Goal: Task Accomplishment & Management: Complete application form

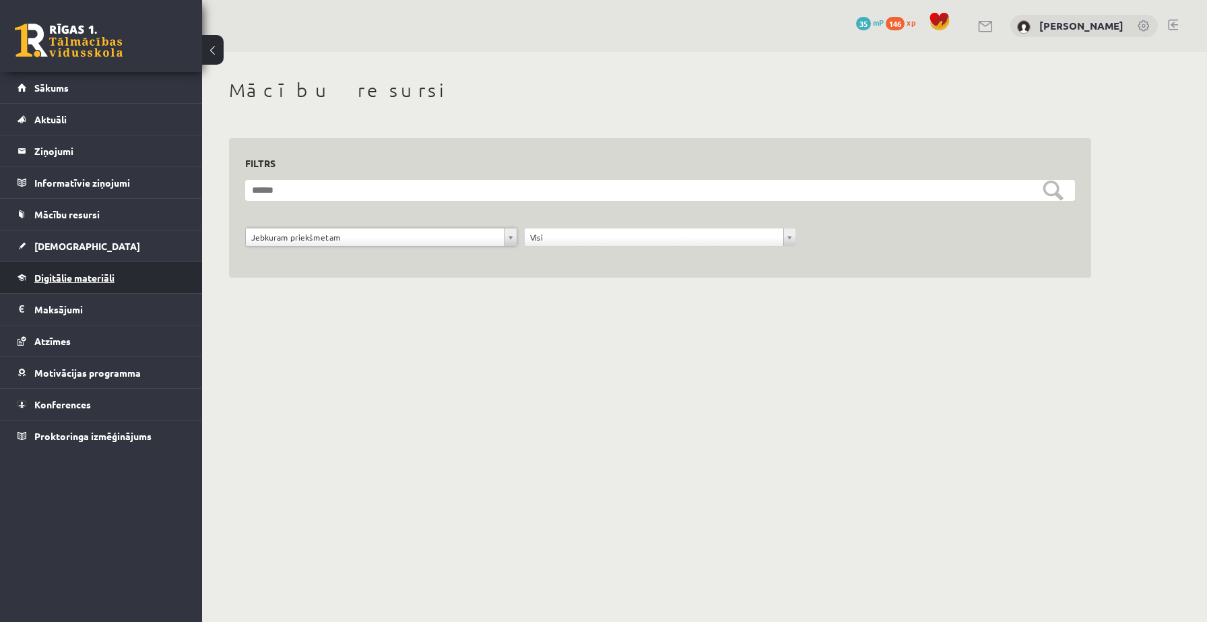
click at [69, 277] on span "Digitālie materiāli" at bounding box center [74, 277] width 80 height 12
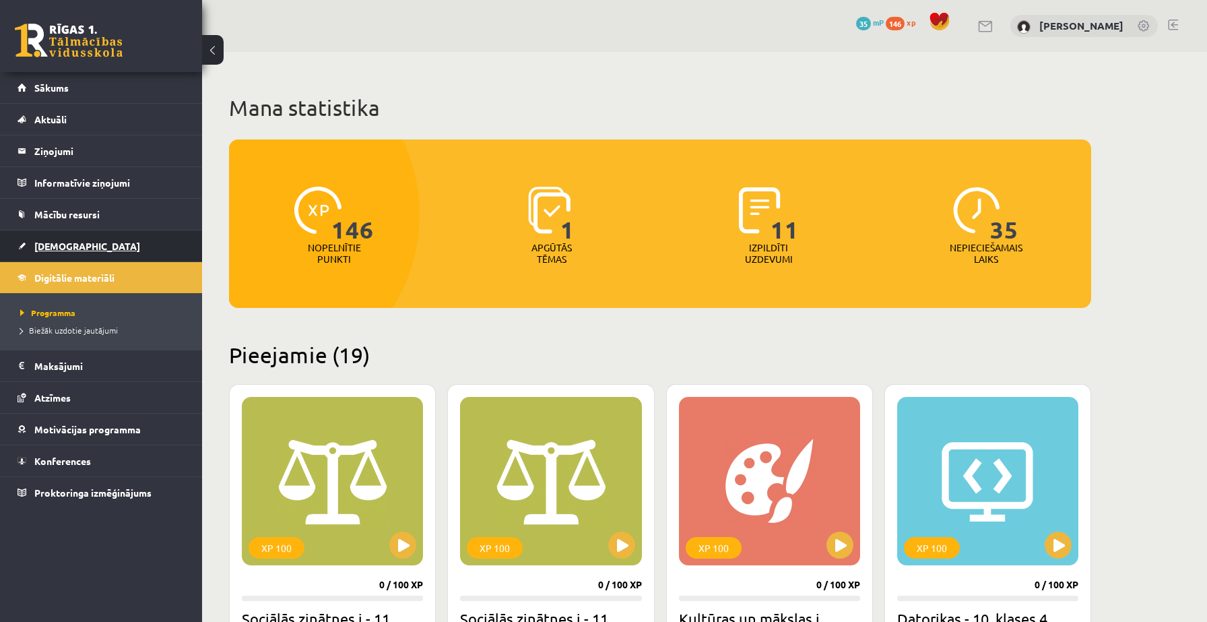
click at [51, 254] on link "[DEMOGRAPHIC_DATA]" at bounding box center [102, 245] width 168 height 31
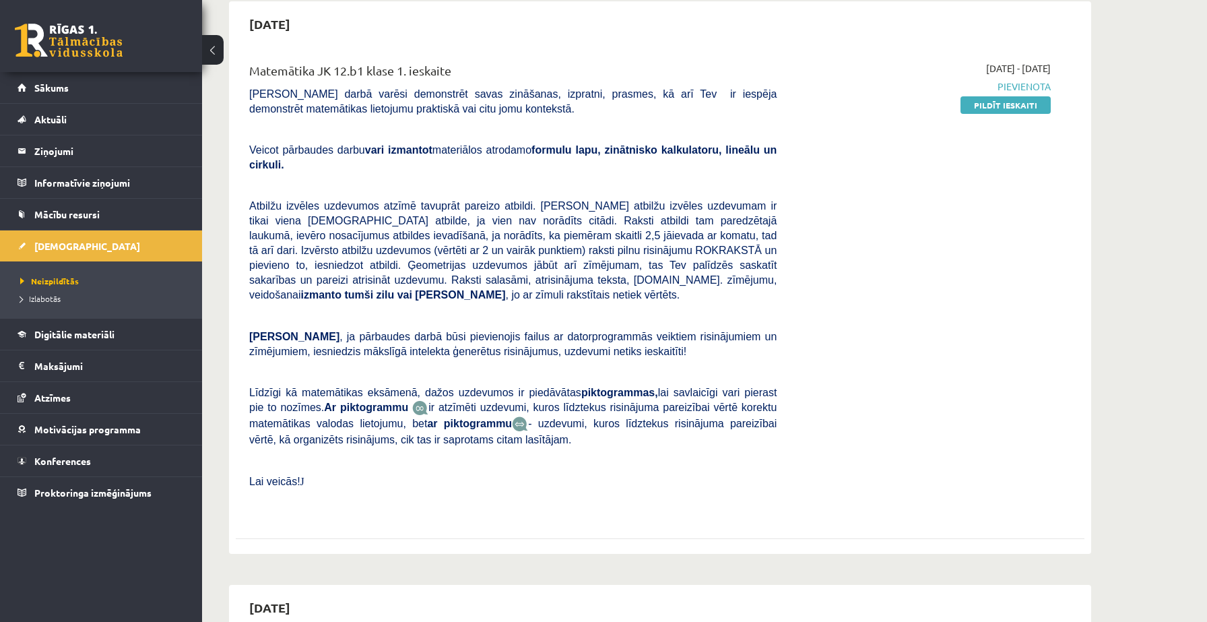
scroll to position [141, 0]
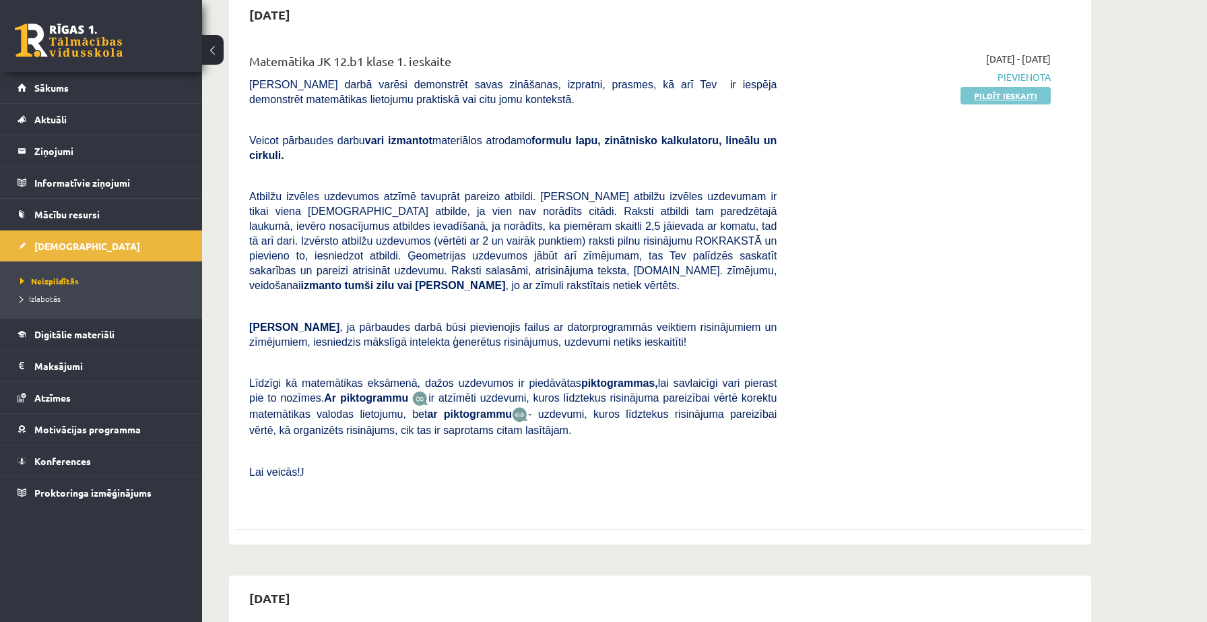
click at [1017, 89] on link "Pildīt ieskaiti" at bounding box center [1005, 96] width 90 height 18
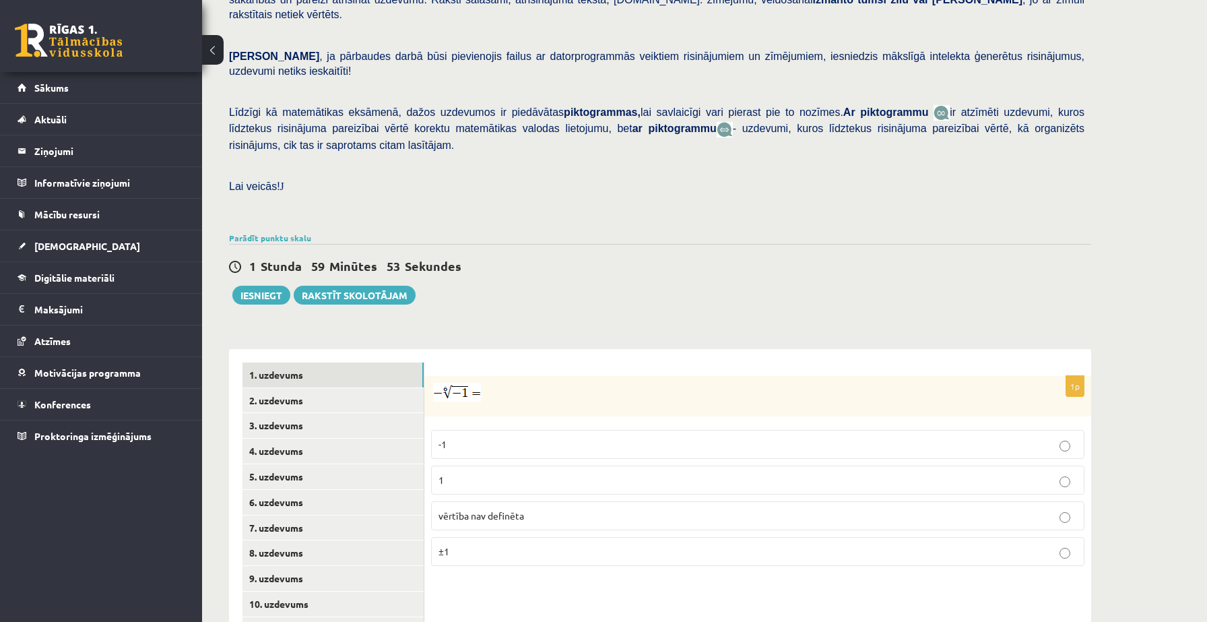
scroll to position [236, 0]
click at [335, 387] on link "2. uzdevums" at bounding box center [332, 399] width 181 height 25
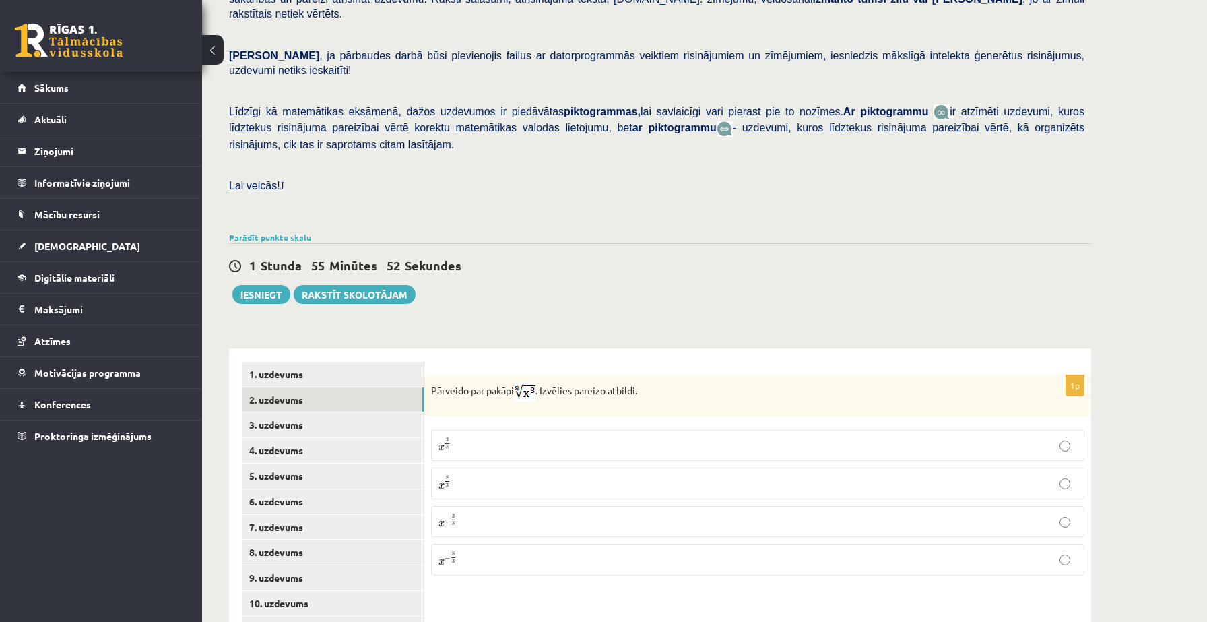
click at [473, 437] on p "x 3 8 x 3 8" at bounding box center [757, 445] width 638 height 16
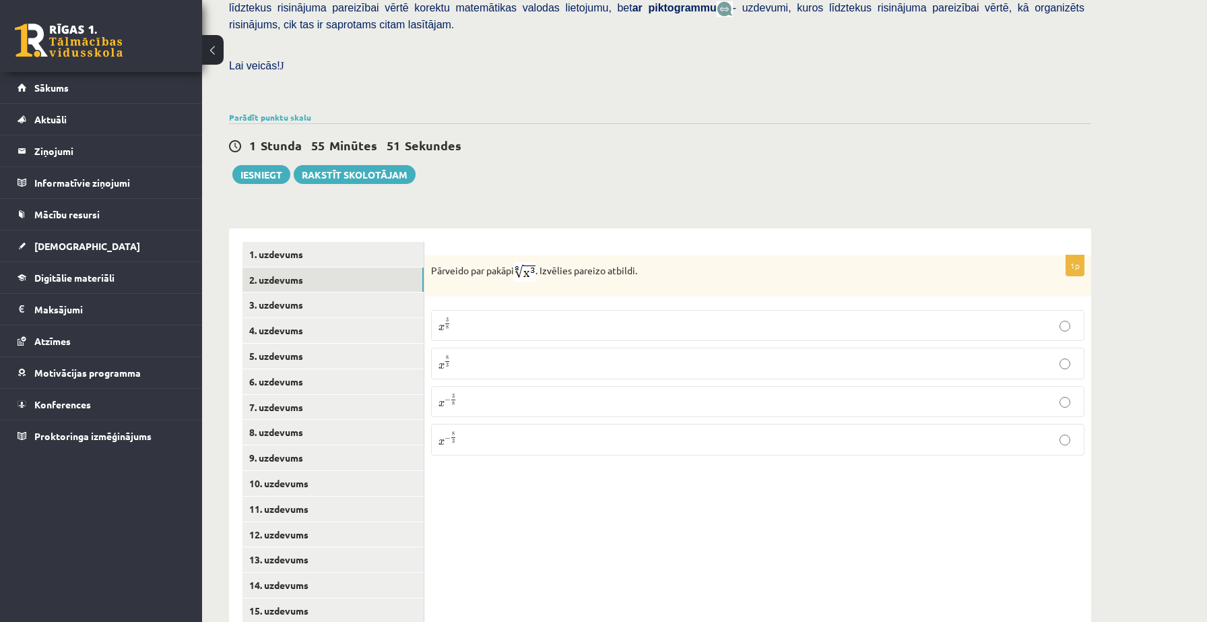
scroll to position [382, 0]
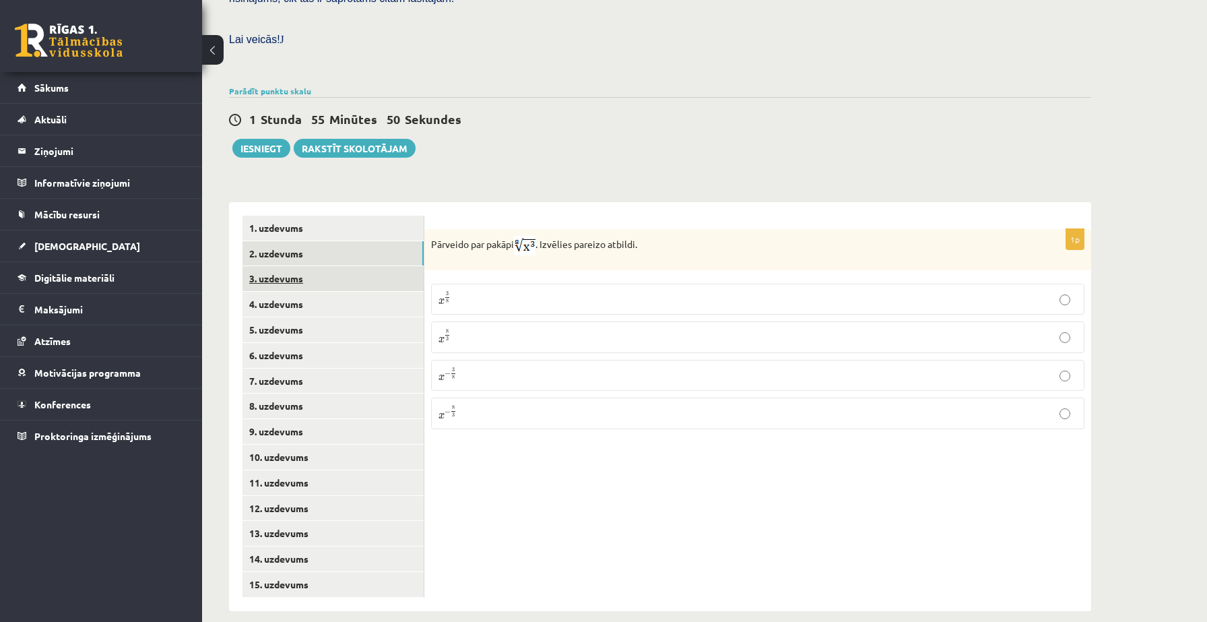
click at [295, 266] on link "3. uzdevums" at bounding box center [332, 278] width 181 height 25
click at [650, 304] on input "text" at bounding box center [692, 315] width 101 height 23
click at [646, 304] on input "text" at bounding box center [692, 315] width 101 height 23
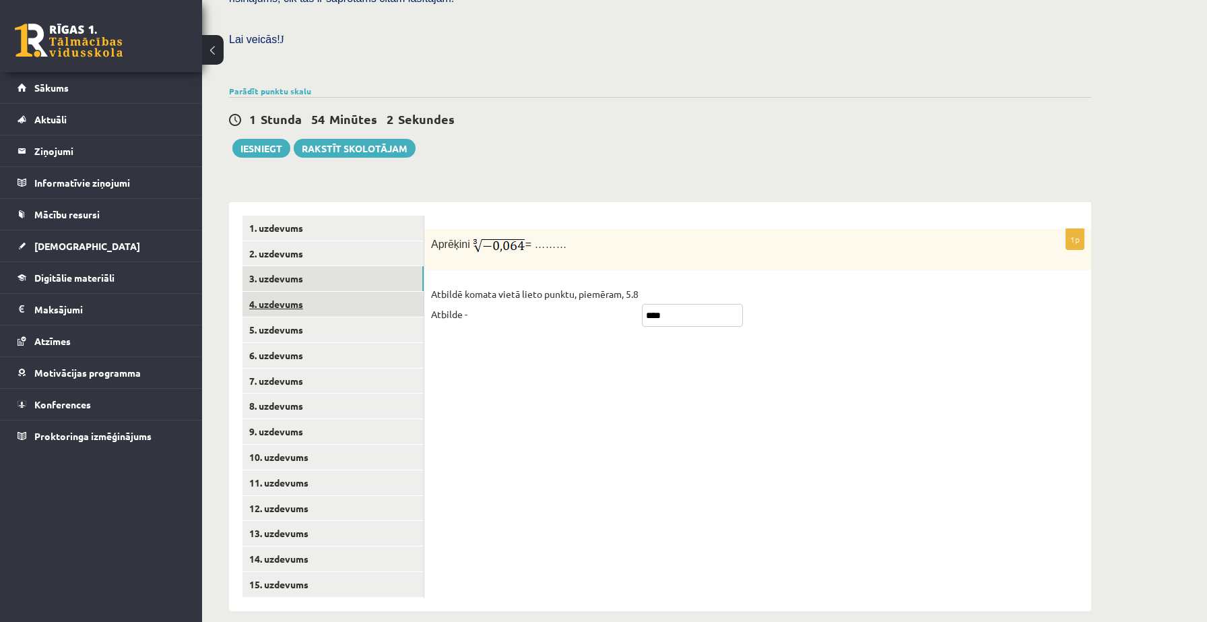
type input "****"
click at [341, 295] on link "4. uzdevums" at bounding box center [332, 304] width 181 height 25
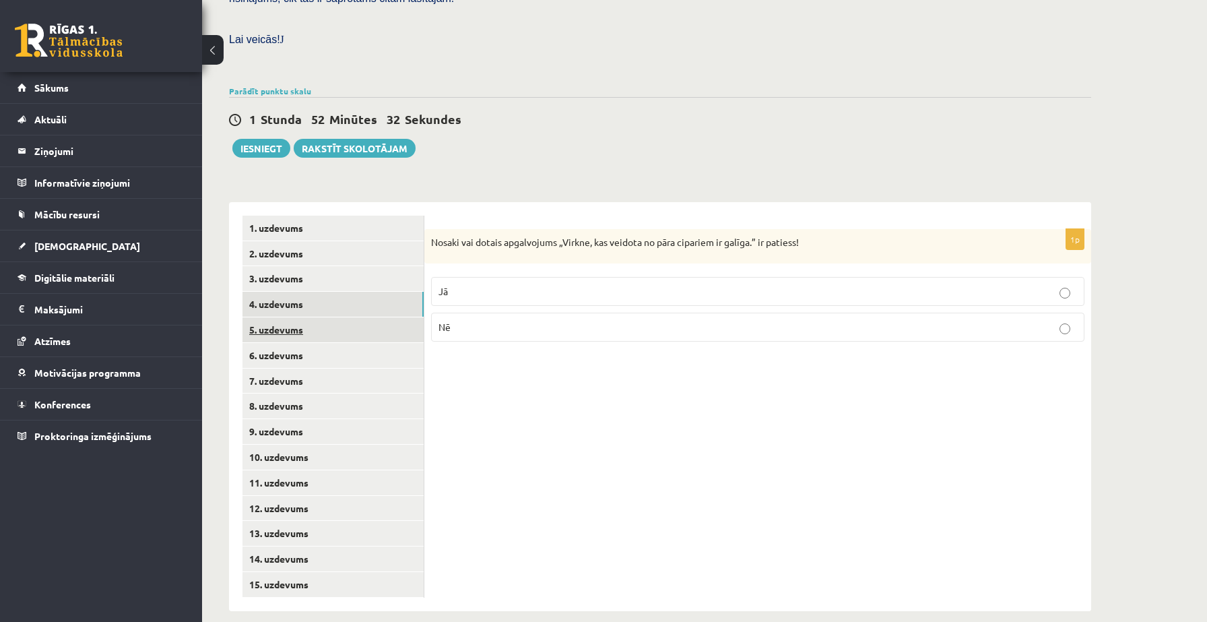
click at [286, 317] on link "5. uzdevums" at bounding box center [332, 329] width 181 height 25
click at [276, 343] on link "6. uzdevums" at bounding box center [332, 355] width 181 height 25
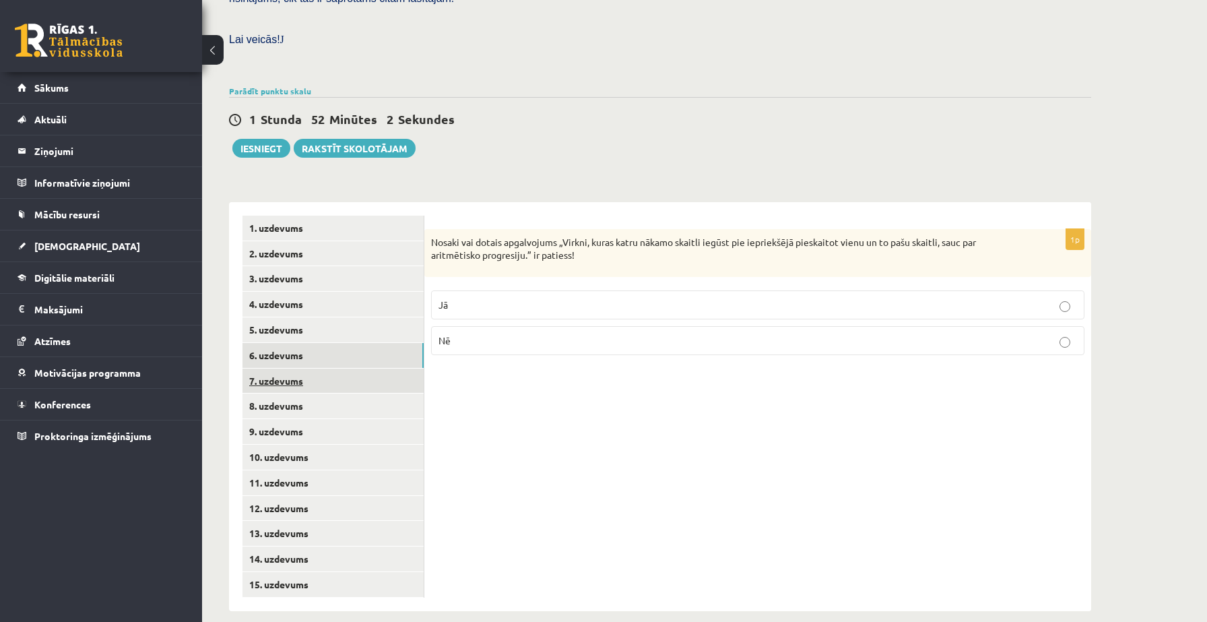
click at [270, 368] on link "7. uzdevums" at bounding box center [332, 380] width 181 height 25
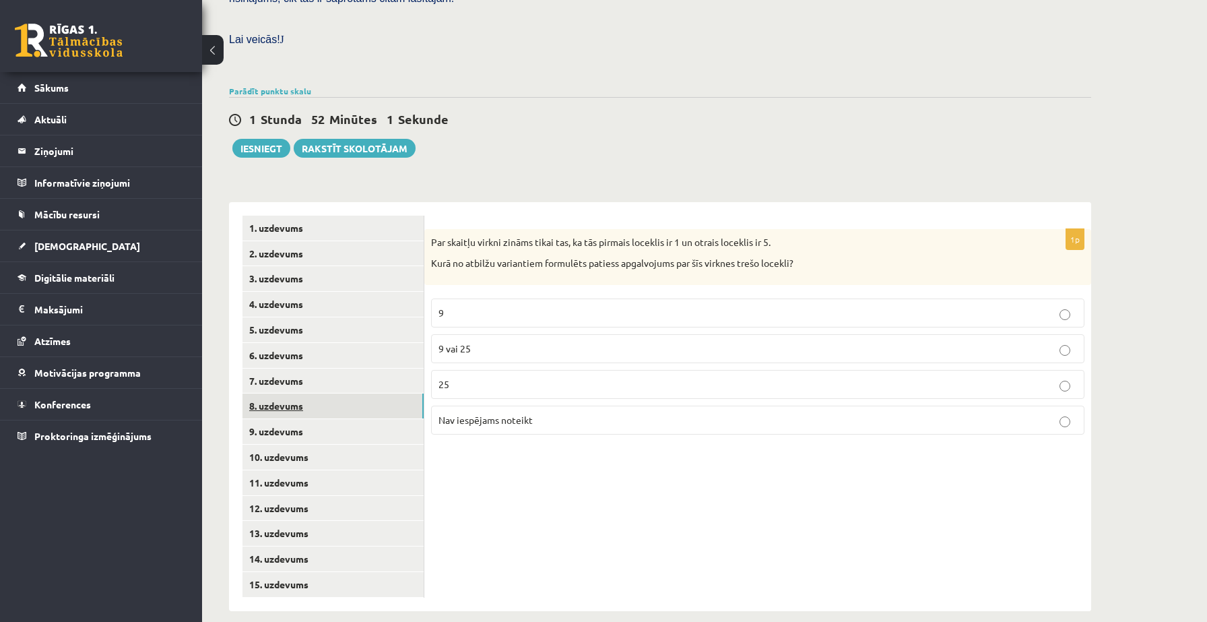
click at [267, 393] on link "8. uzdevums" at bounding box center [332, 405] width 181 height 25
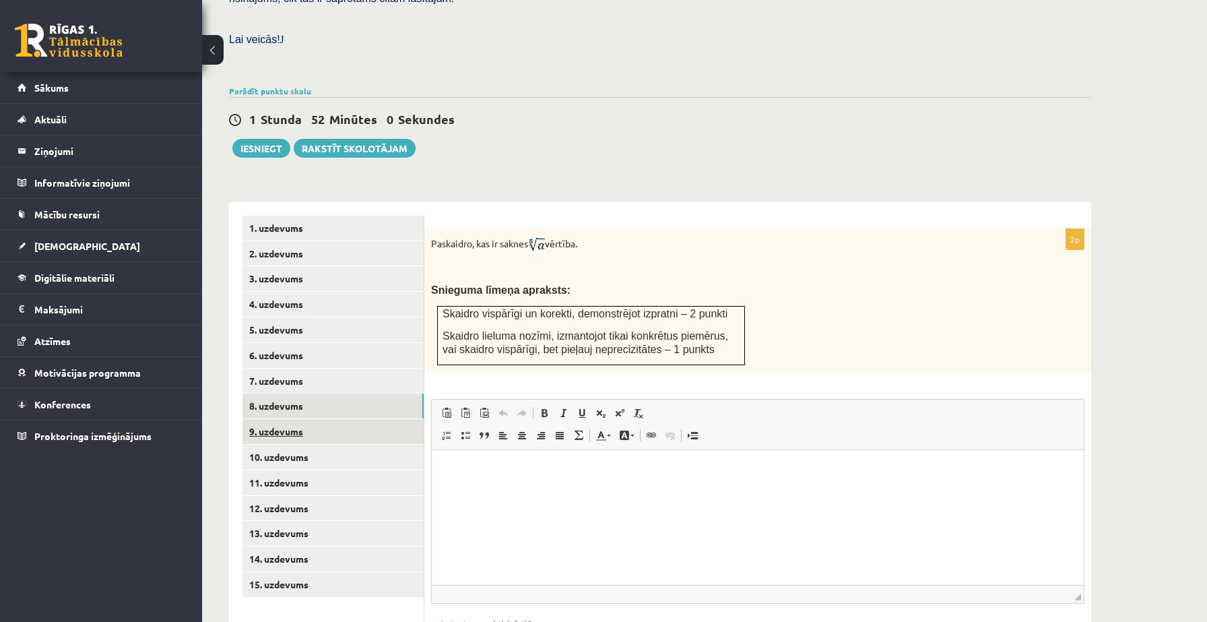
scroll to position [0, 0]
click at [266, 419] on link "9. uzdevums" at bounding box center [332, 431] width 181 height 25
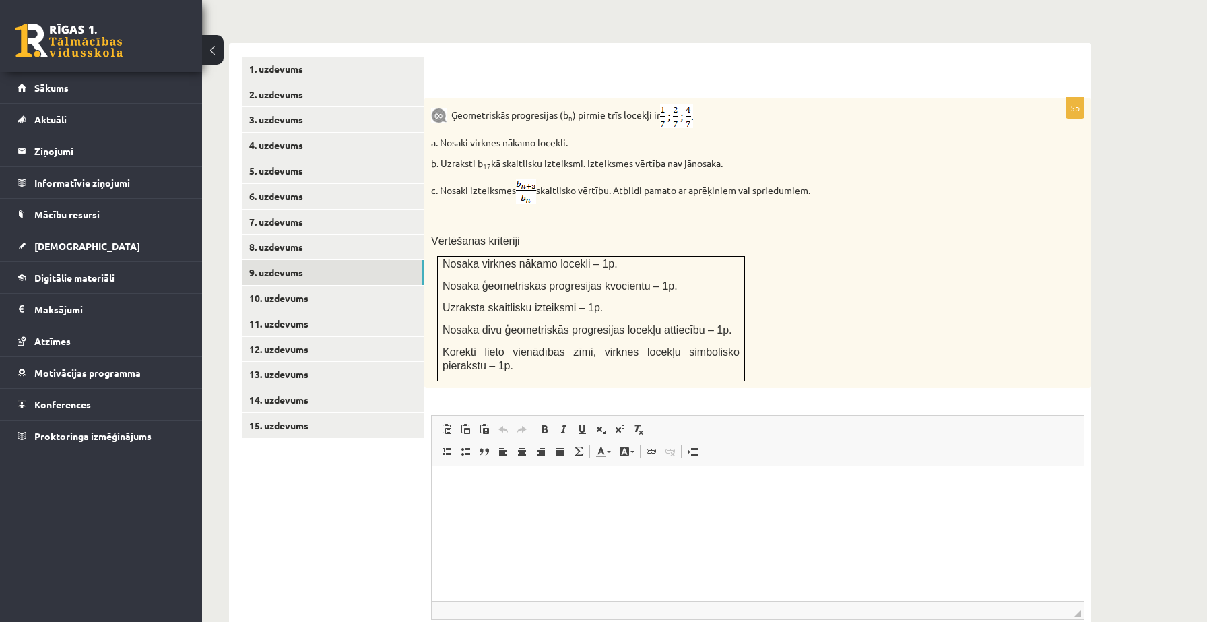
scroll to position [539, 0]
click at [306, 293] on link "10. uzdevums" at bounding box center [332, 300] width 181 height 25
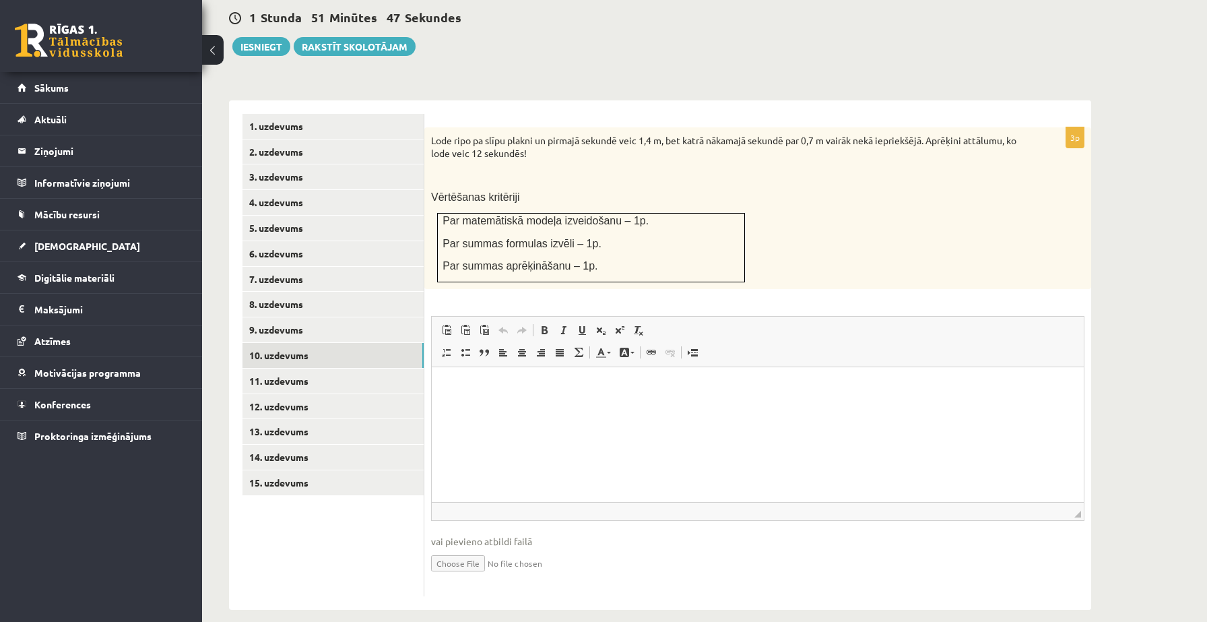
scroll to position [0, 0]
click at [309, 372] on link "11. uzdevums" at bounding box center [332, 380] width 181 height 25
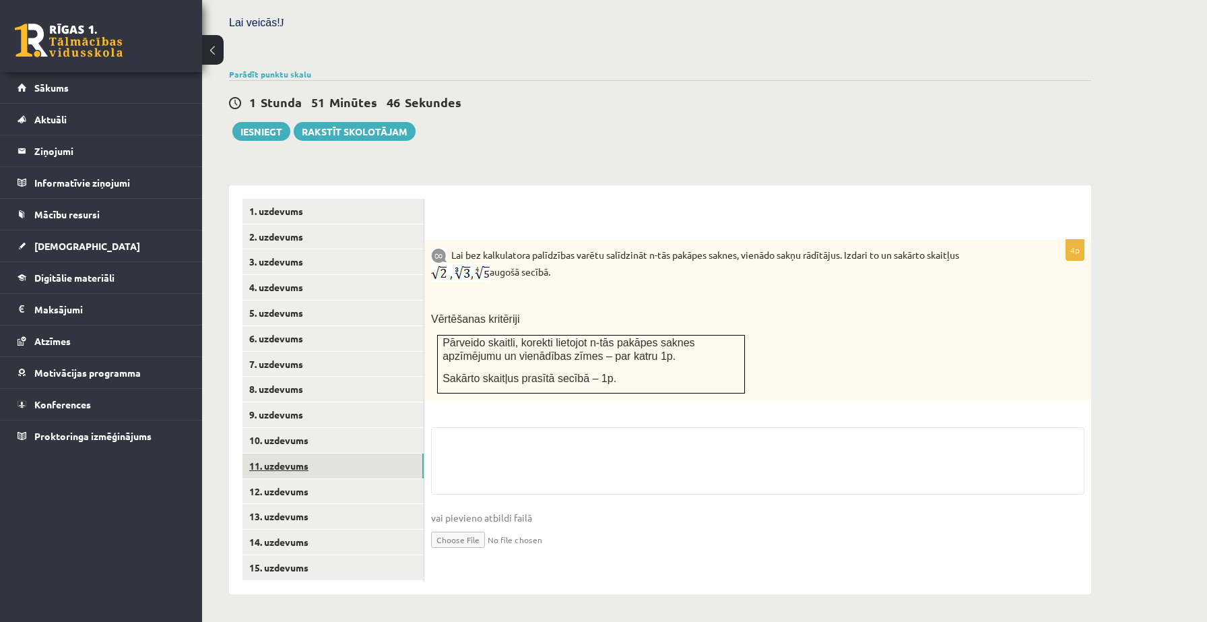
scroll to position [383, 0]
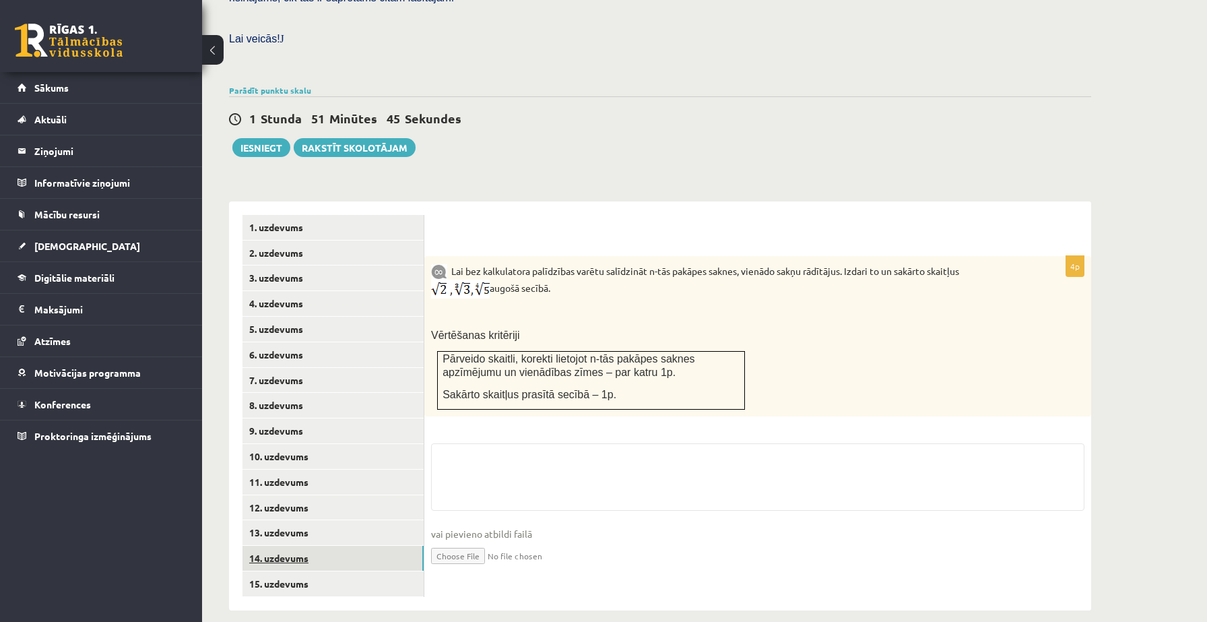
click at [287, 545] on link "14. uzdevums" at bounding box center [332, 557] width 181 height 25
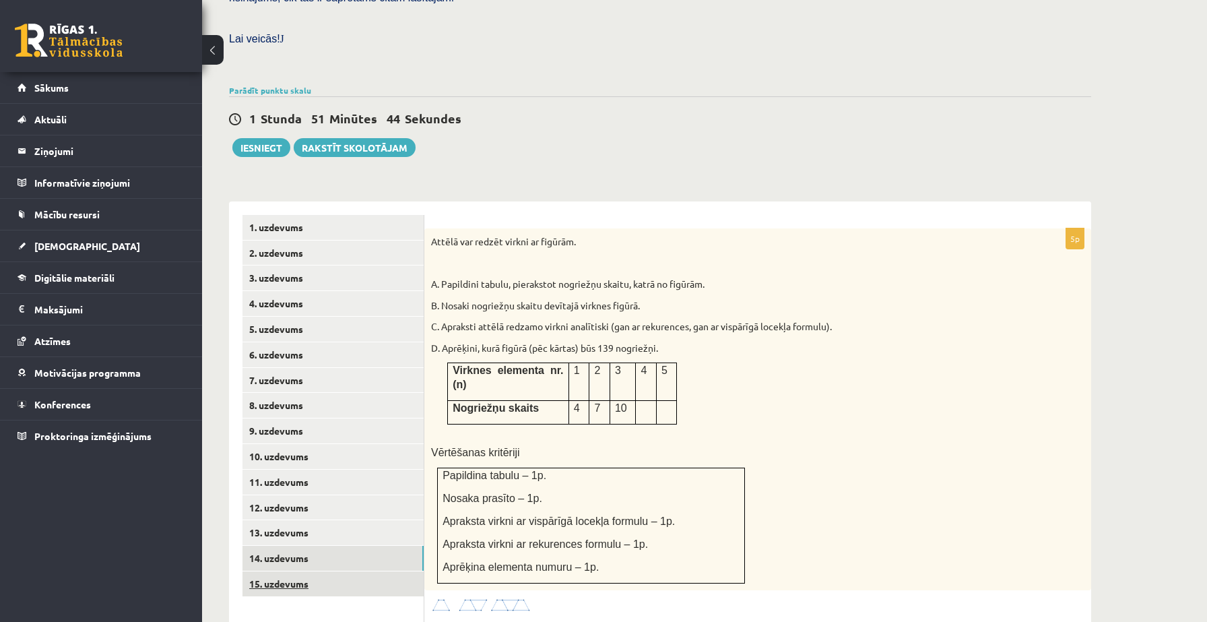
click at [288, 571] on link "15. uzdevums" at bounding box center [332, 583] width 181 height 25
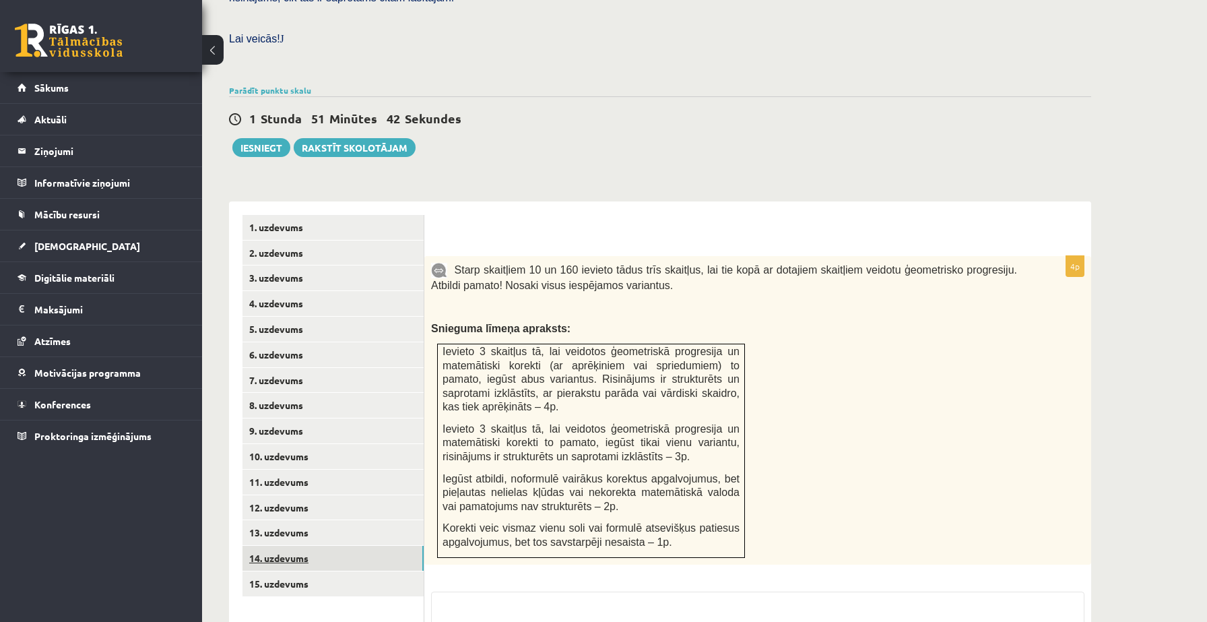
click at [281, 545] on link "14. uzdevums" at bounding box center [332, 557] width 181 height 25
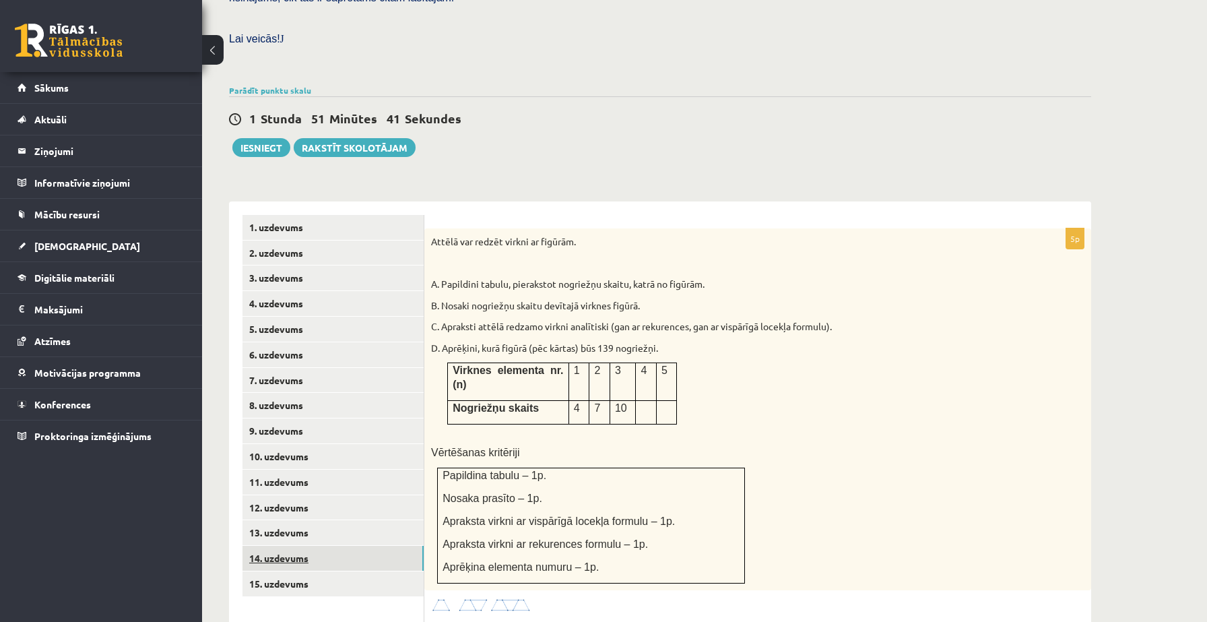
scroll to position [0, 0]
click at [281, 520] on link "13. uzdevums" at bounding box center [332, 532] width 181 height 25
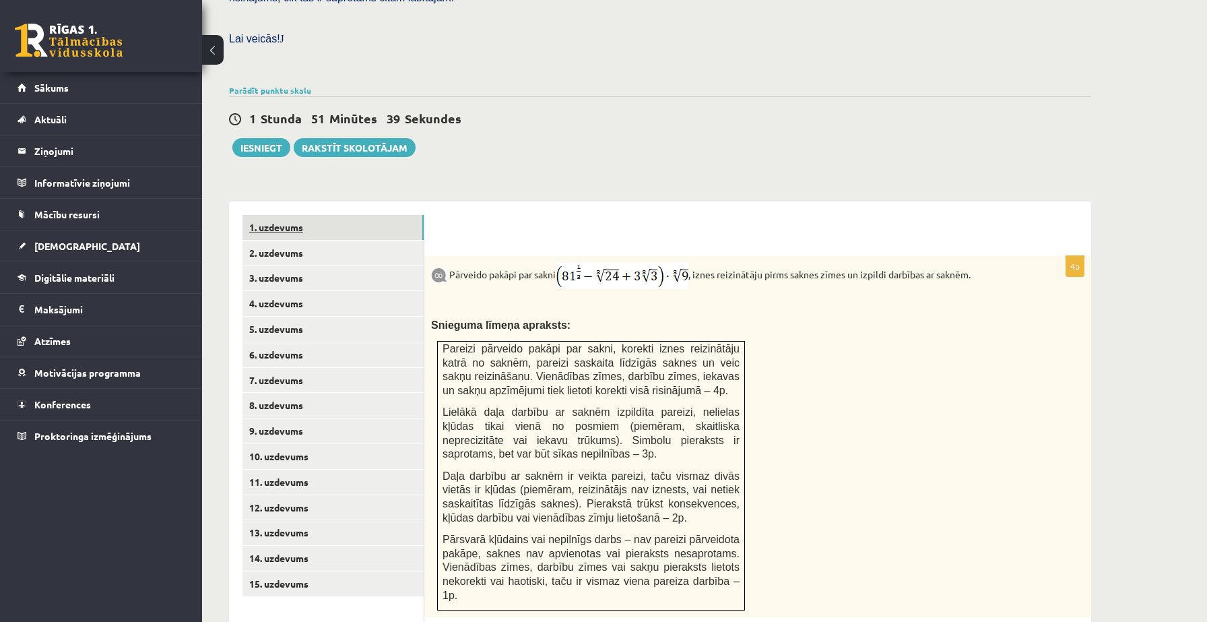
click at [297, 215] on link "1. uzdevums" at bounding box center [332, 227] width 181 height 25
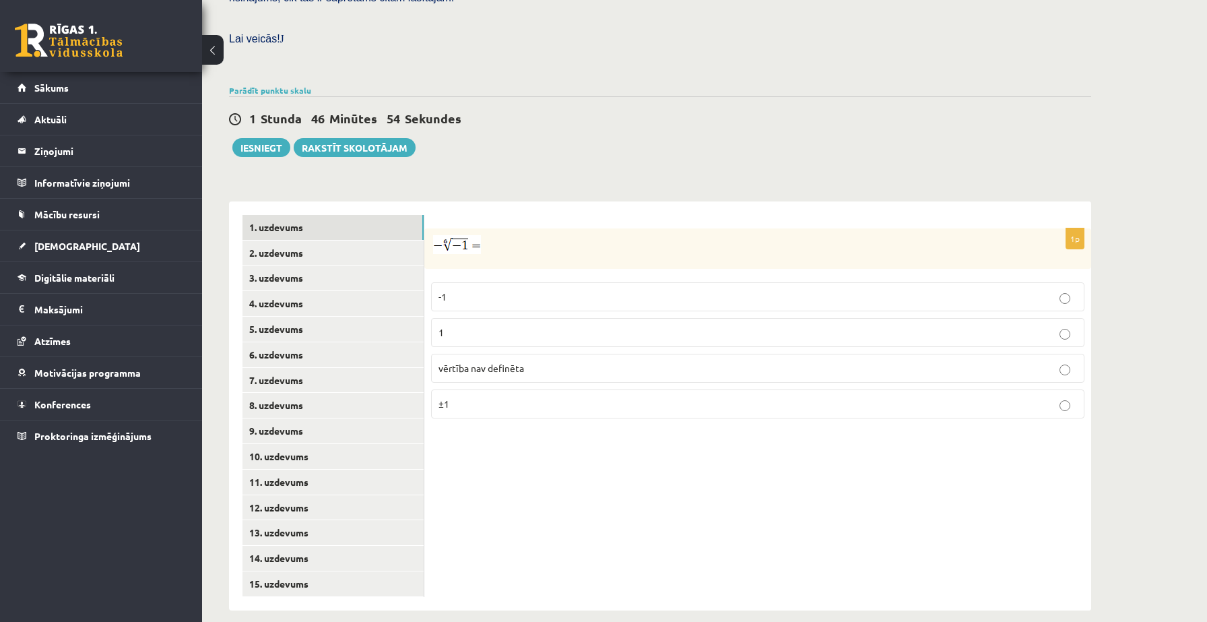
click at [468, 362] on span "vērtība nav definēta" at bounding box center [481, 368] width 86 height 12
click at [351, 240] on link "2. uzdevums" at bounding box center [332, 252] width 181 height 25
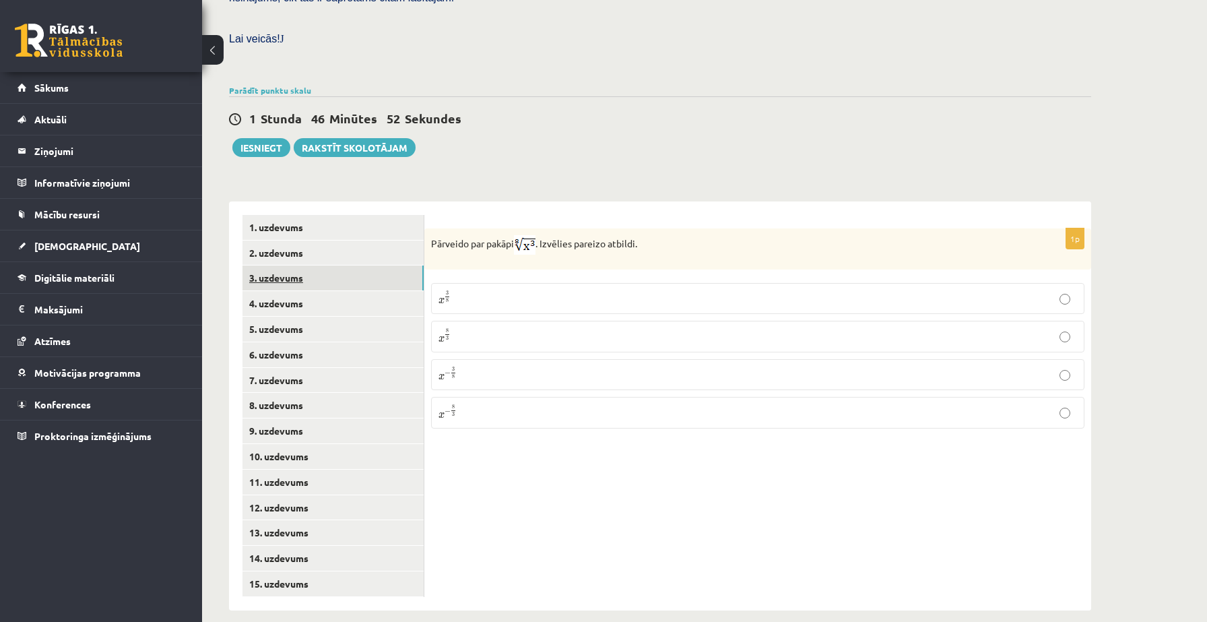
click at [323, 265] on link "3. uzdevums" at bounding box center [332, 277] width 181 height 25
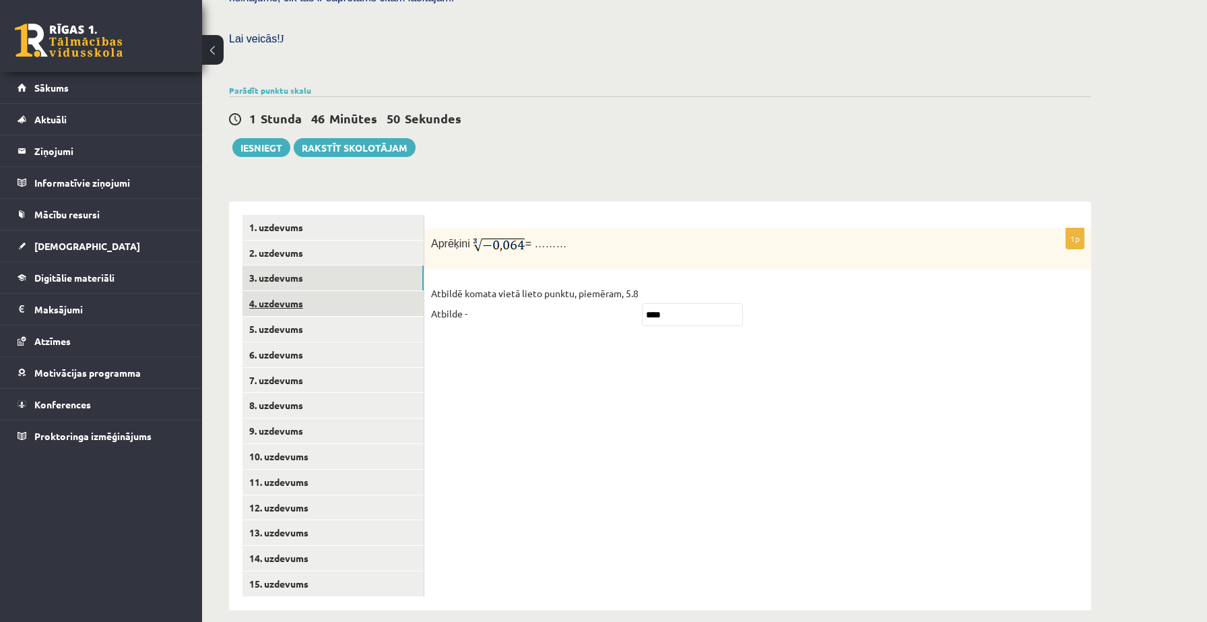
click at [312, 291] on link "4. uzdevums" at bounding box center [332, 303] width 181 height 25
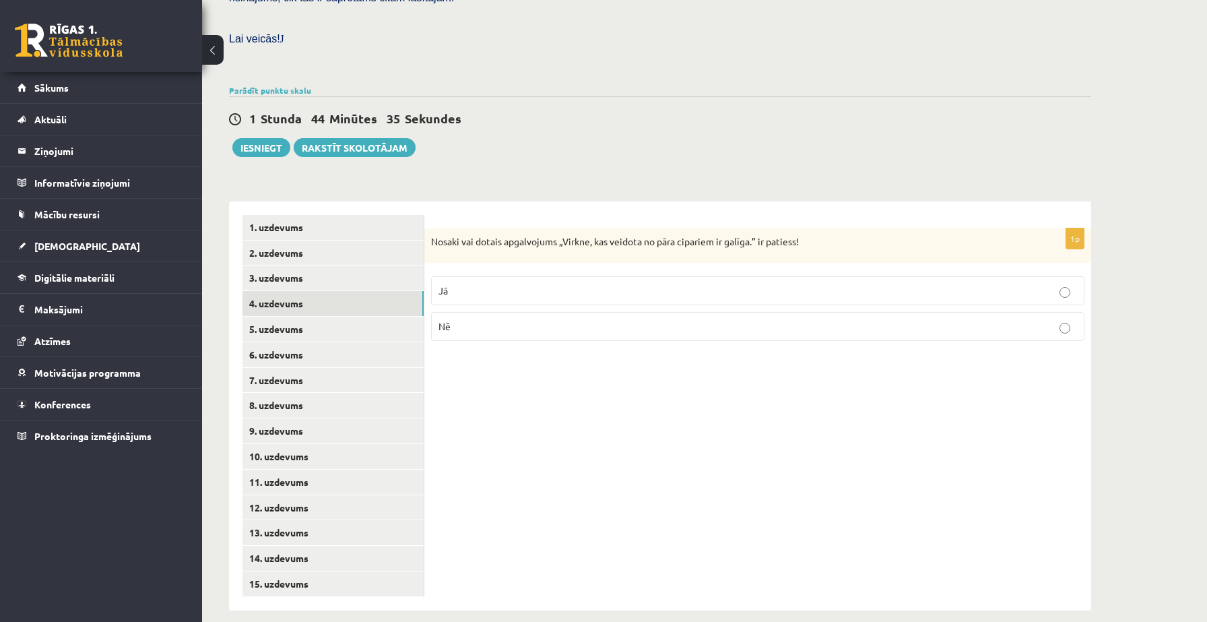
click at [488, 319] on p "Nē" at bounding box center [757, 326] width 638 height 14
click at [395, 316] on link "5. uzdevums" at bounding box center [332, 328] width 181 height 25
click at [498, 286] on label "Jā" at bounding box center [757, 292] width 653 height 29
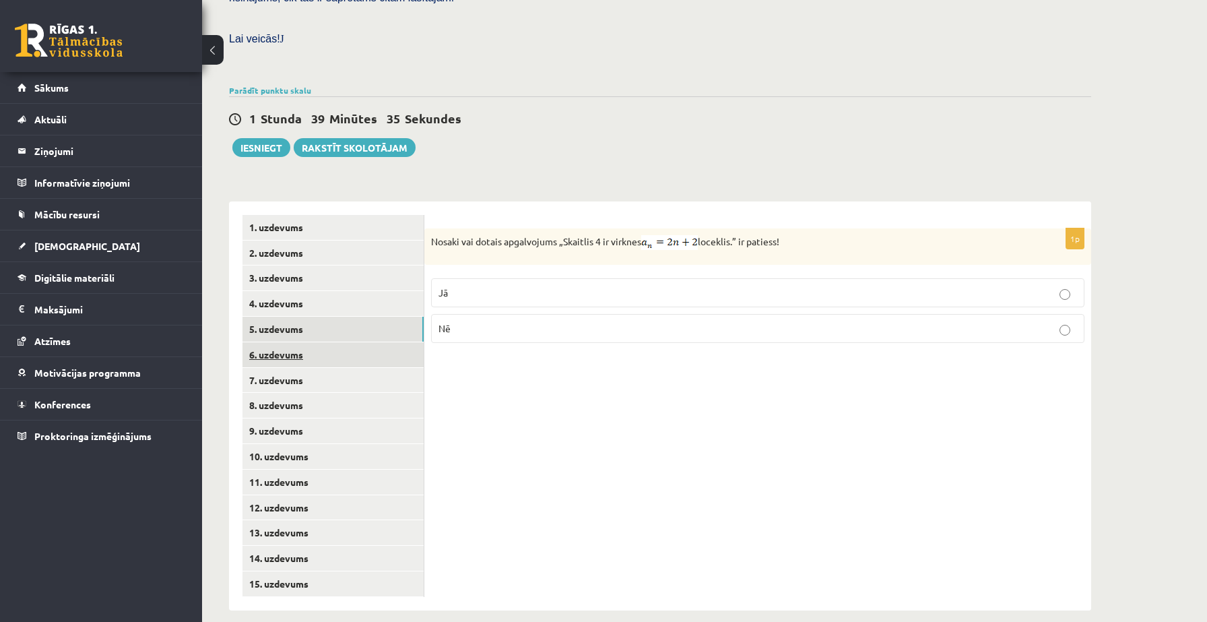
click at [331, 342] on link "6. uzdevums" at bounding box center [332, 354] width 181 height 25
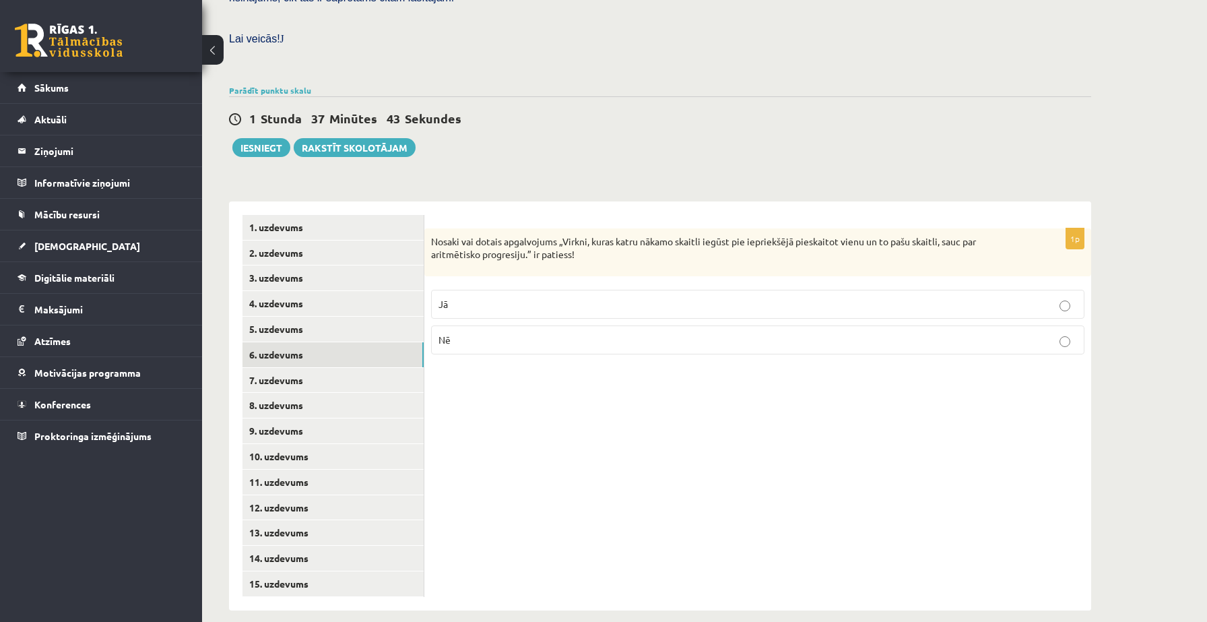
click at [510, 325] on label "Nē" at bounding box center [757, 339] width 653 height 29
click at [504, 297] on p "Jā" at bounding box center [757, 304] width 638 height 14
click at [393, 368] on link "7. uzdevums" at bounding box center [332, 380] width 181 height 25
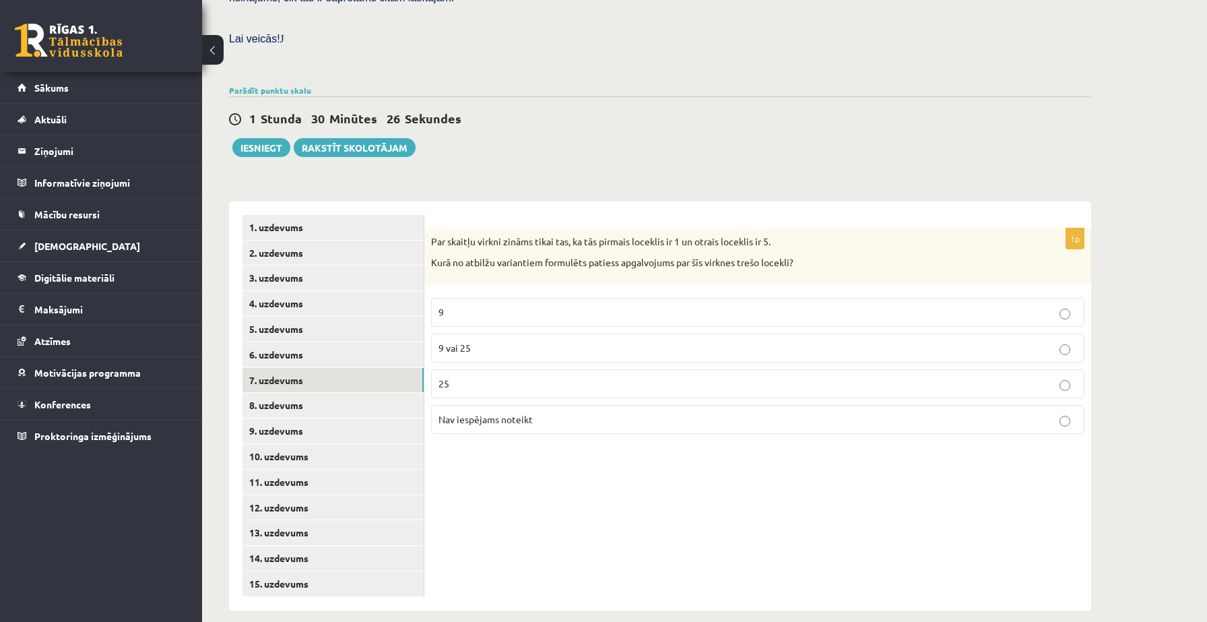
click at [594, 305] on p "9" at bounding box center [757, 312] width 638 height 14
click at [377, 394] on link "8. uzdevums" at bounding box center [332, 405] width 181 height 25
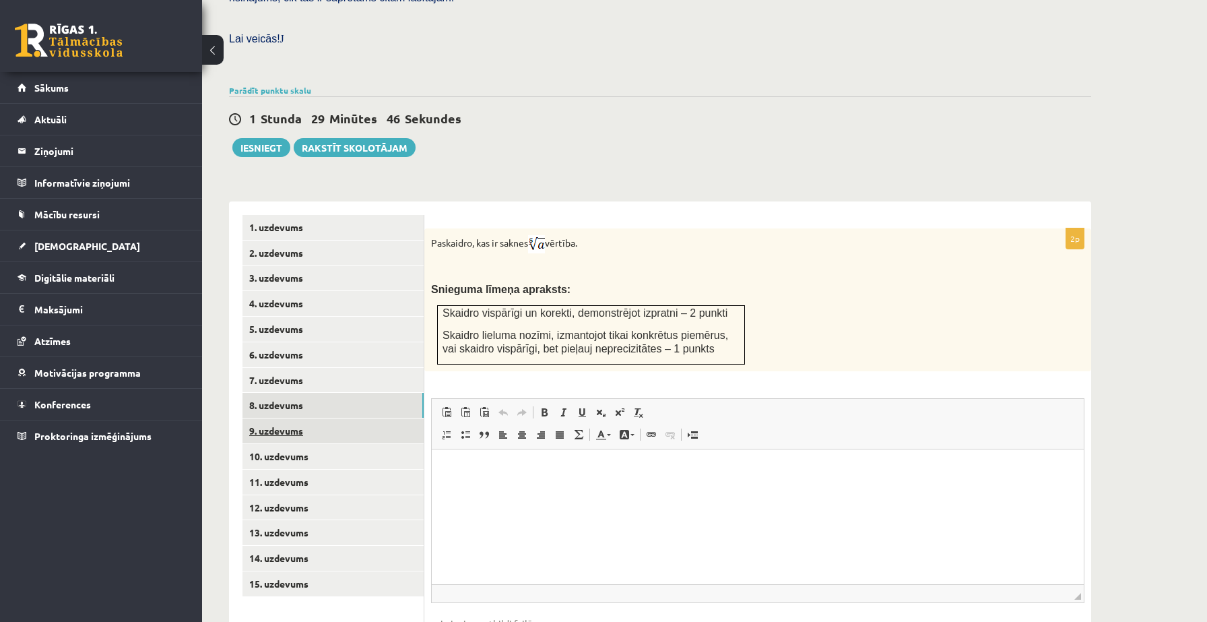
click at [374, 418] on link "9. uzdevums" at bounding box center [332, 430] width 181 height 25
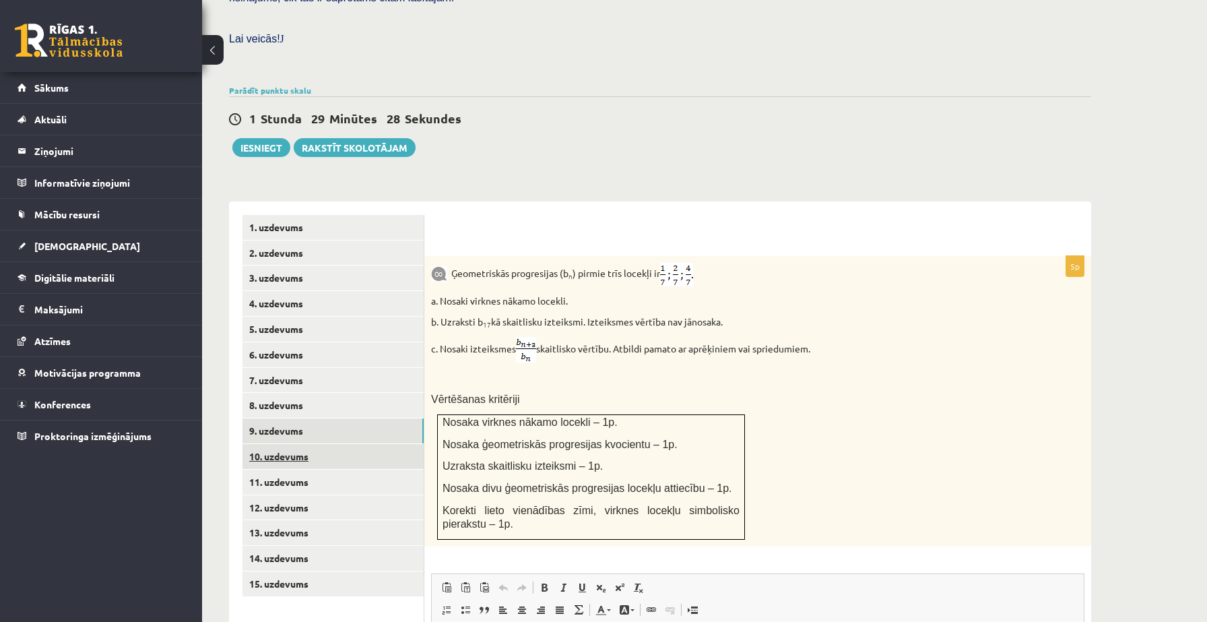
click at [378, 444] on link "10. uzdevums" at bounding box center [332, 456] width 181 height 25
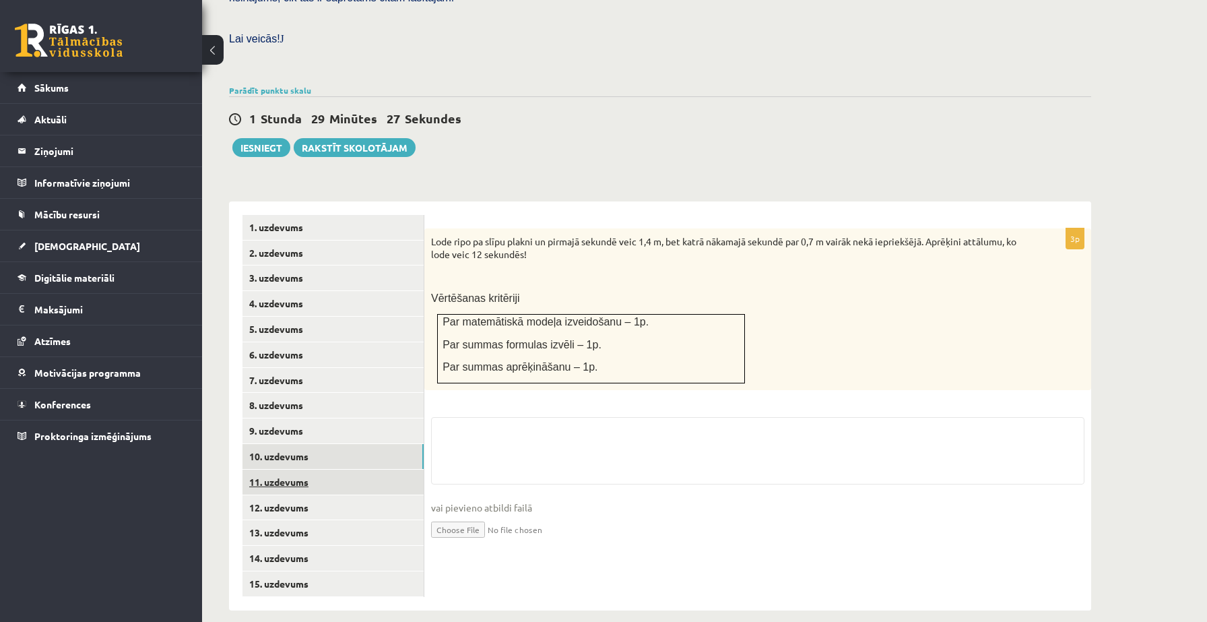
click at [350, 469] on link "11. uzdevums" at bounding box center [332, 481] width 181 height 25
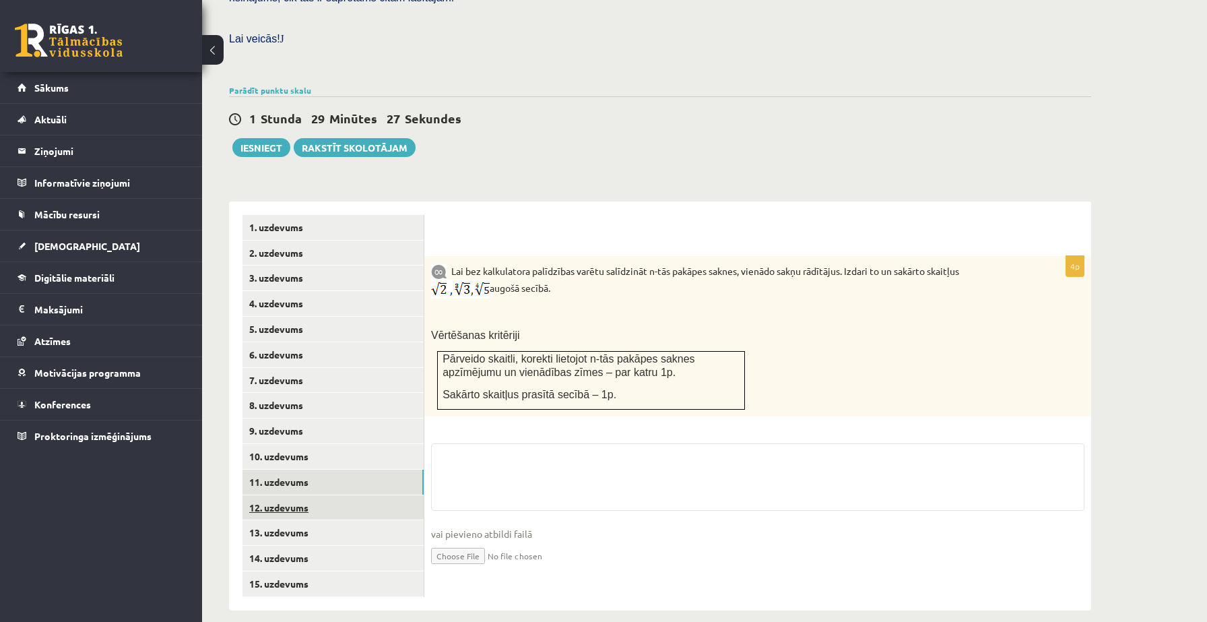
click at [319, 495] on link "12. uzdevums" at bounding box center [332, 507] width 181 height 25
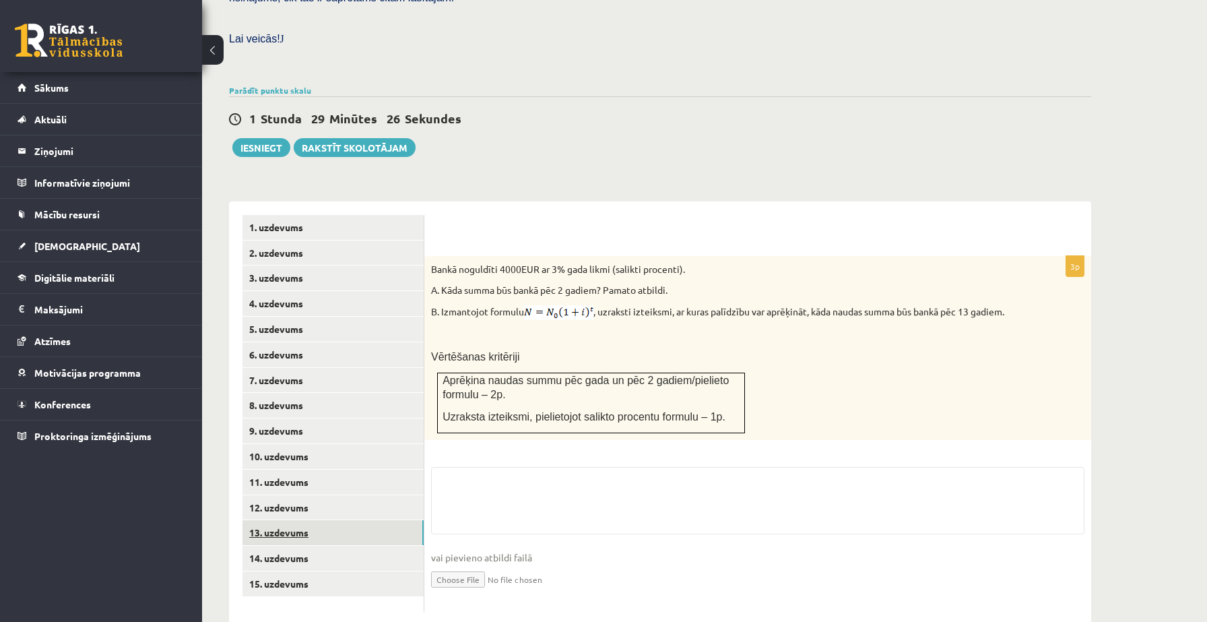
click at [313, 520] on link "13. uzdevums" at bounding box center [332, 532] width 181 height 25
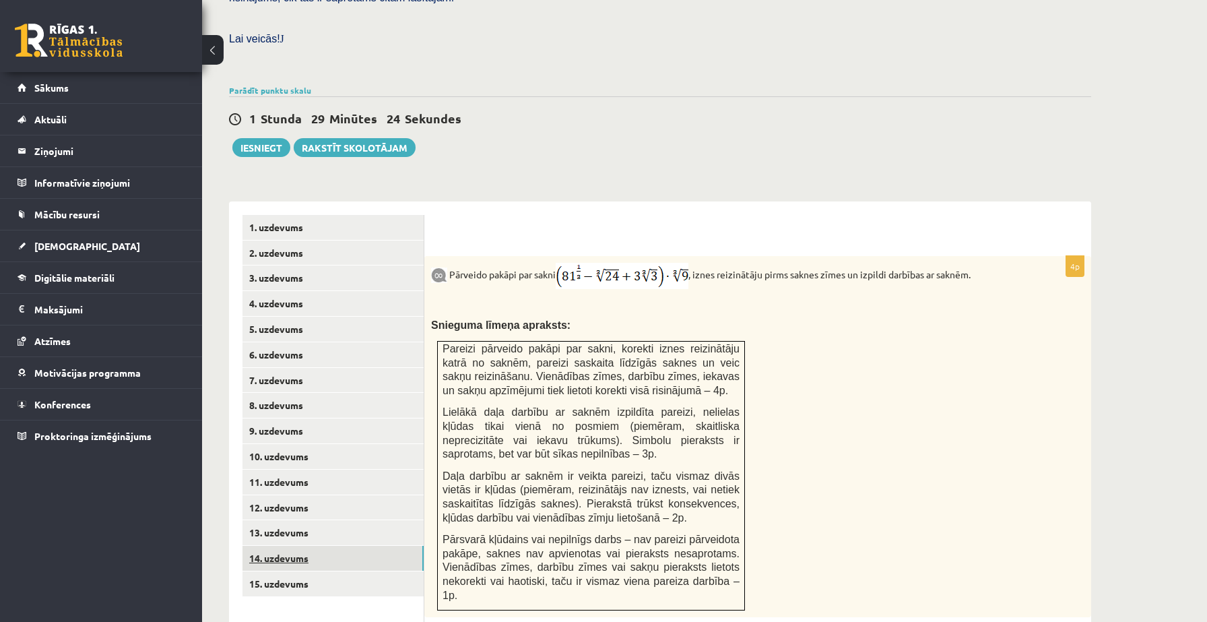
click at [306, 548] on link "14. uzdevums" at bounding box center [332, 557] width 181 height 25
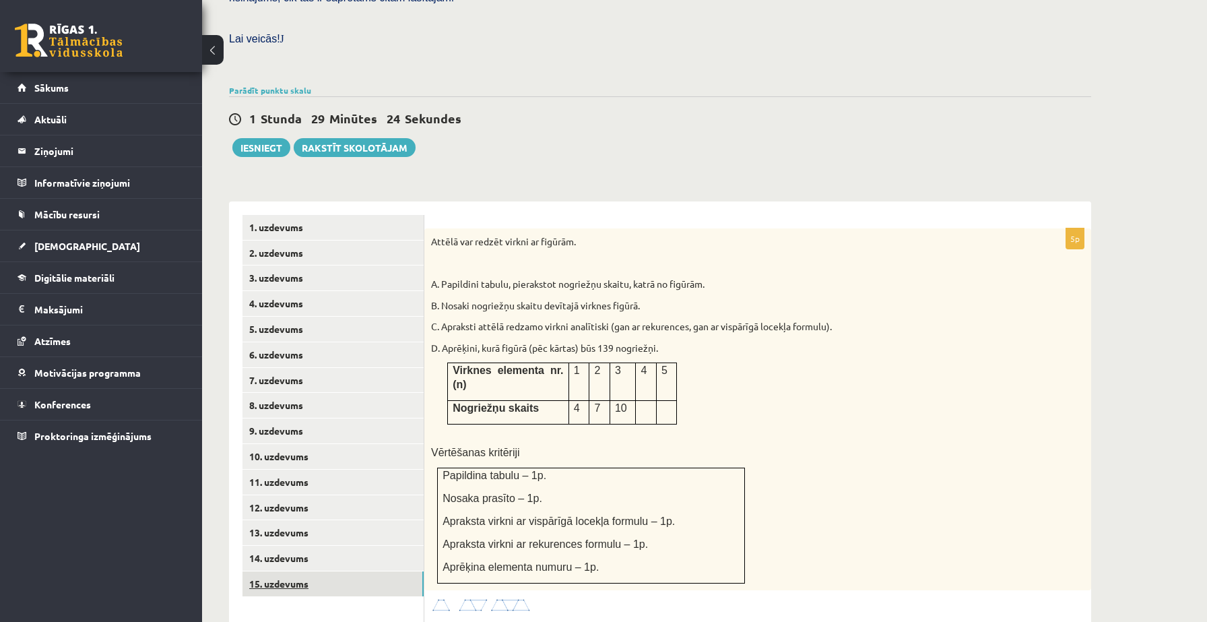
click at [304, 571] on link "15. uzdevums" at bounding box center [332, 583] width 181 height 25
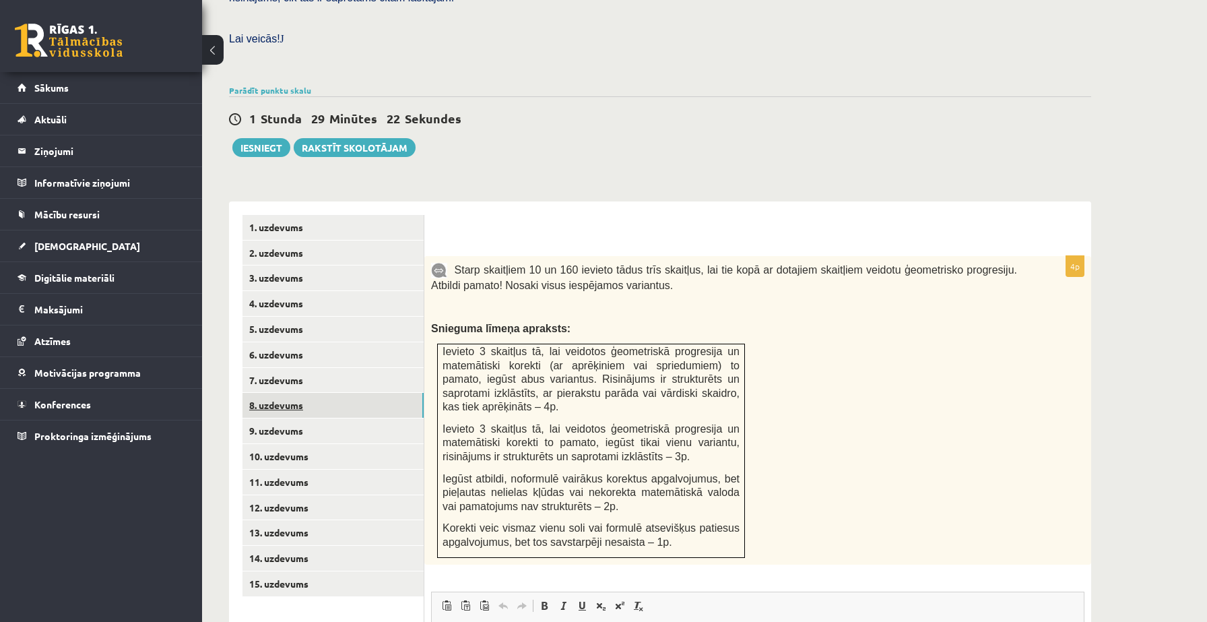
click at [306, 395] on link "8. uzdevums" at bounding box center [332, 405] width 181 height 25
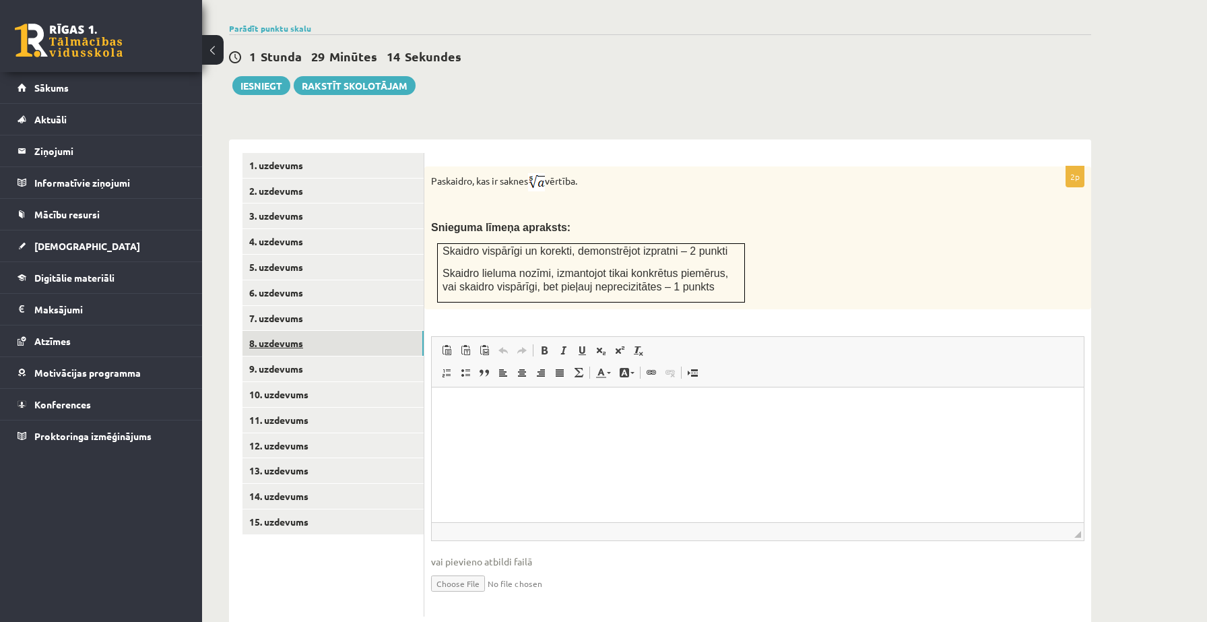
scroll to position [446, 0]
click at [526, 427] on html at bounding box center [758, 406] width 652 height 41
click at [475, 568] on input "file" at bounding box center [757, 582] width 653 height 28
click at [459, 571] on input "file" at bounding box center [757, 582] width 653 height 28
click at [454, 570] on input "file" at bounding box center [757, 582] width 653 height 28
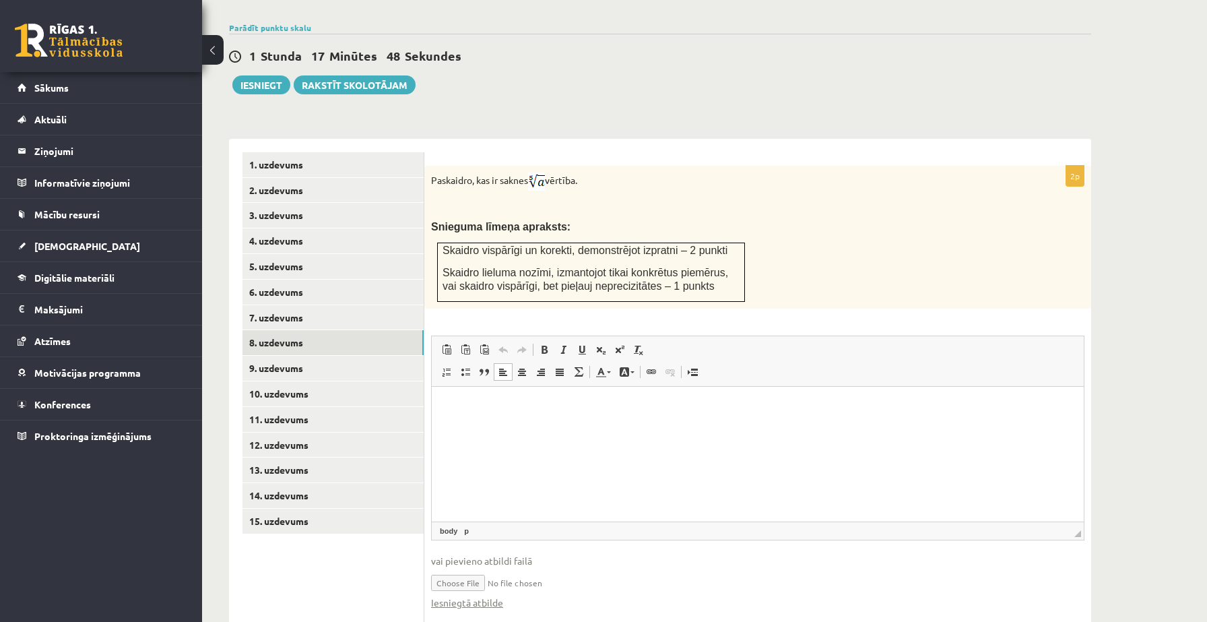
scroll to position [479, 0]
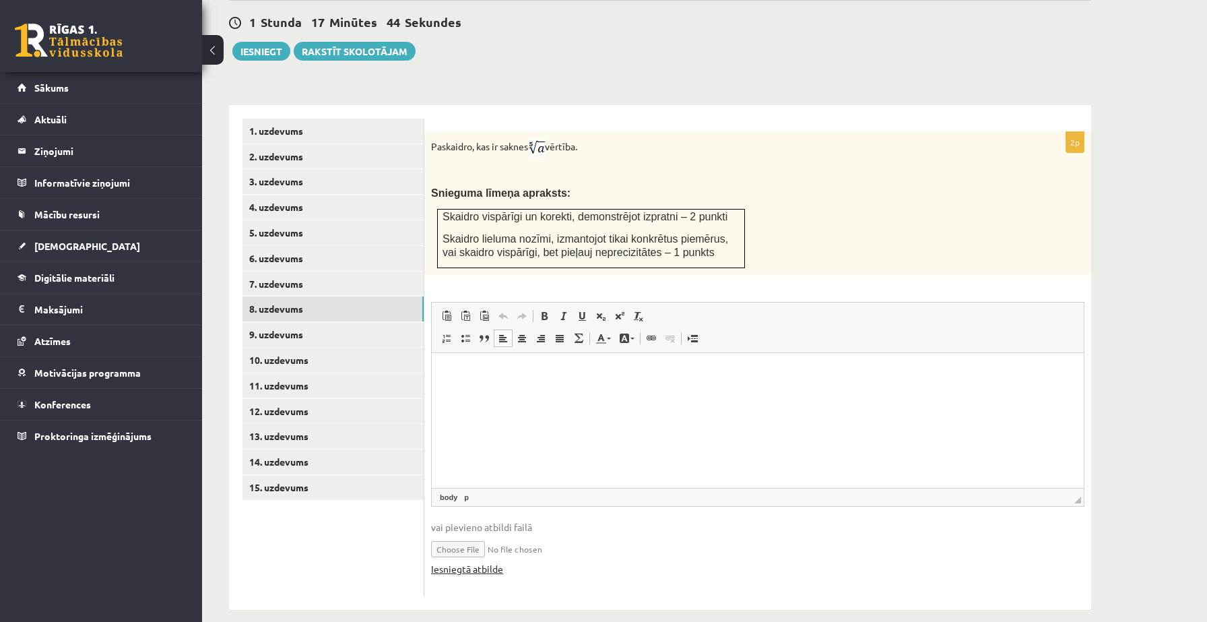
click at [485, 562] on link "Iesniegtā atbilde" at bounding box center [467, 569] width 72 height 14
click at [467, 535] on input "file" at bounding box center [757, 548] width 653 height 28
type input "**********"
click at [476, 562] on link "Iesniegtā atbilde" at bounding box center [467, 569] width 72 height 14
click at [281, 322] on link "9. uzdevums" at bounding box center [332, 334] width 181 height 25
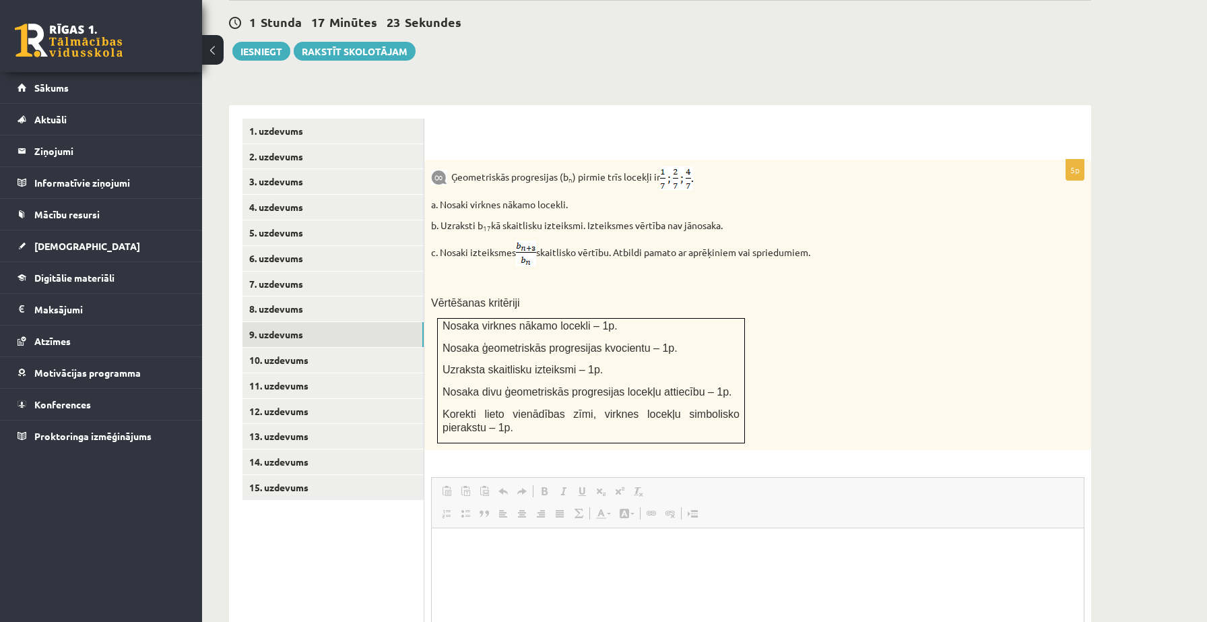
scroll to position [0, 0]
click at [333, 350] on link "10. uzdevums" at bounding box center [332, 359] width 181 height 25
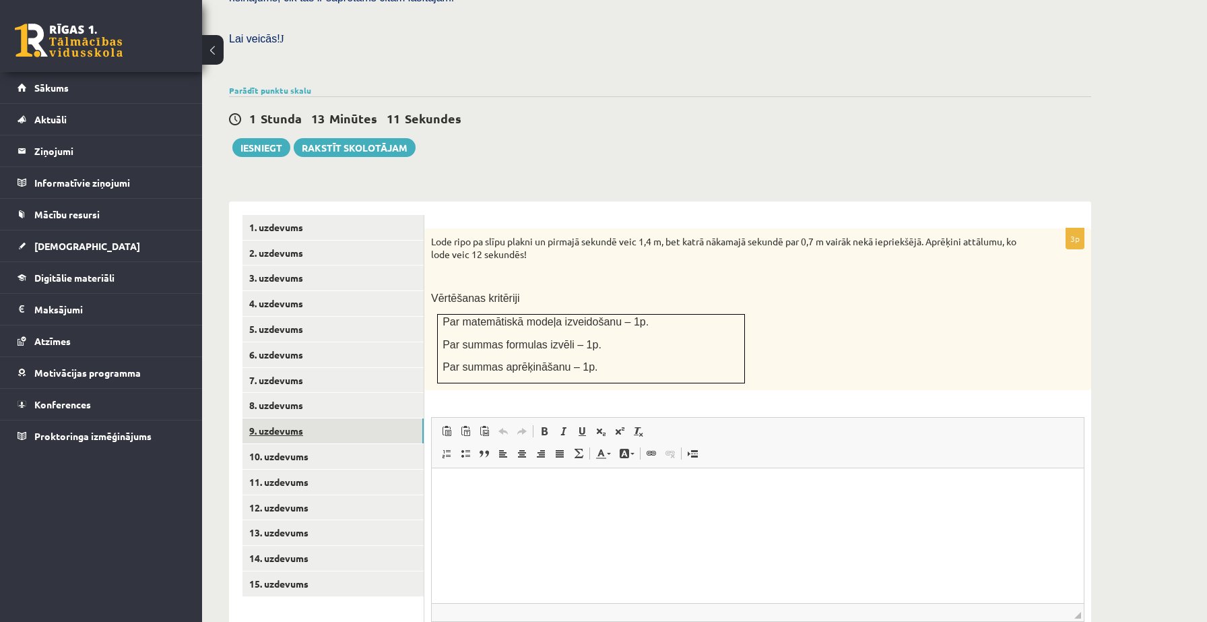
click at [354, 418] on link "9. uzdevums" at bounding box center [332, 430] width 181 height 25
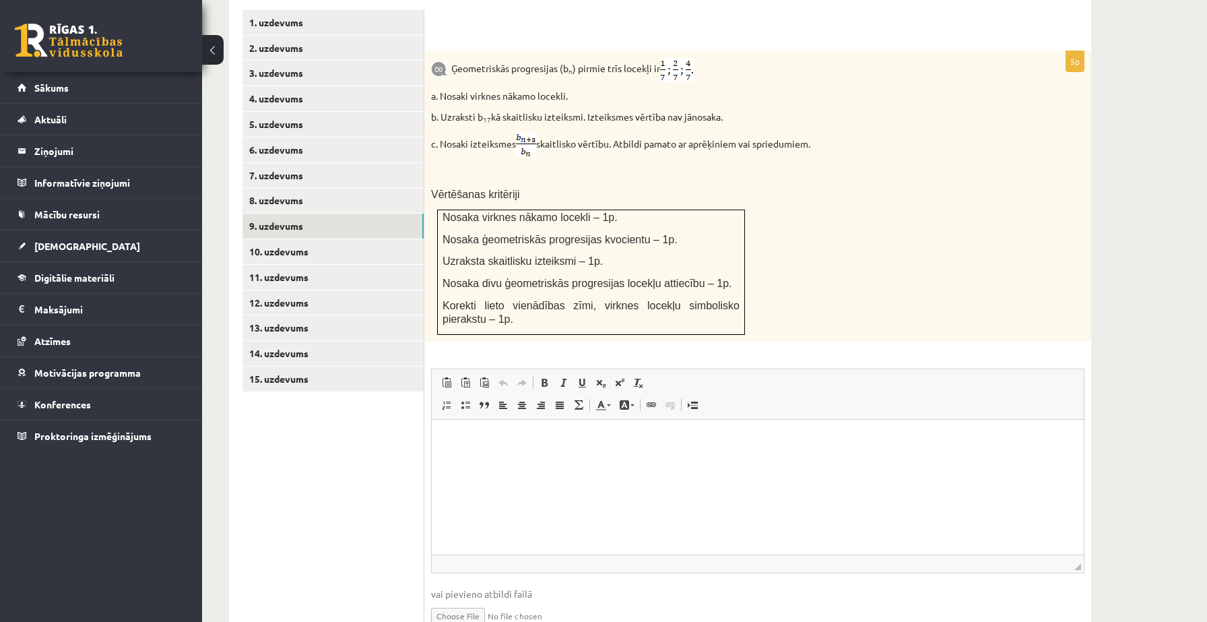
scroll to position [640, 0]
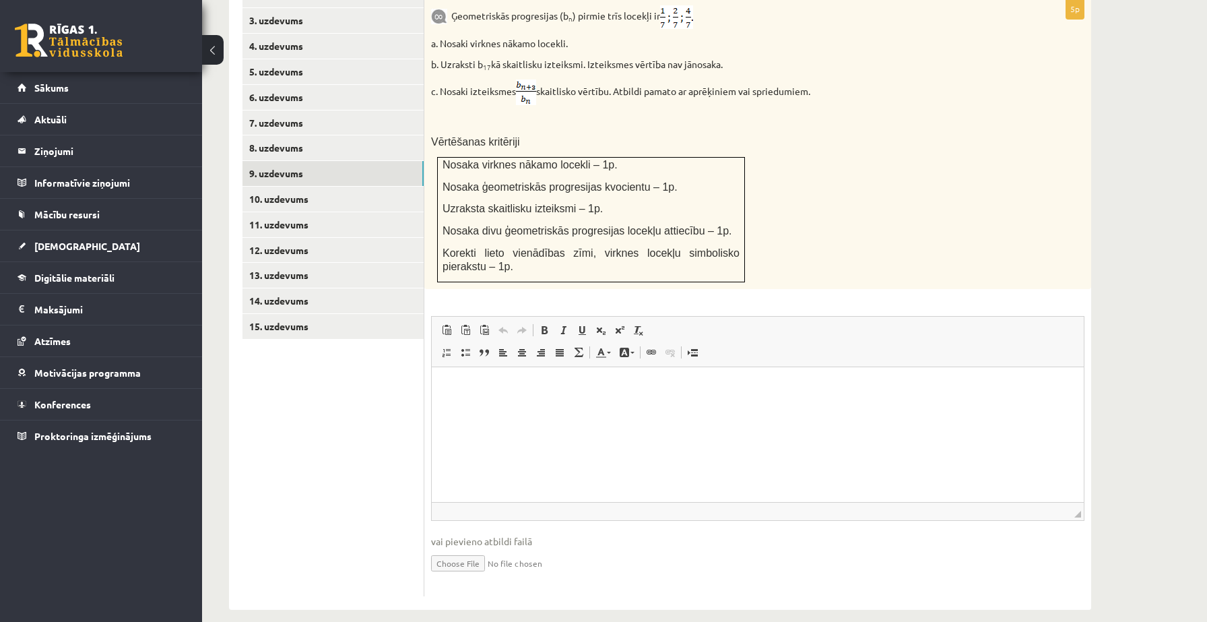
click at [477, 550] on input "file" at bounding box center [757, 562] width 653 height 28
type input "**********"
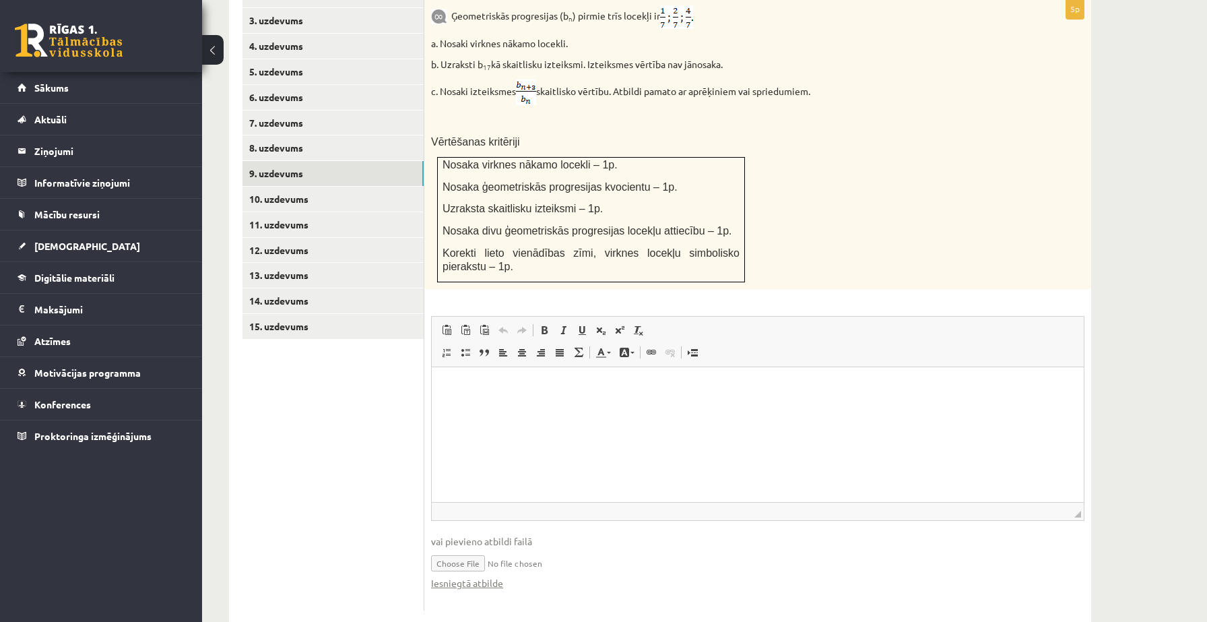
scroll to position [655, 0]
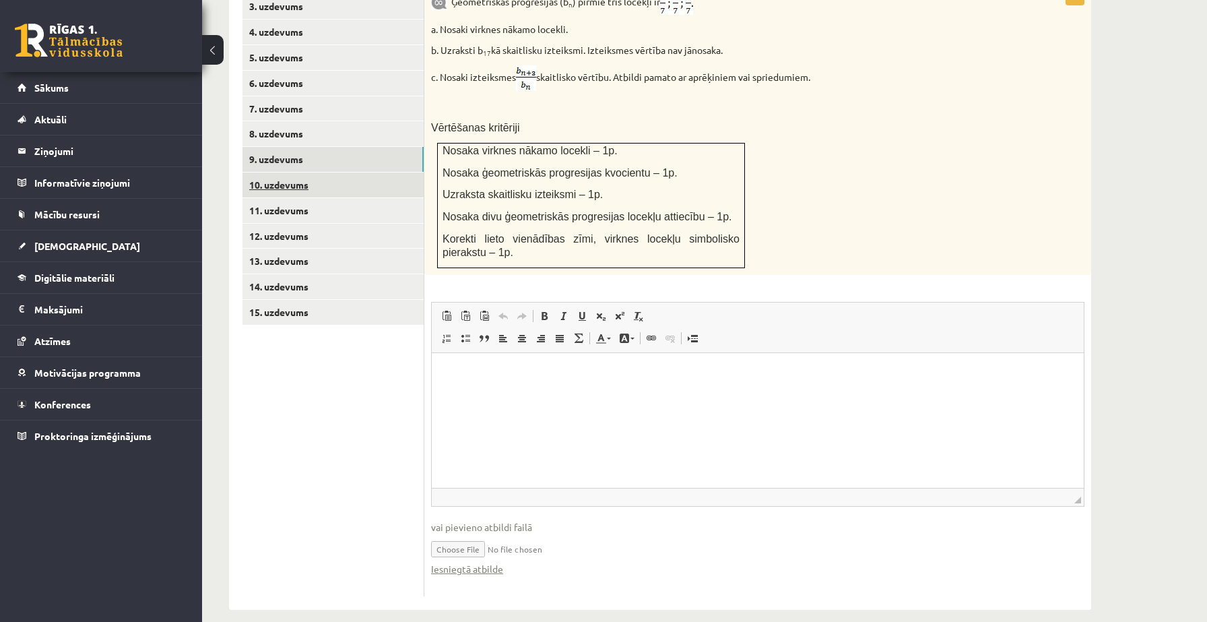
click at [314, 172] on link "10. uzdevums" at bounding box center [332, 184] width 181 height 25
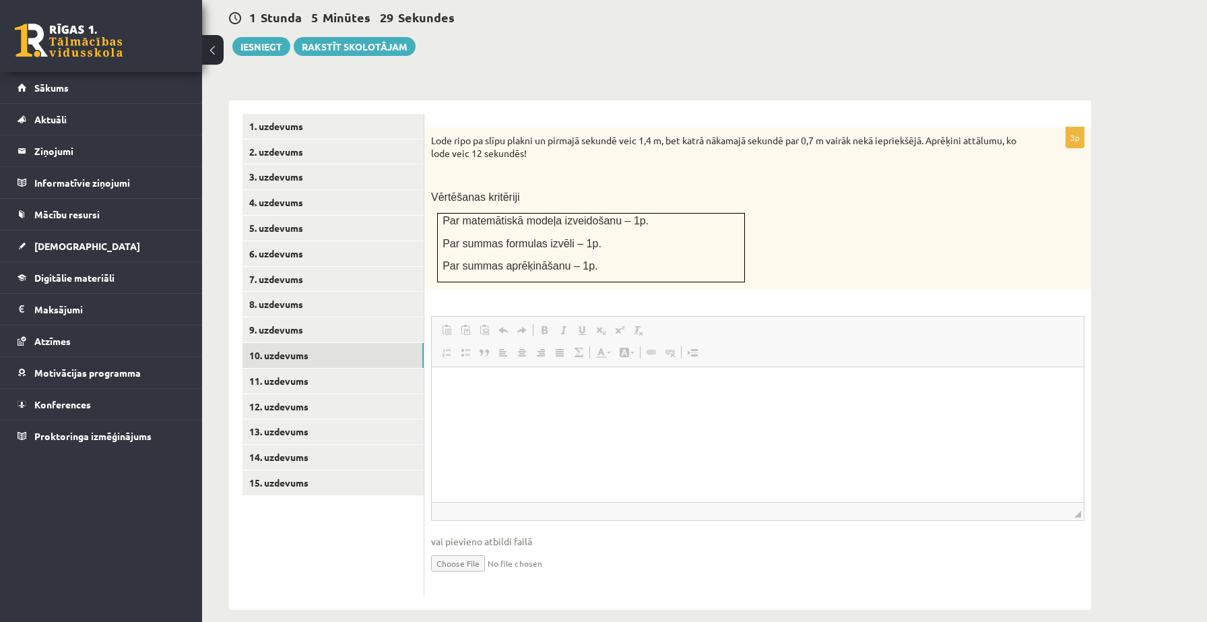
scroll to position [0, 0]
click at [453, 548] on input "file" at bounding box center [757, 562] width 653 height 28
type input "**********"
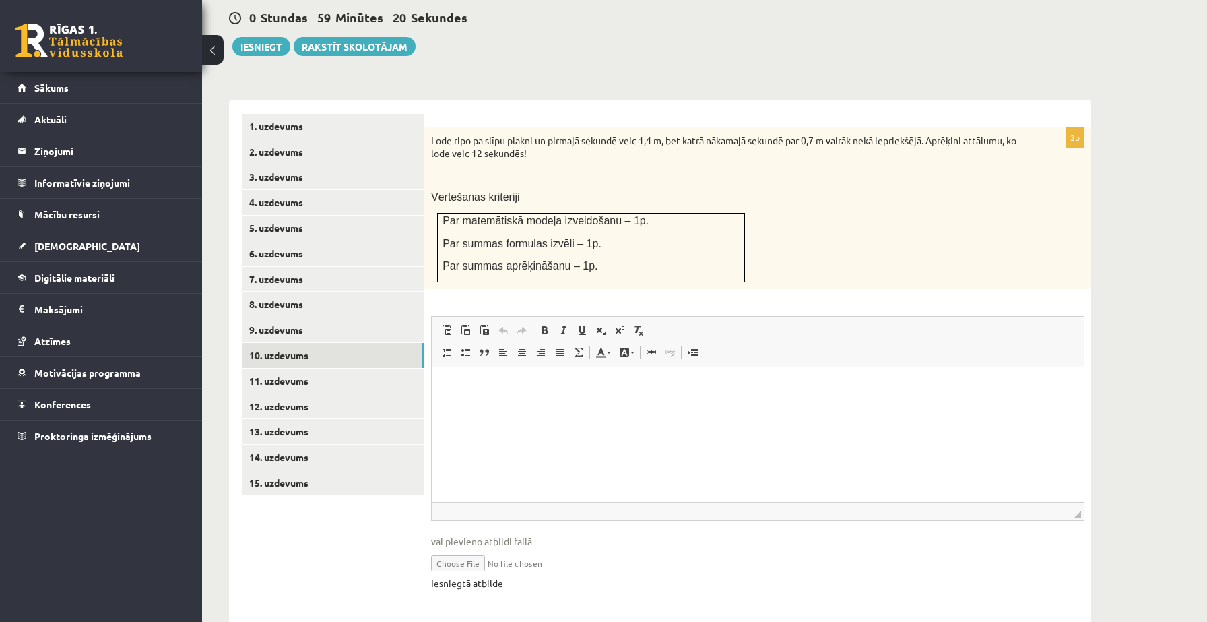
click at [483, 576] on link "Iesniegtā atbilde" at bounding box center [467, 583] width 72 height 14
click at [298, 368] on link "11. uzdevums" at bounding box center [332, 380] width 181 height 25
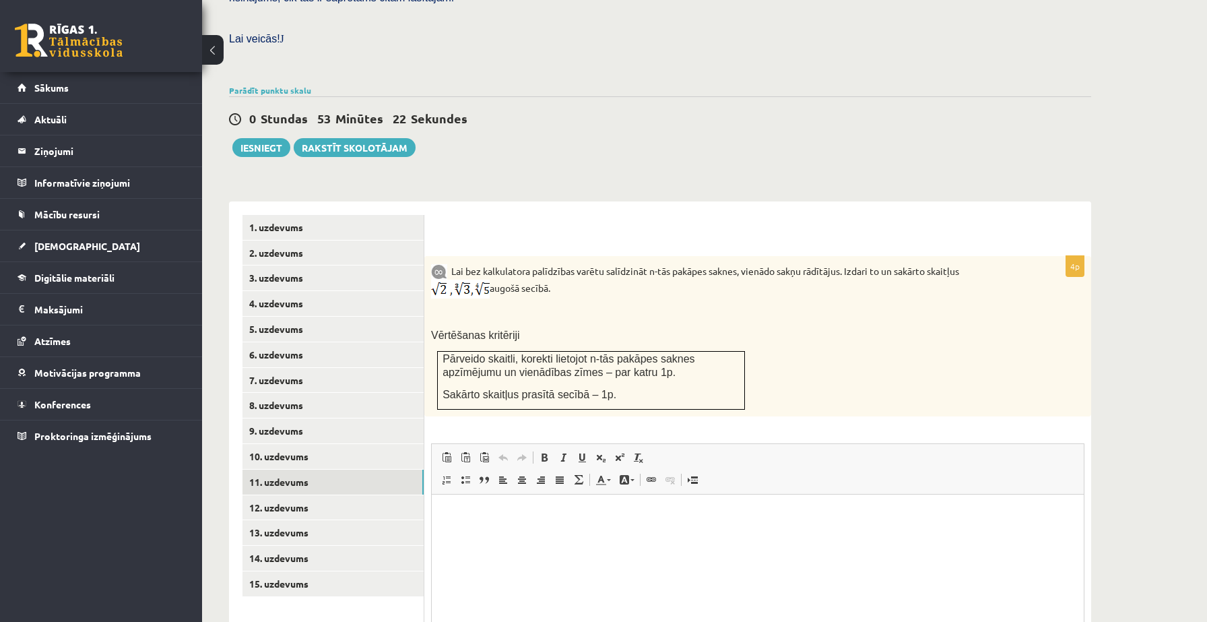
scroll to position [510, 0]
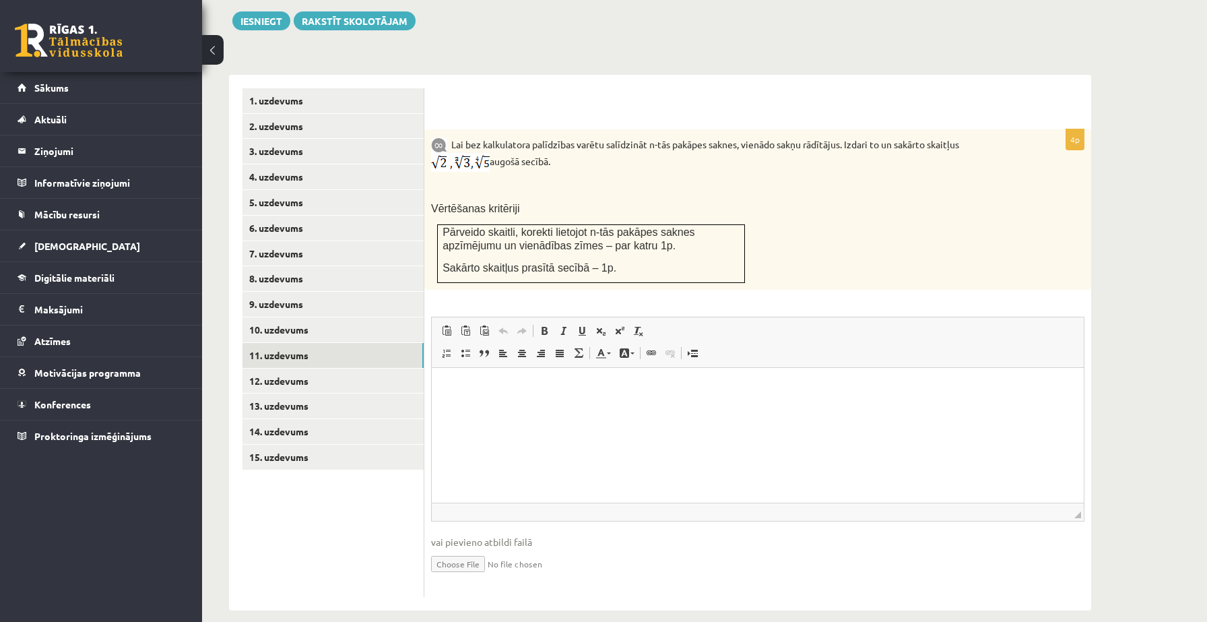
click at [457, 550] on input "file" at bounding box center [757, 563] width 653 height 28
type input "**********"
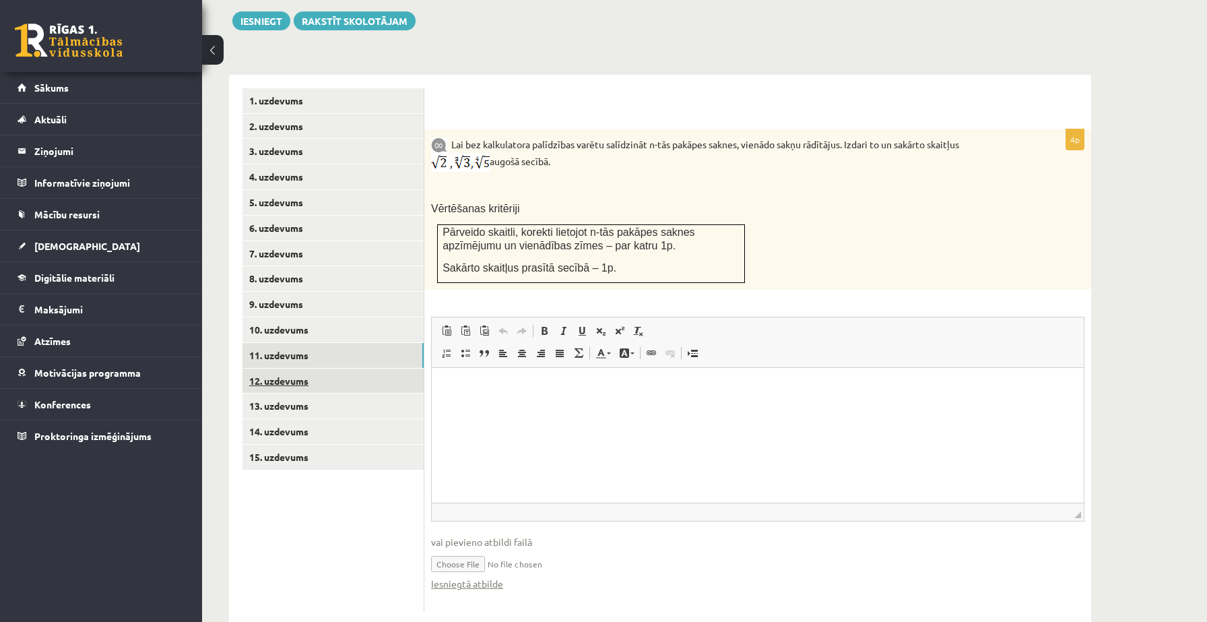
click at [297, 368] on link "12. uzdevums" at bounding box center [332, 380] width 181 height 25
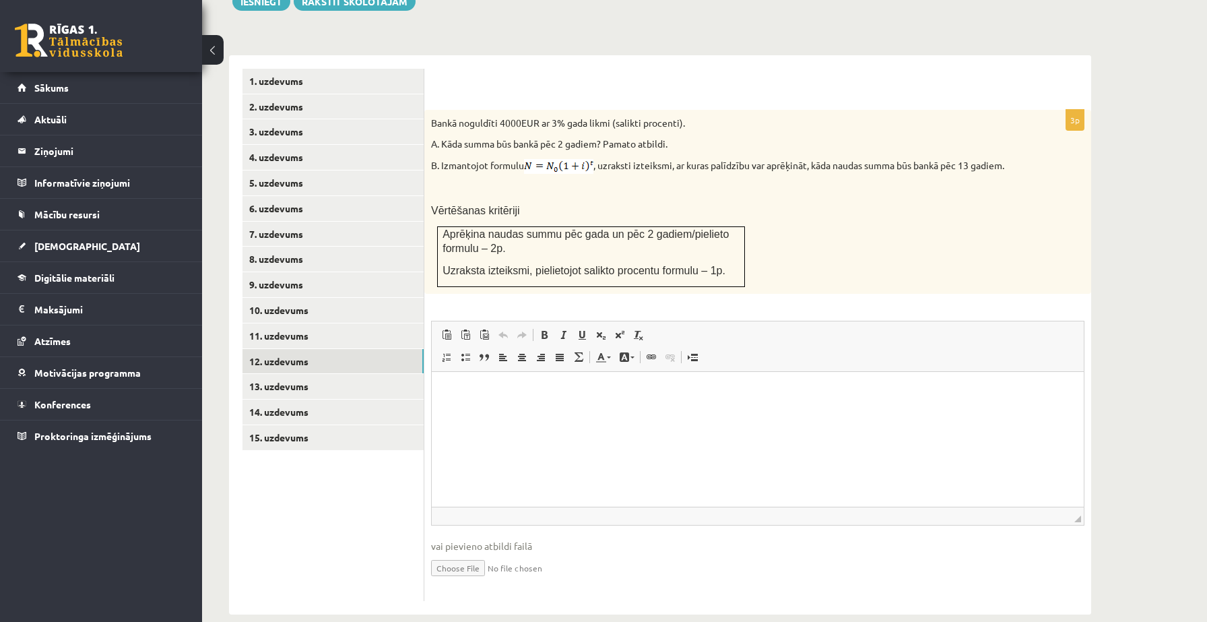
scroll to position [534, 0]
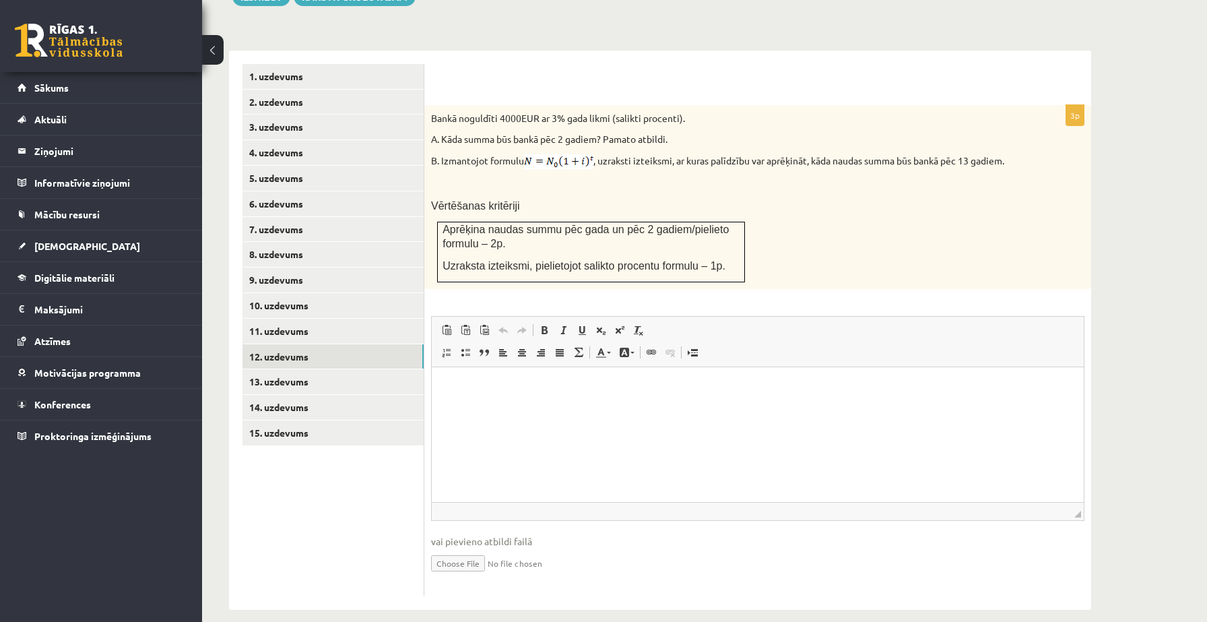
click at [458, 548] on input "file" at bounding box center [757, 562] width 653 height 28
type input "**********"
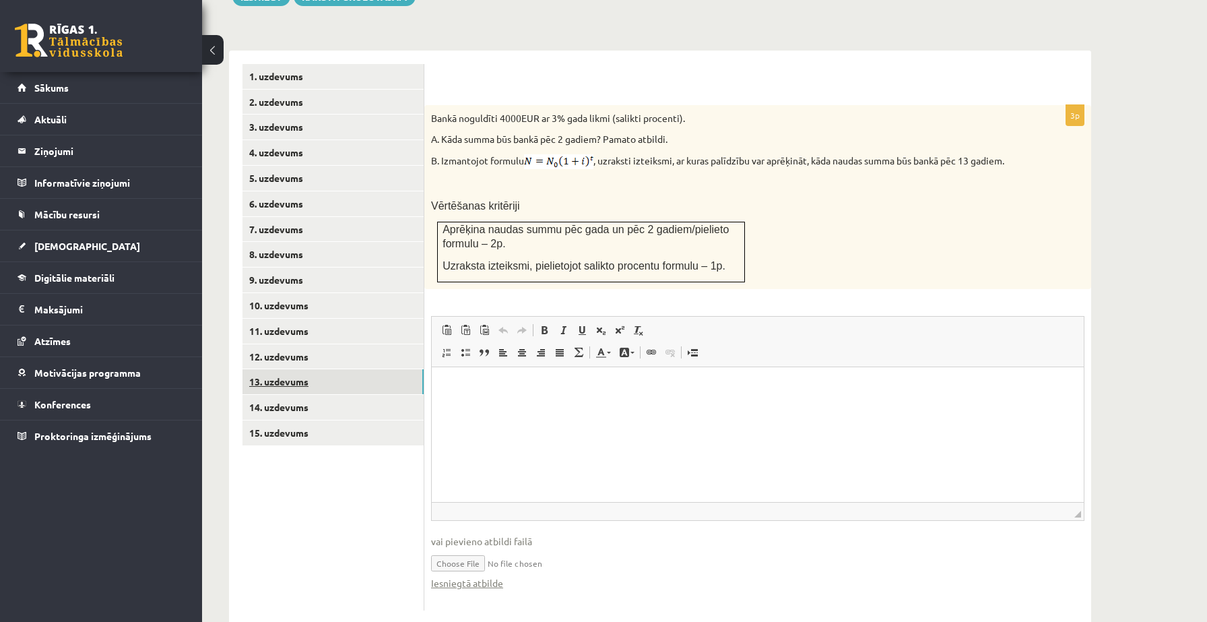
click at [352, 369] on link "13. uzdevums" at bounding box center [332, 381] width 181 height 25
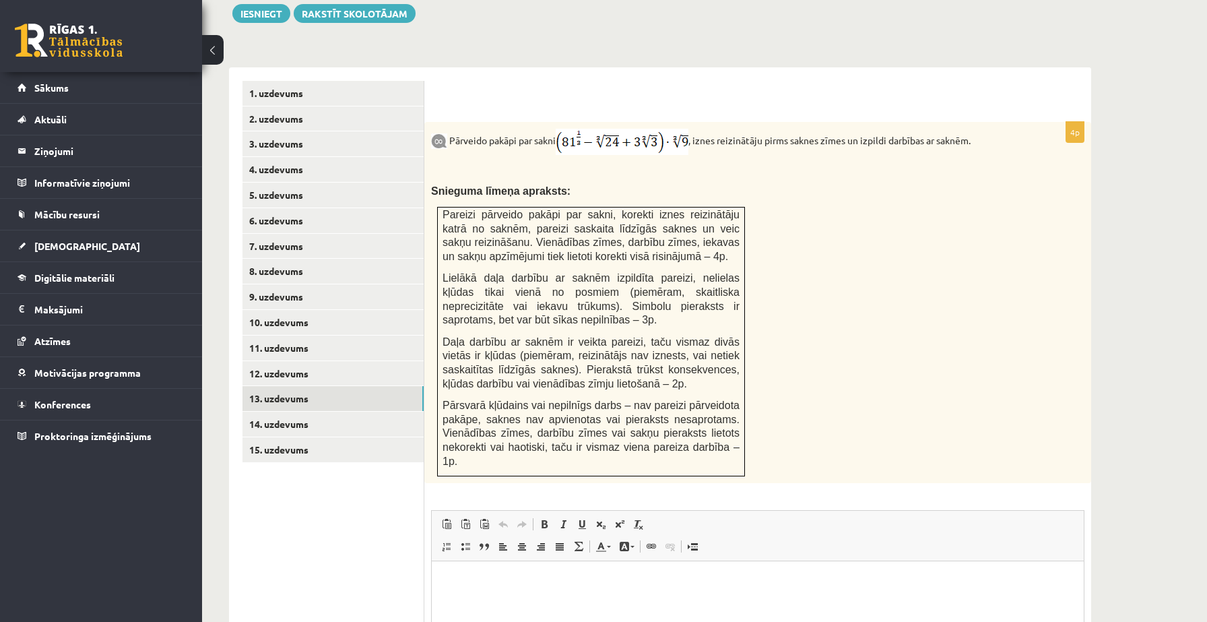
scroll to position [725, 0]
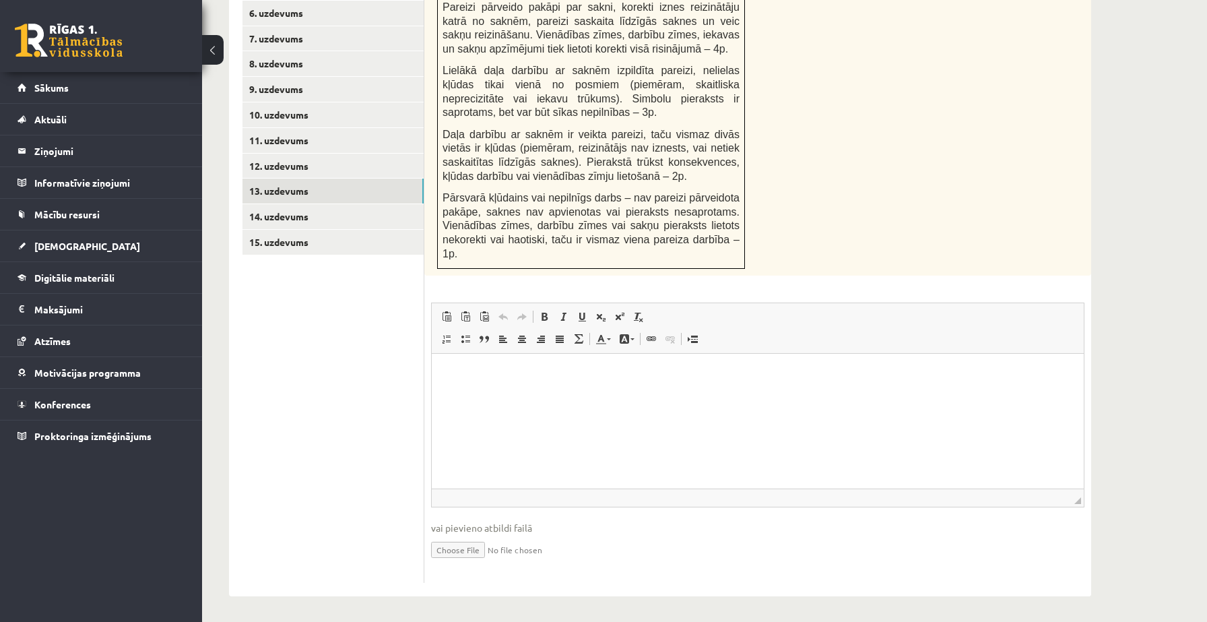
click at [449, 545] on input "file" at bounding box center [757, 549] width 653 height 28
type input "**********"
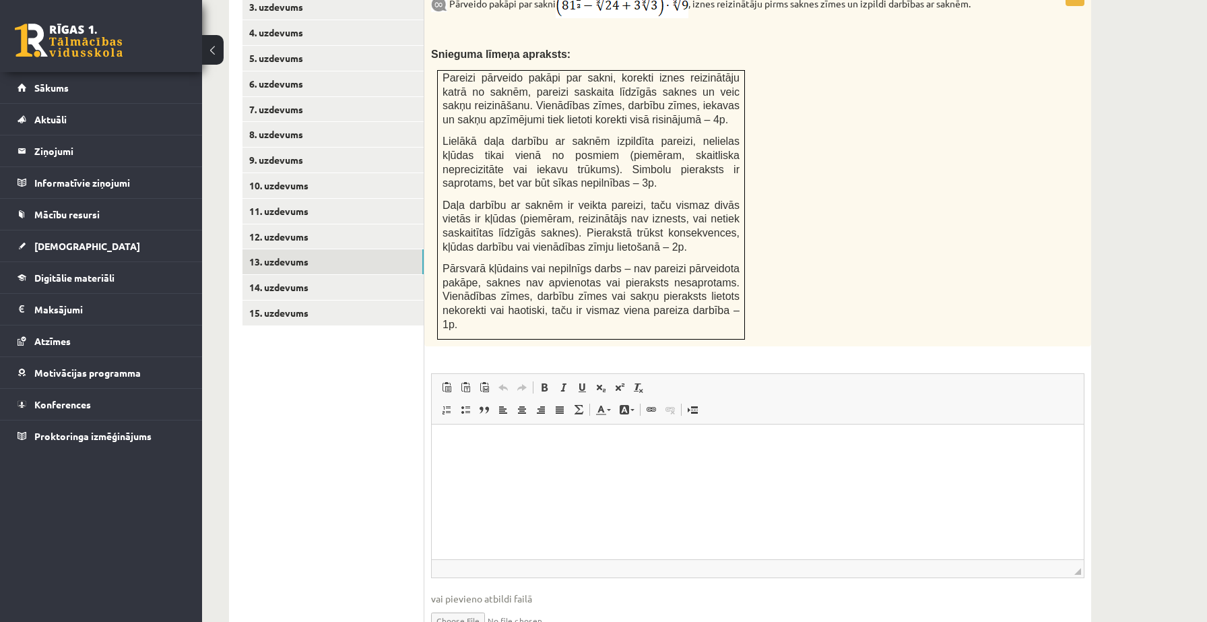
scroll to position [652, 0]
click at [290, 279] on link "14. uzdevums" at bounding box center [332, 289] width 181 height 25
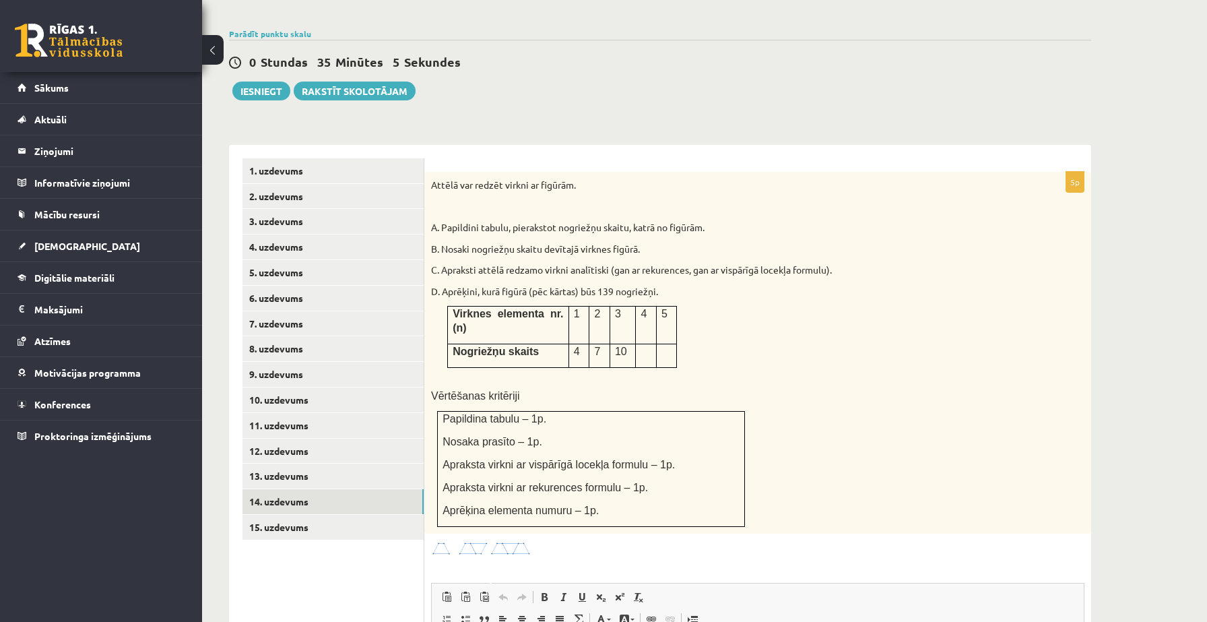
scroll to position [0, 0]
click at [471, 541] on img at bounding box center [481, 548] width 101 height 15
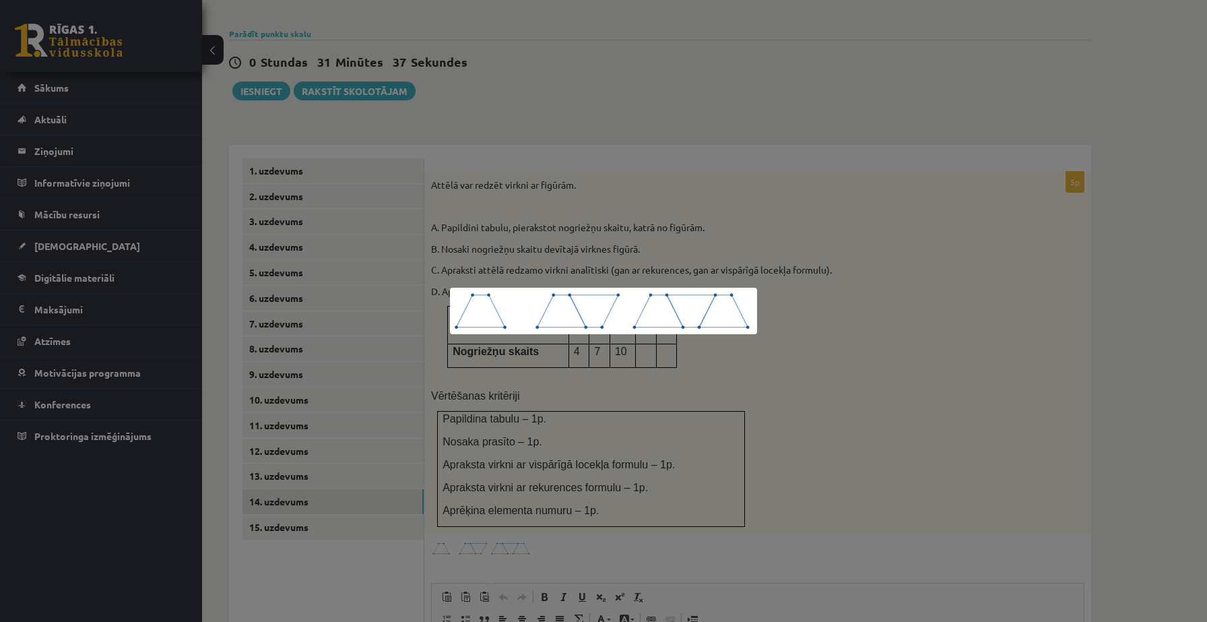
click at [749, 360] on div at bounding box center [603, 311] width 1207 height 622
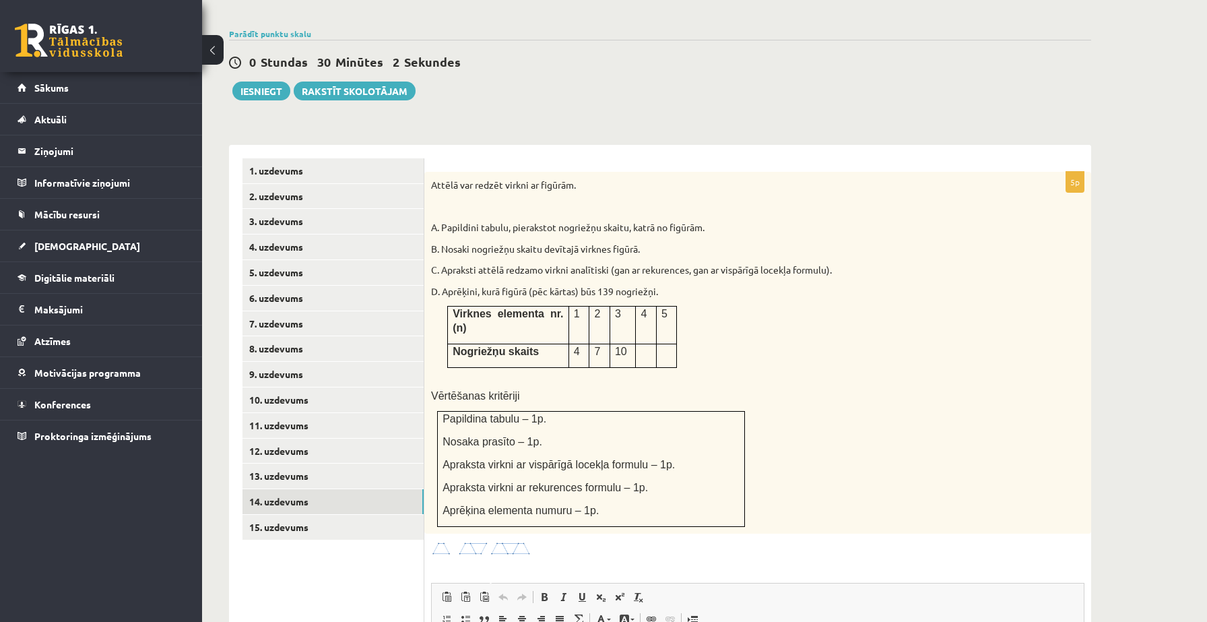
click at [487, 541] on img at bounding box center [481, 548] width 101 height 15
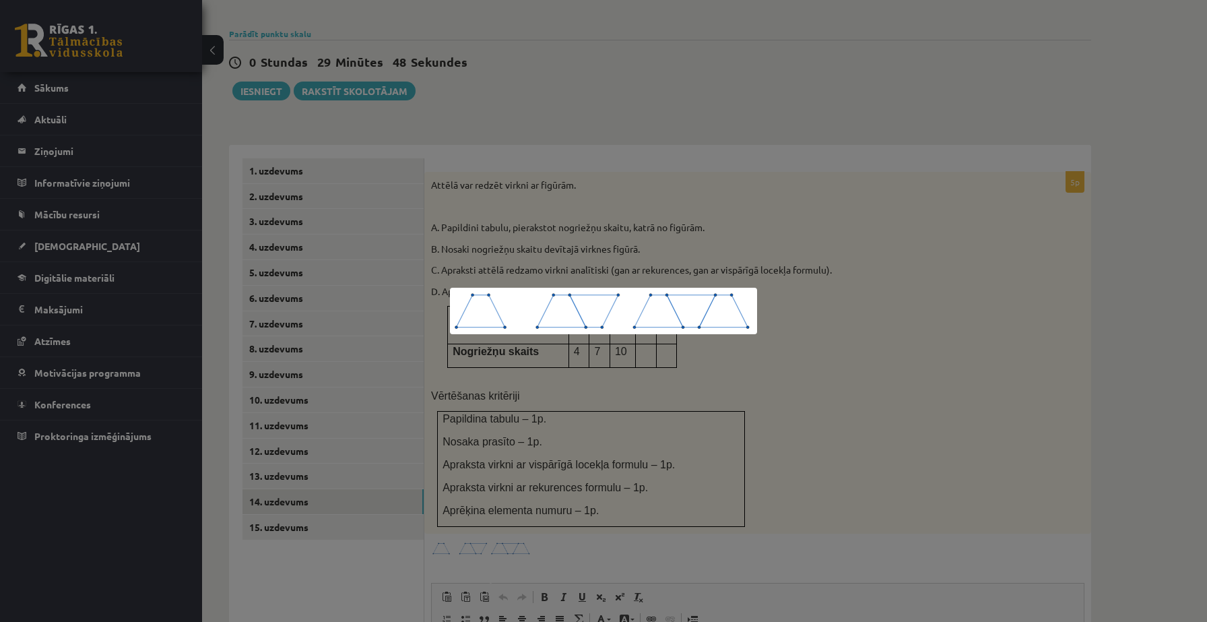
click at [580, 416] on div at bounding box center [603, 311] width 1207 height 622
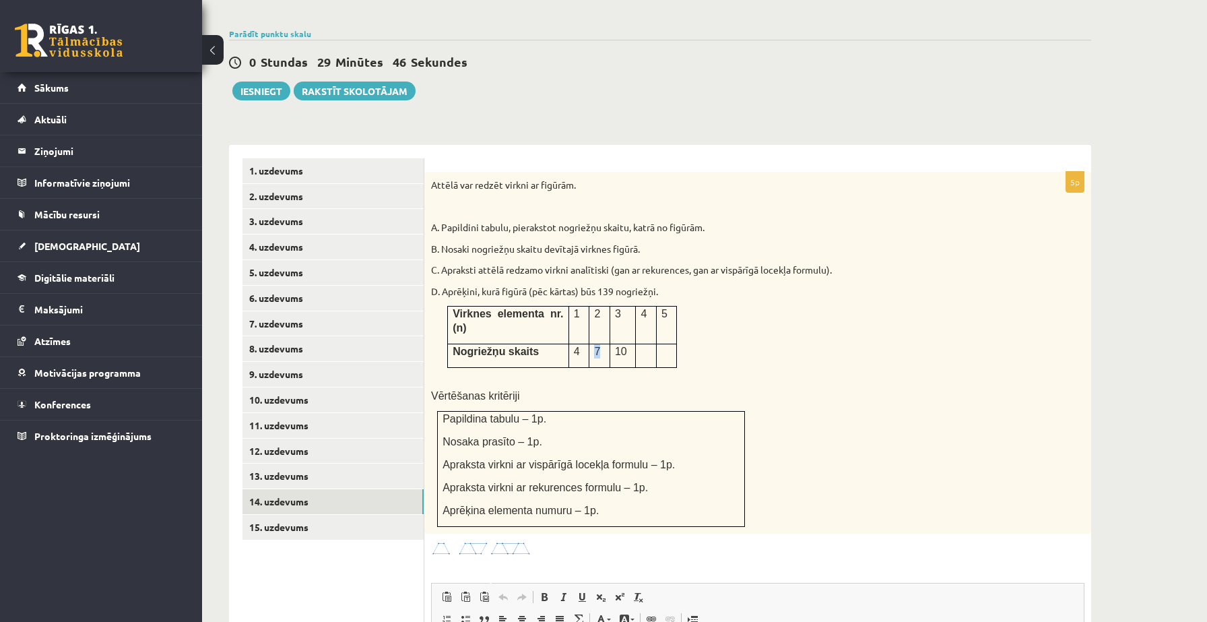
drag, startPoint x: 600, startPoint y: 337, endPoint x: 587, endPoint y: 333, distance: 13.9
click at [587, 343] on tr "Nogriežņu skaits 4 7 10" at bounding box center [562, 355] width 229 height 24
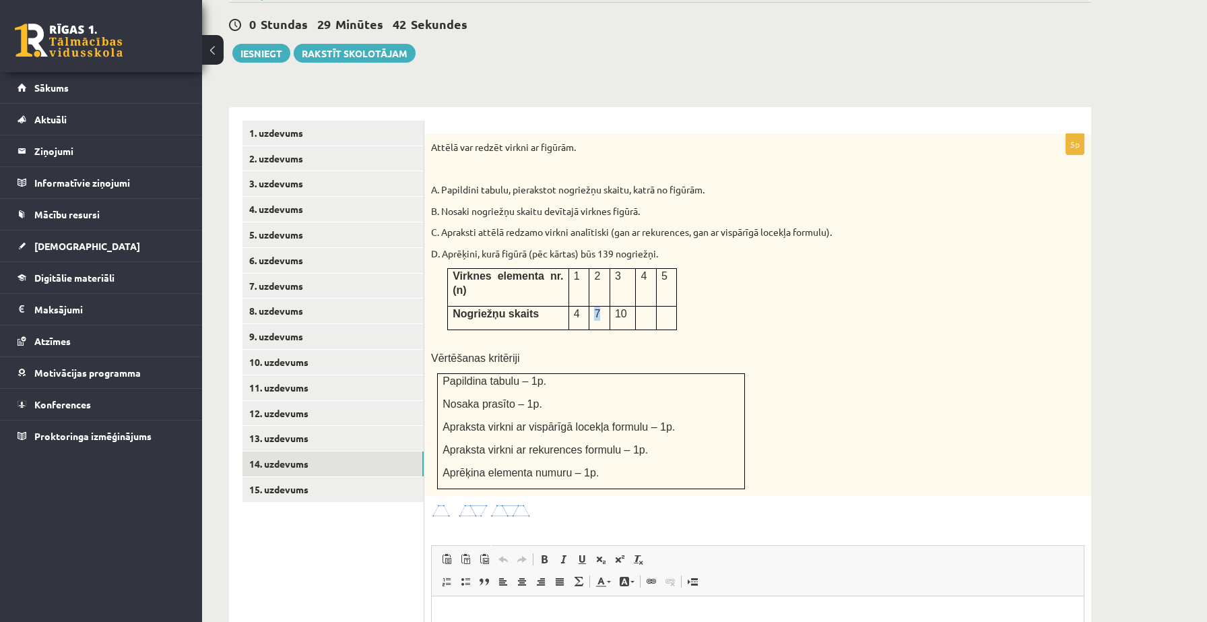
scroll to position [487, 0]
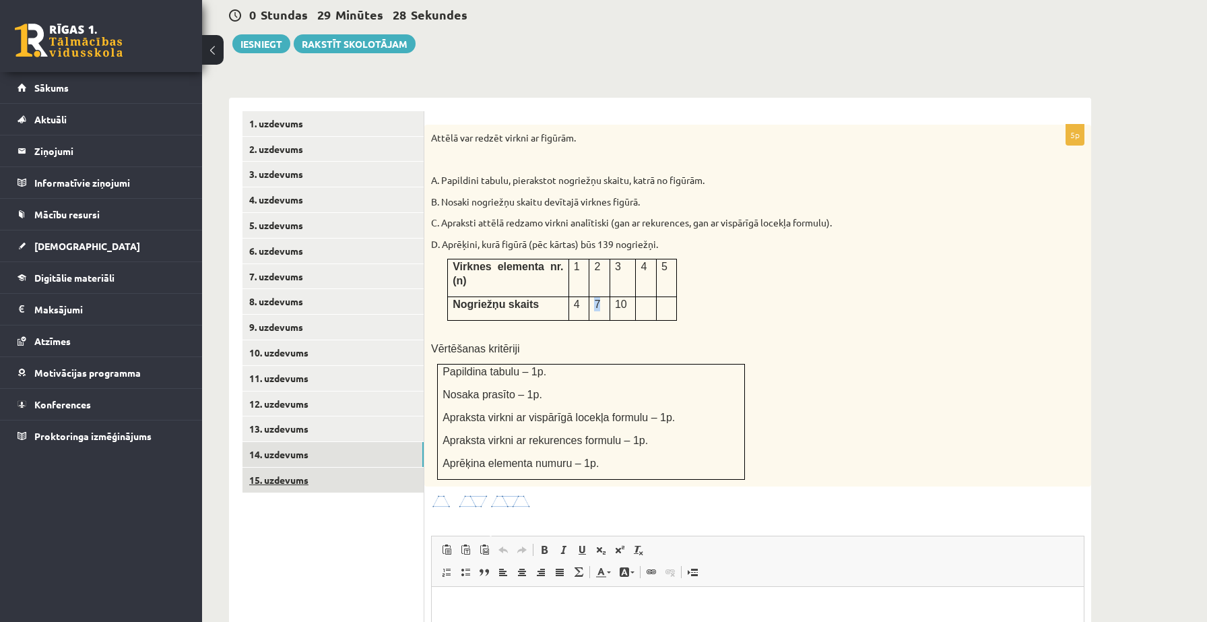
click at [387, 469] on link "15. uzdevums" at bounding box center [332, 479] width 181 height 25
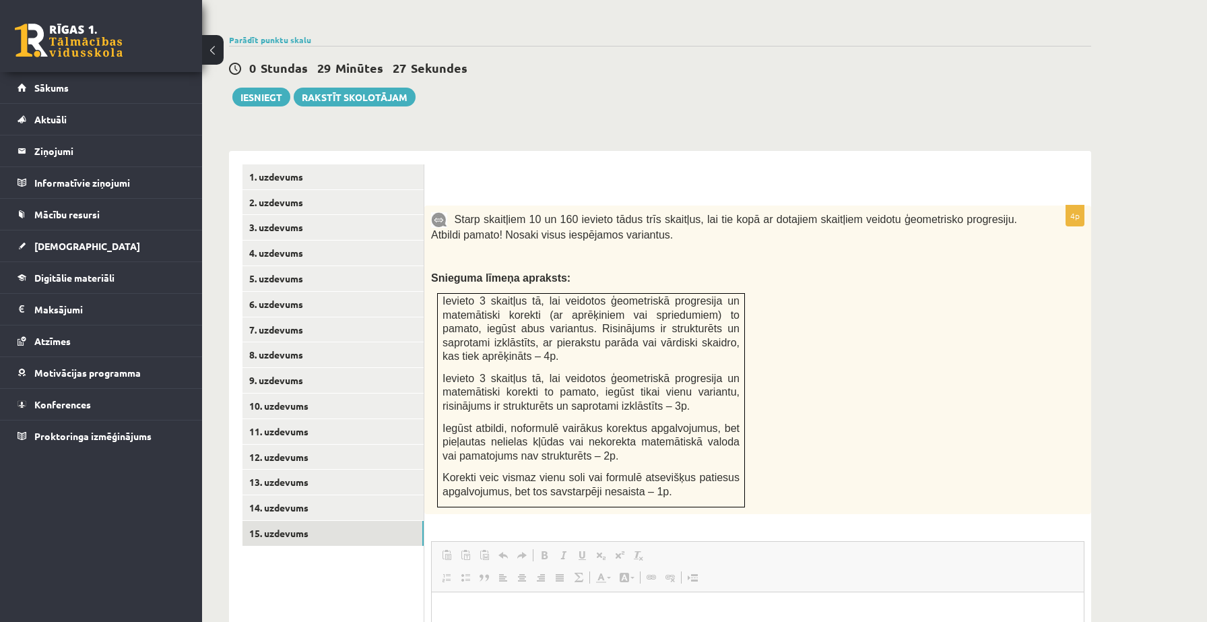
scroll to position [0, 0]
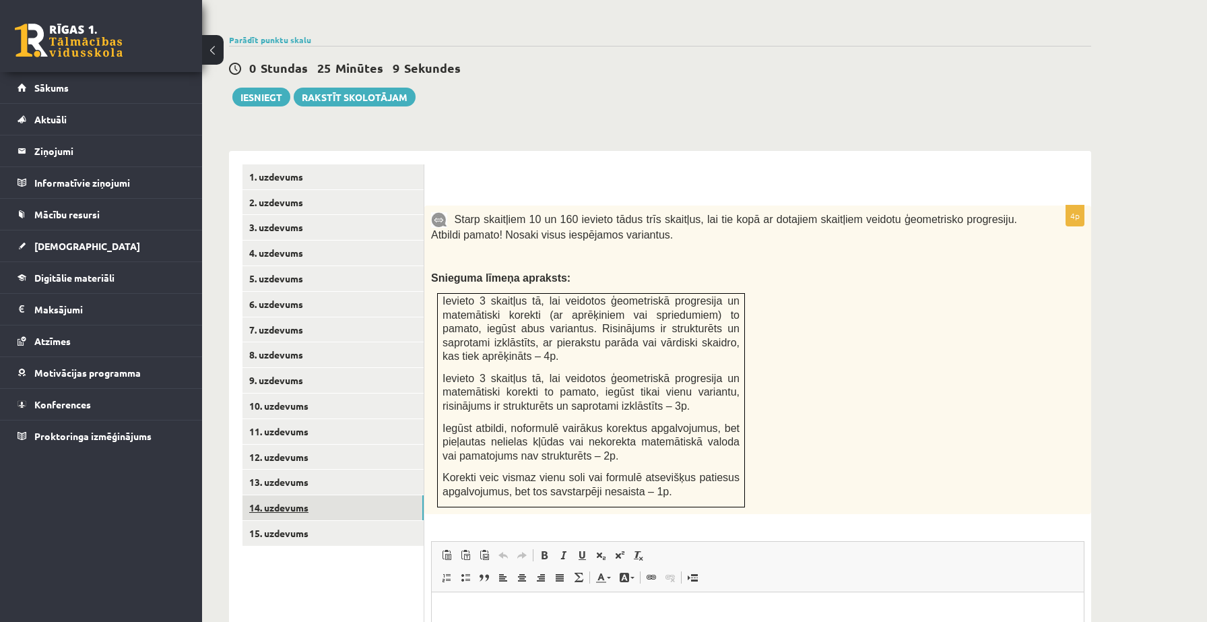
click at [283, 496] on link "14. uzdevums" at bounding box center [332, 507] width 181 height 25
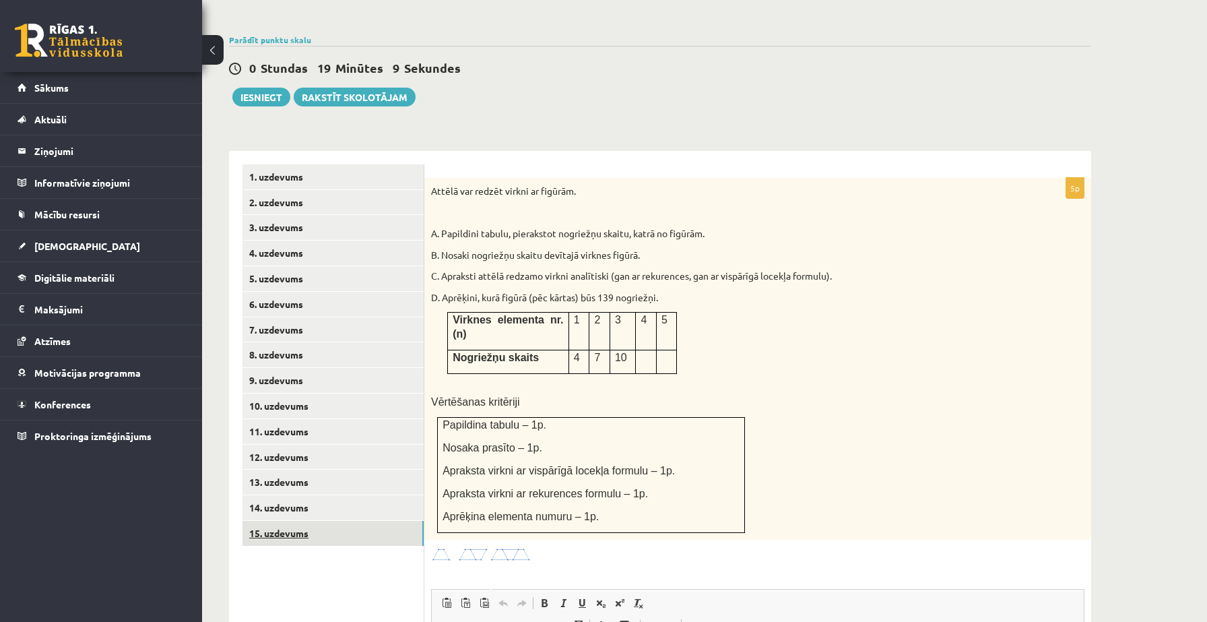
click at [408, 521] on link "15. uzdevums" at bounding box center [332, 533] width 181 height 25
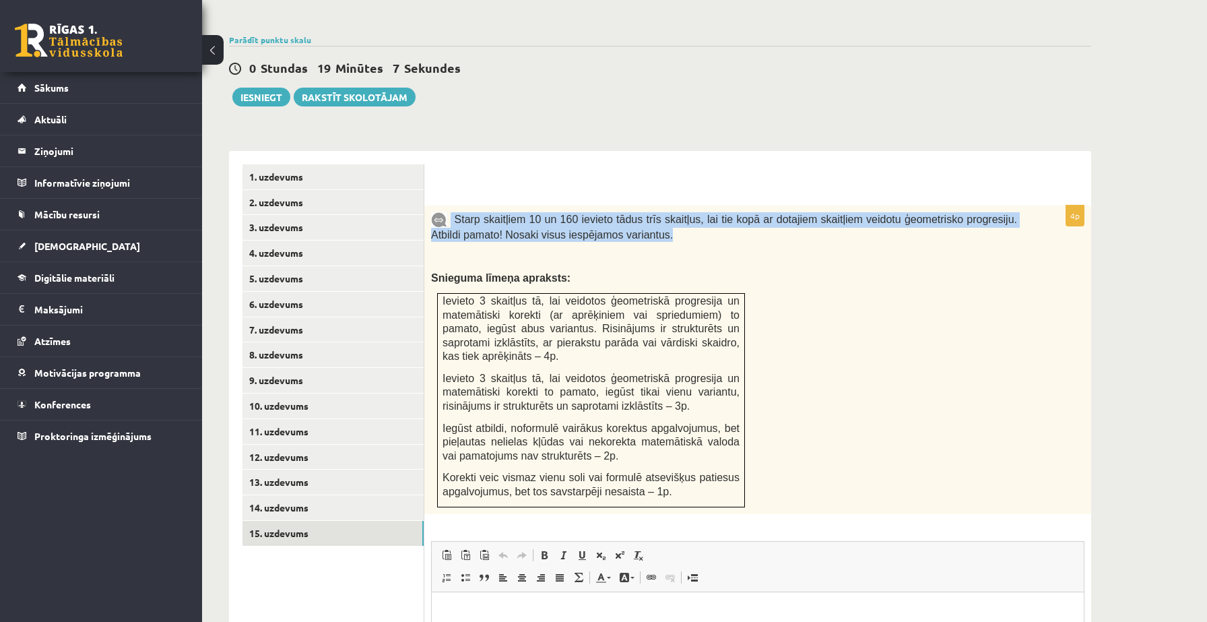
drag, startPoint x: 452, startPoint y: 201, endPoint x: 681, endPoint y: 223, distance: 230.0
click at [681, 223] on p "Starp skaitļiem 10 un 160 ievieto tādus trīs skaitļus, lai tie kopā ar dotajiem…" at bounding box center [724, 227] width 586 height 30
copy span "Starp skaitļiem 10 un 160 ievieto tādus trīs skaitļus, lai tie kopā ar dotajiem…"
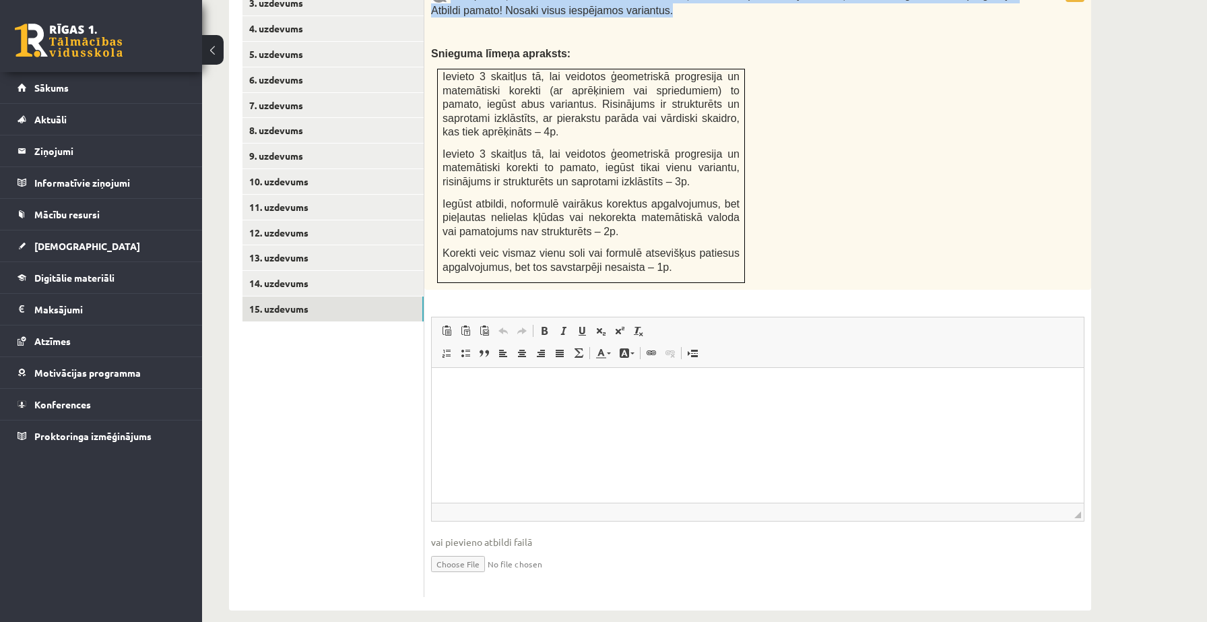
click at [463, 549] on input "file" at bounding box center [757, 563] width 653 height 28
type input "**********"
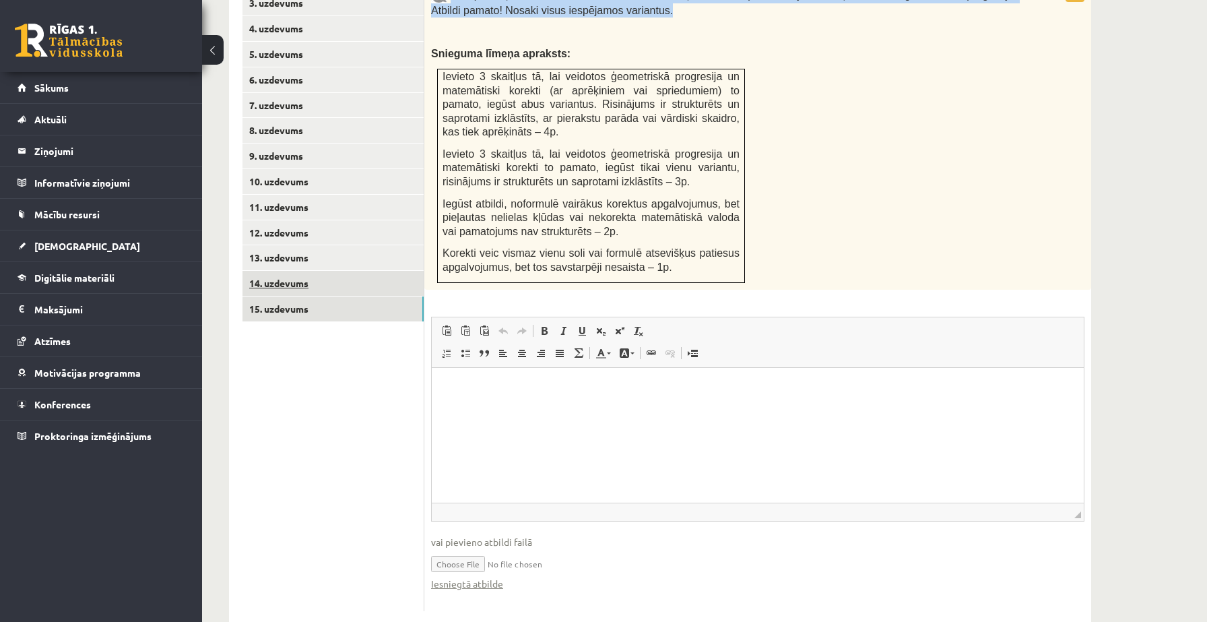
click at [340, 272] on link "14. uzdevums" at bounding box center [332, 283] width 181 height 25
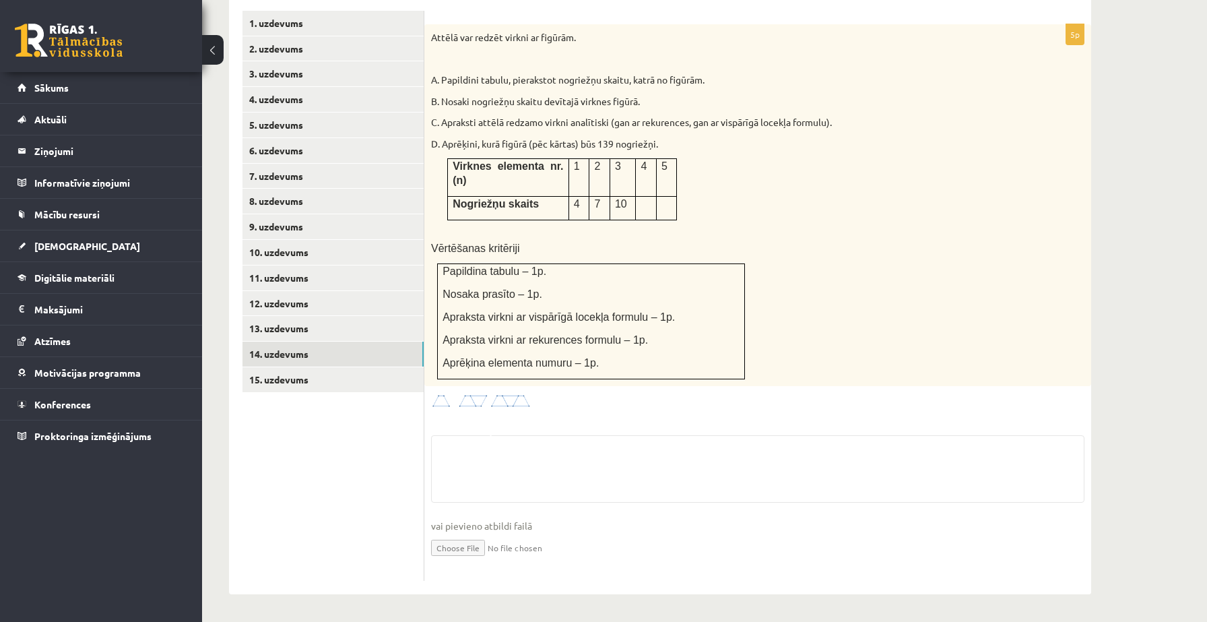
scroll to position [572, 0]
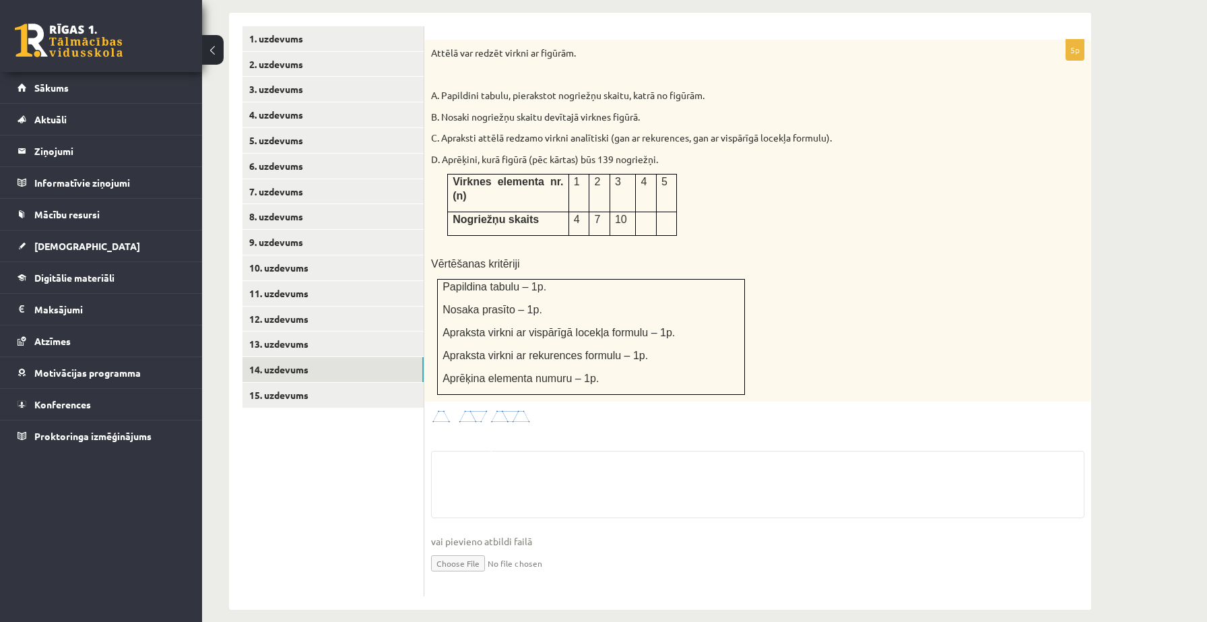
click at [460, 549] on input "file" at bounding box center [757, 562] width 653 height 28
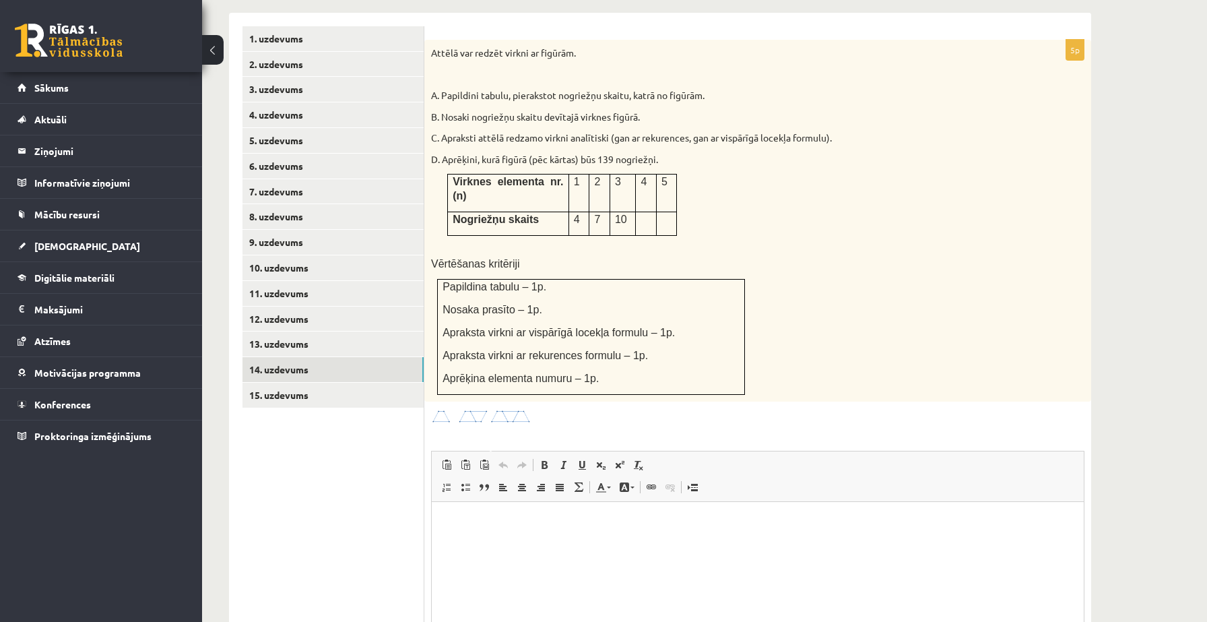
scroll to position [0, 0]
type input "**********"
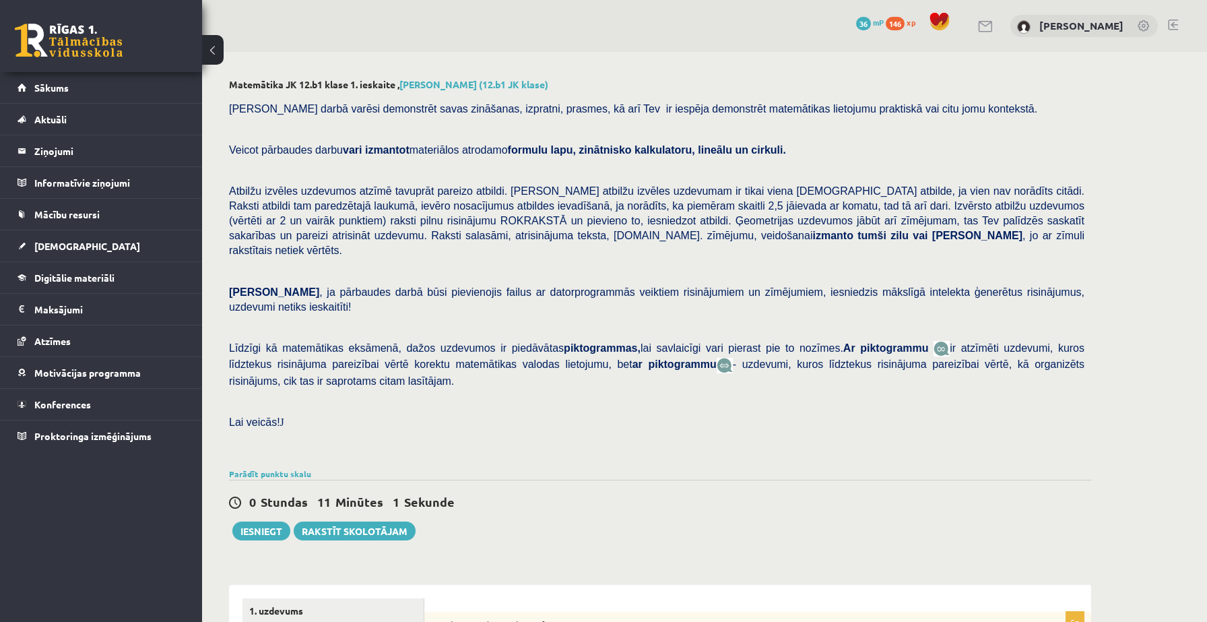
scroll to position [190, 0]
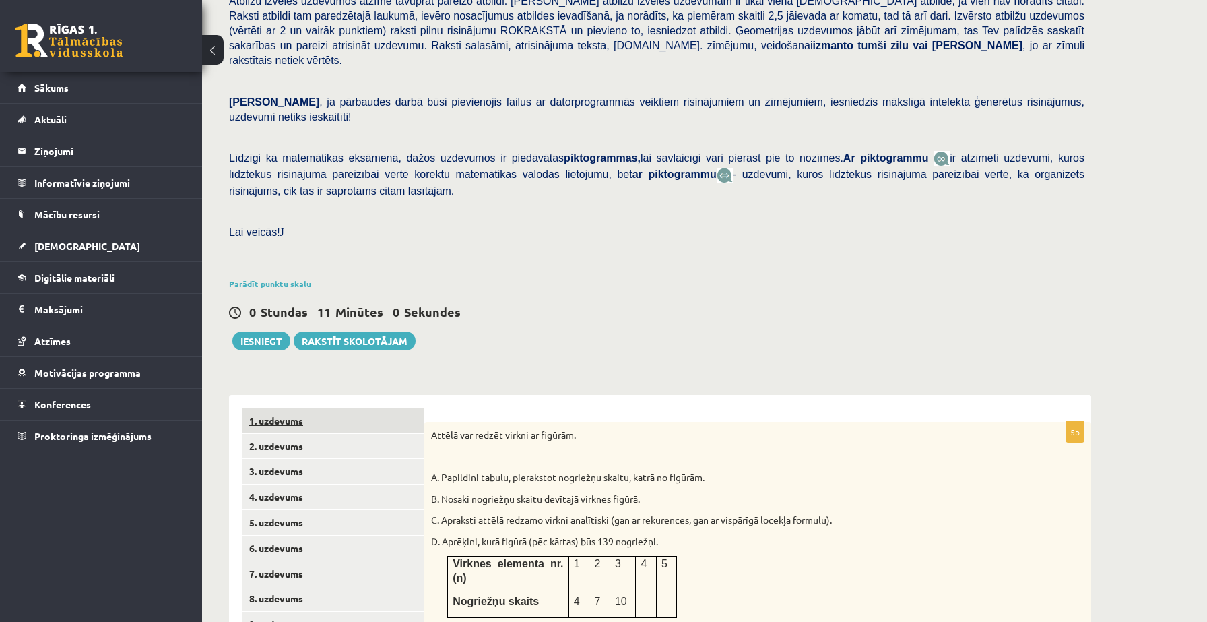
click at [314, 409] on link "1. uzdevums" at bounding box center [332, 420] width 181 height 25
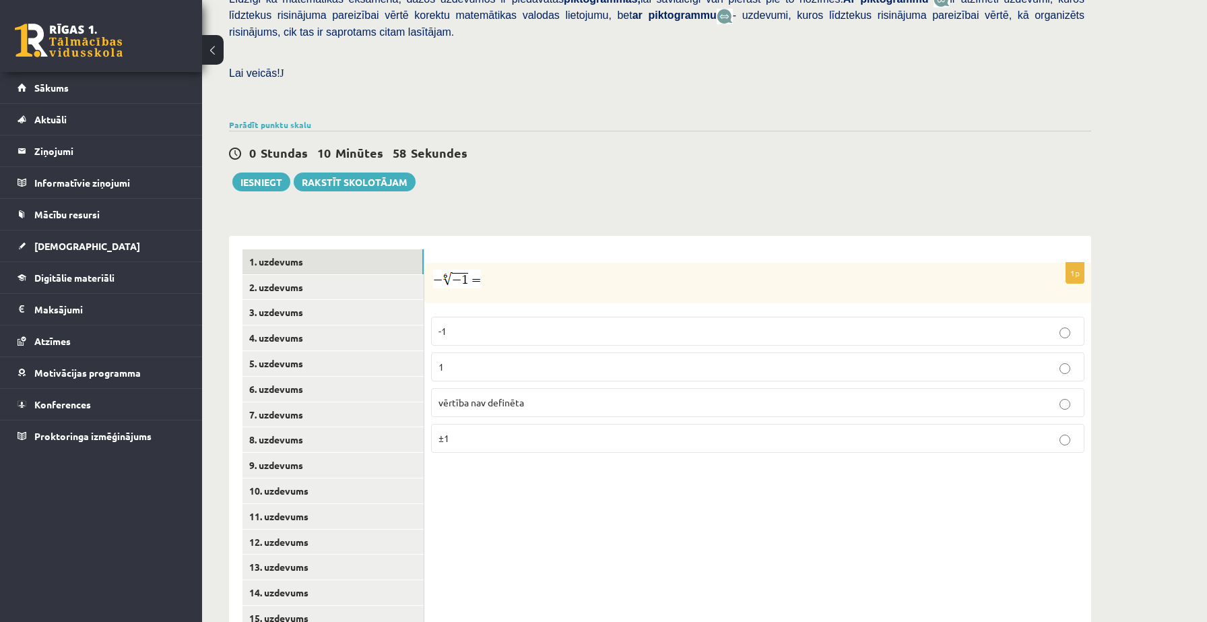
scroll to position [349, 0]
click at [345, 274] on link "2. uzdevums" at bounding box center [332, 286] width 181 height 25
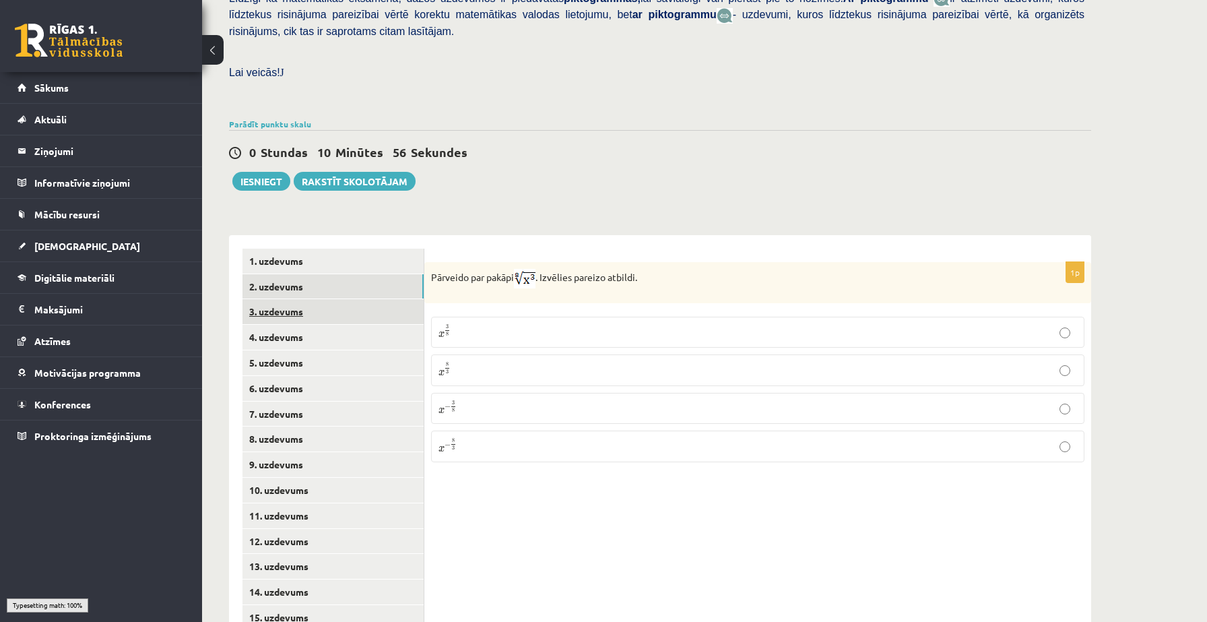
click at [310, 299] on link "3. uzdevums" at bounding box center [332, 311] width 181 height 25
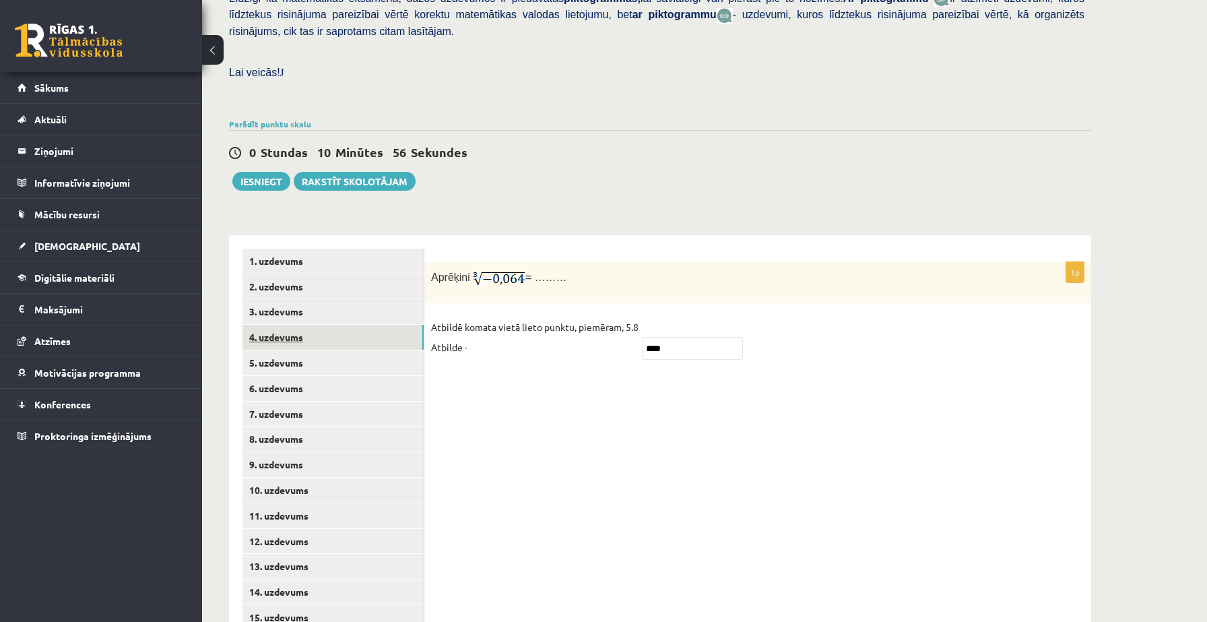
click at [295, 325] on link "4. uzdevums" at bounding box center [332, 337] width 181 height 25
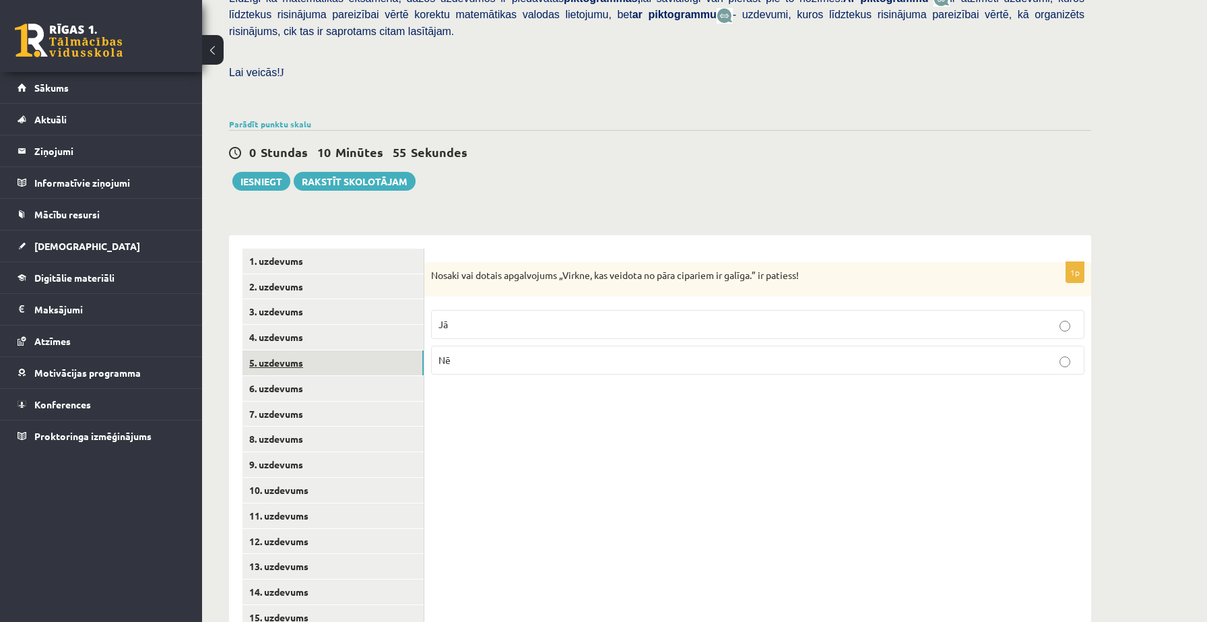
click at [289, 354] on link "5. uzdevums" at bounding box center [332, 362] width 181 height 25
click at [287, 380] on link "6. uzdevums" at bounding box center [332, 388] width 181 height 25
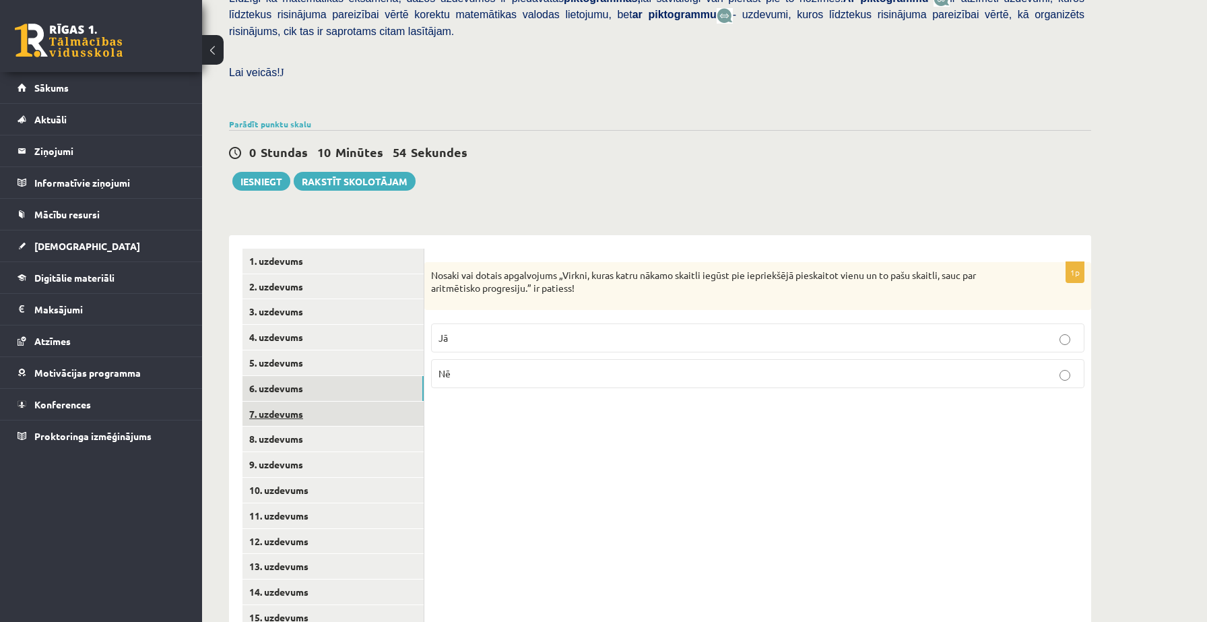
click at [287, 401] on link "7. uzdevums" at bounding box center [332, 413] width 181 height 25
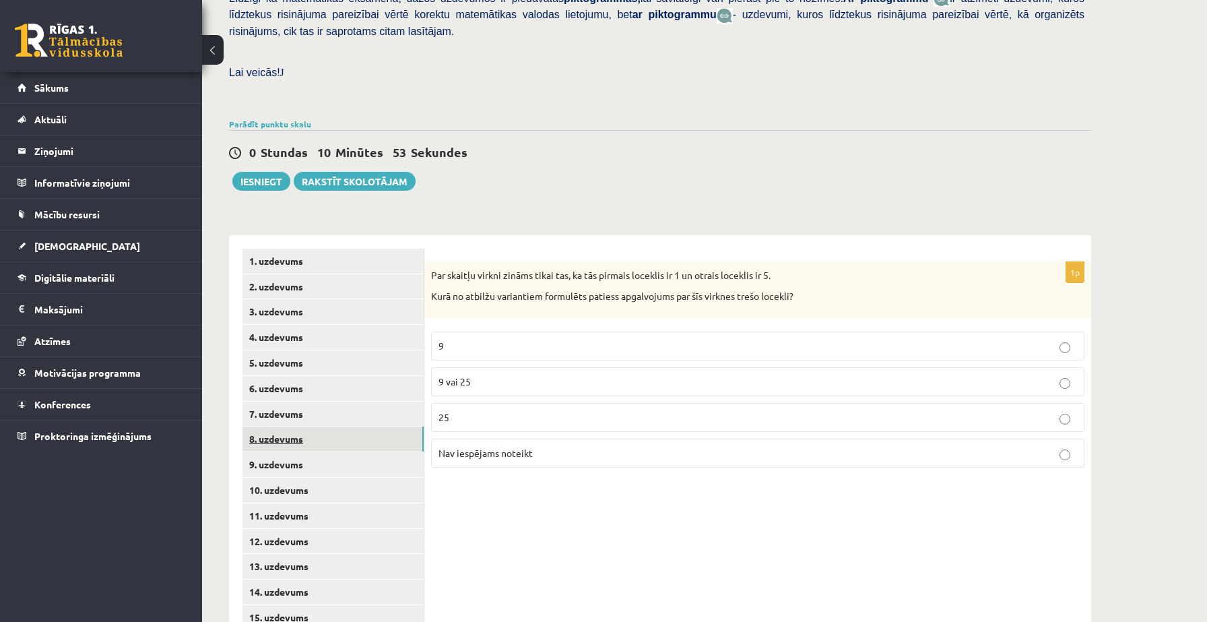
click at [284, 426] on link "8. uzdevums" at bounding box center [332, 438] width 181 height 25
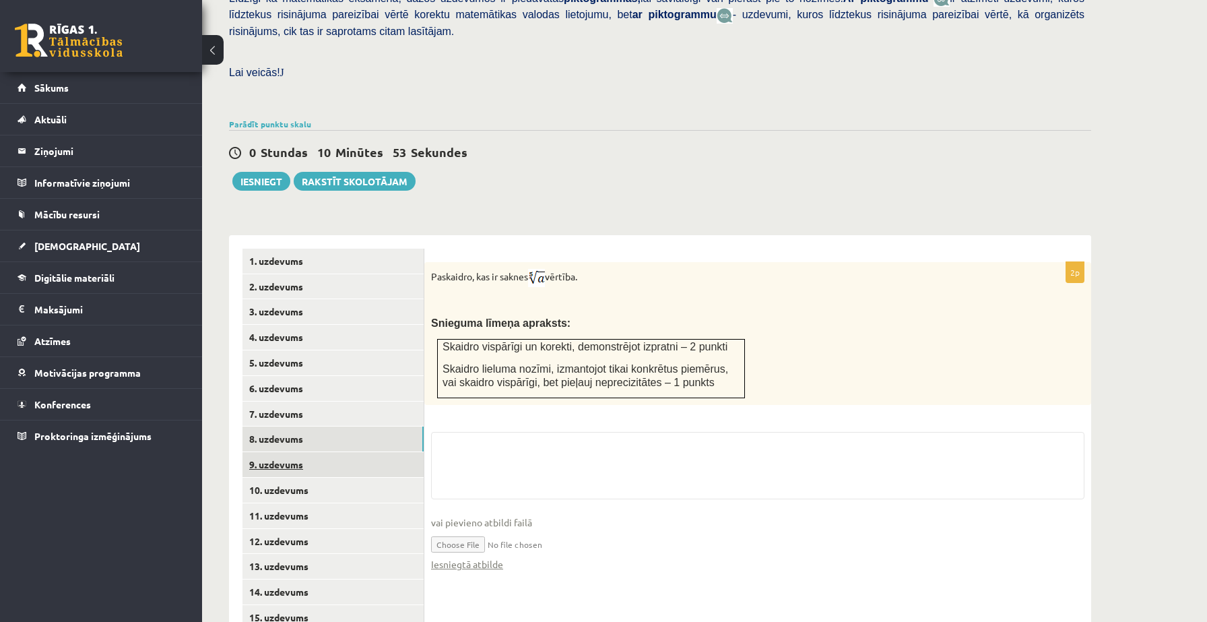
click at [284, 452] on link "9. uzdevums" at bounding box center [332, 464] width 181 height 25
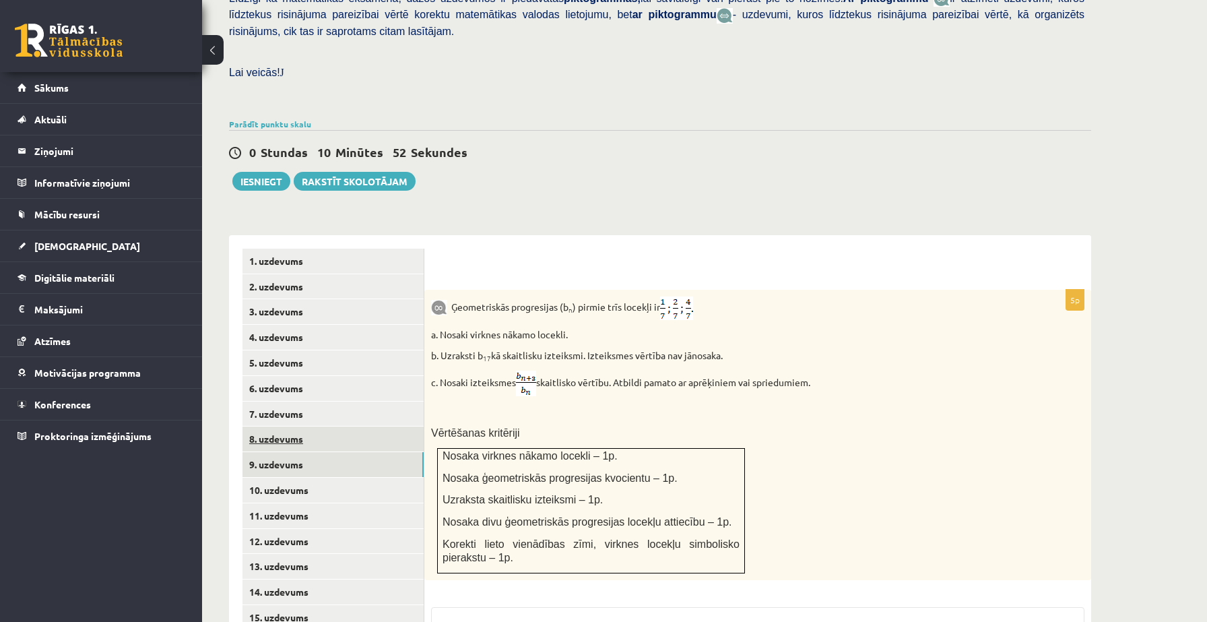
click at [278, 428] on link "8. uzdevums" at bounding box center [332, 438] width 181 height 25
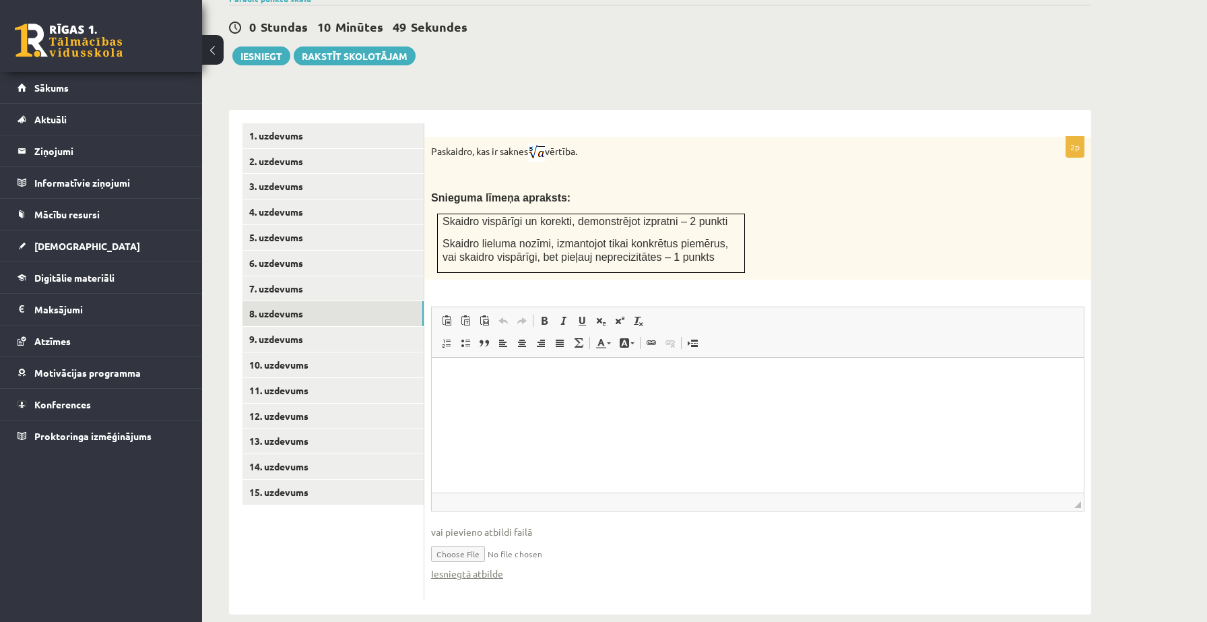
scroll to position [479, 0]
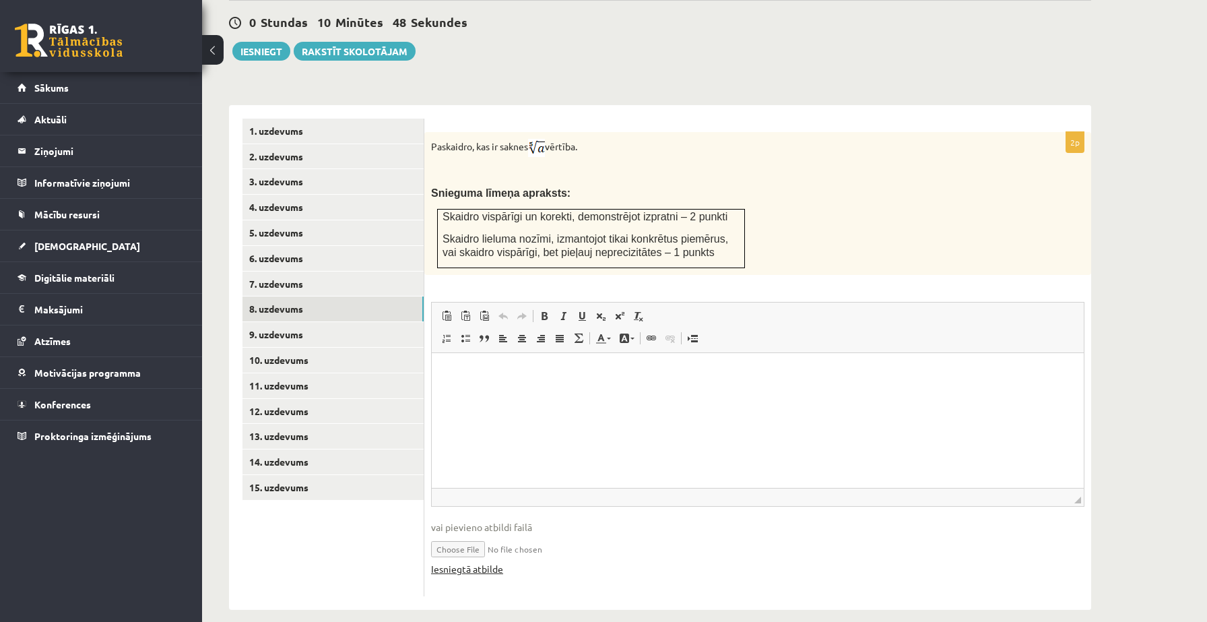
click at [470, 562] on link "Iesniegtā atbilde" at bounding box center [467, 569] width 72 height 14
click at [323, 322] on link "9. uzdevums" at bounding box center [332, 334] width 181 height 25
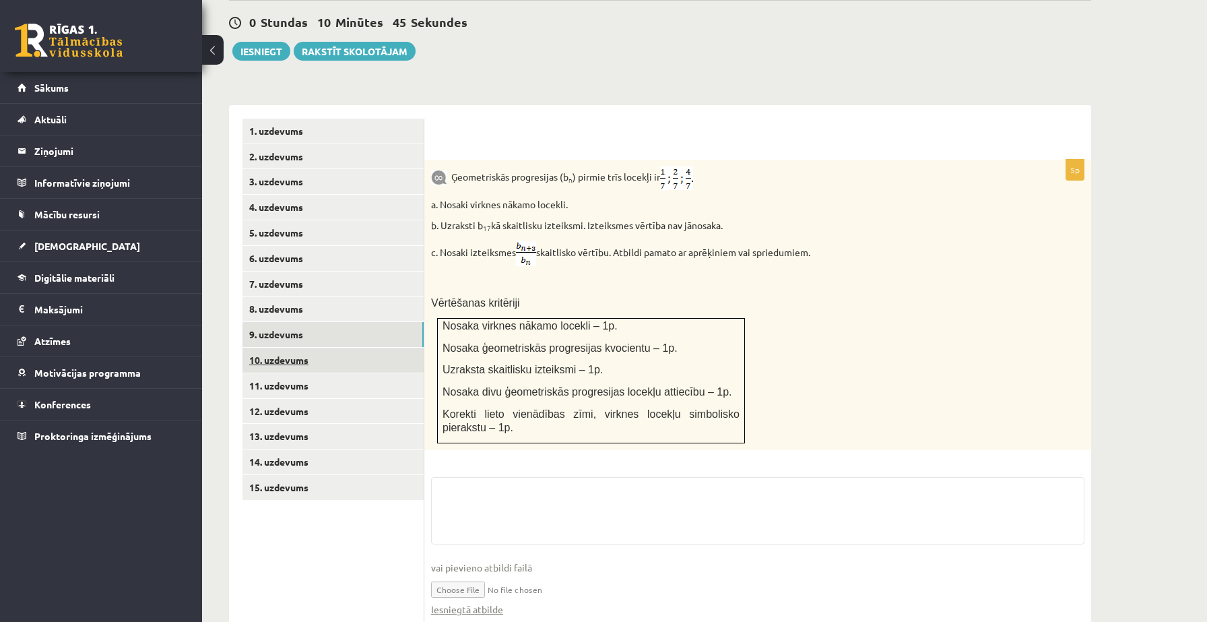
click at [316, 347] on link "10. uzdevums" at bounding box center [332, 359] width 181 height 25
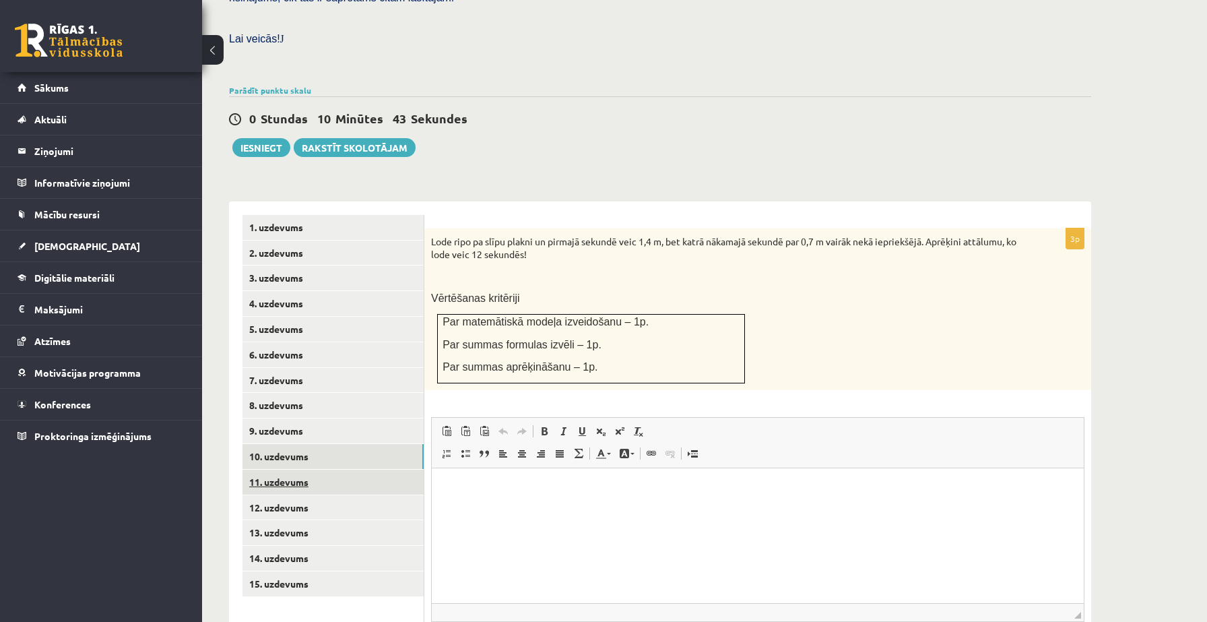
scroll to position [0, 0]
click at [279, 469] on link "11. uzdevums" at bounding box center [332, 481] width 181 height 25
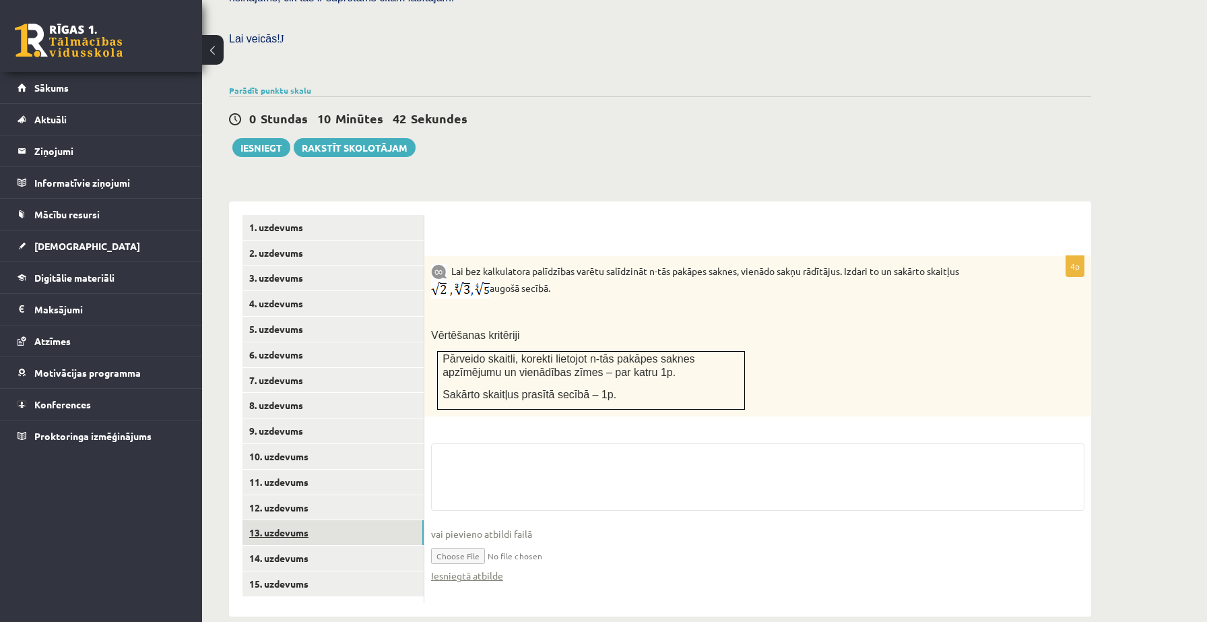
click at [277, 520] on link "13. uzdevums" at bounding box center [332, 532] width 181 height 25
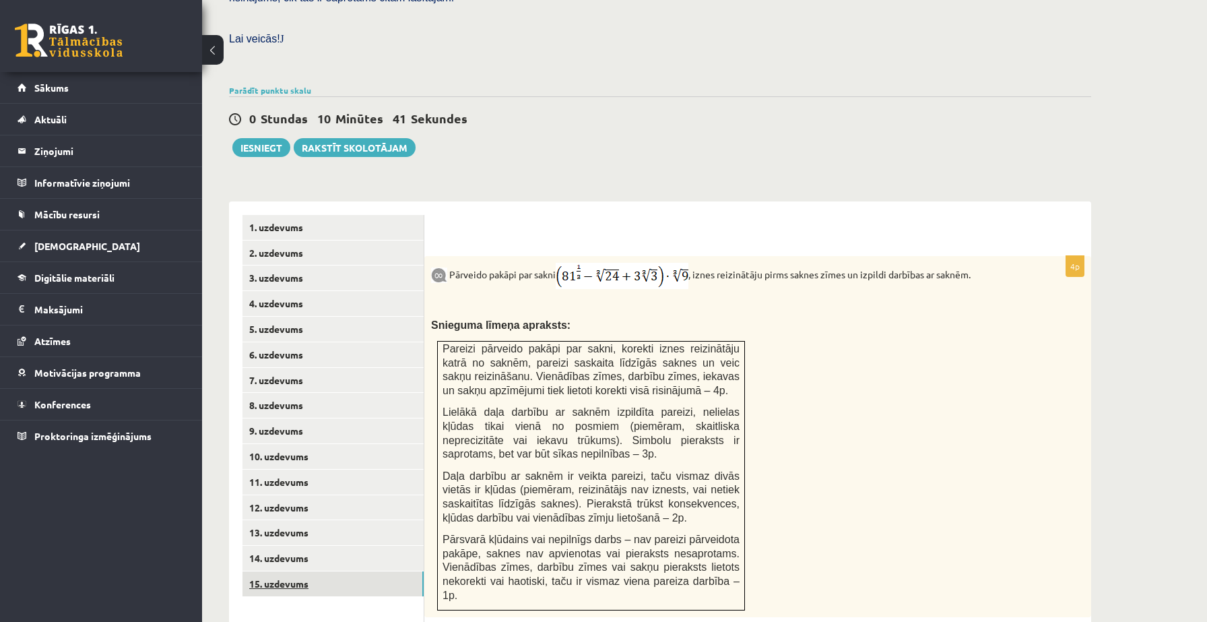
click at [271, 571] on link "15. uzdevums" at bounding box center [332, 583] width 181 height 25
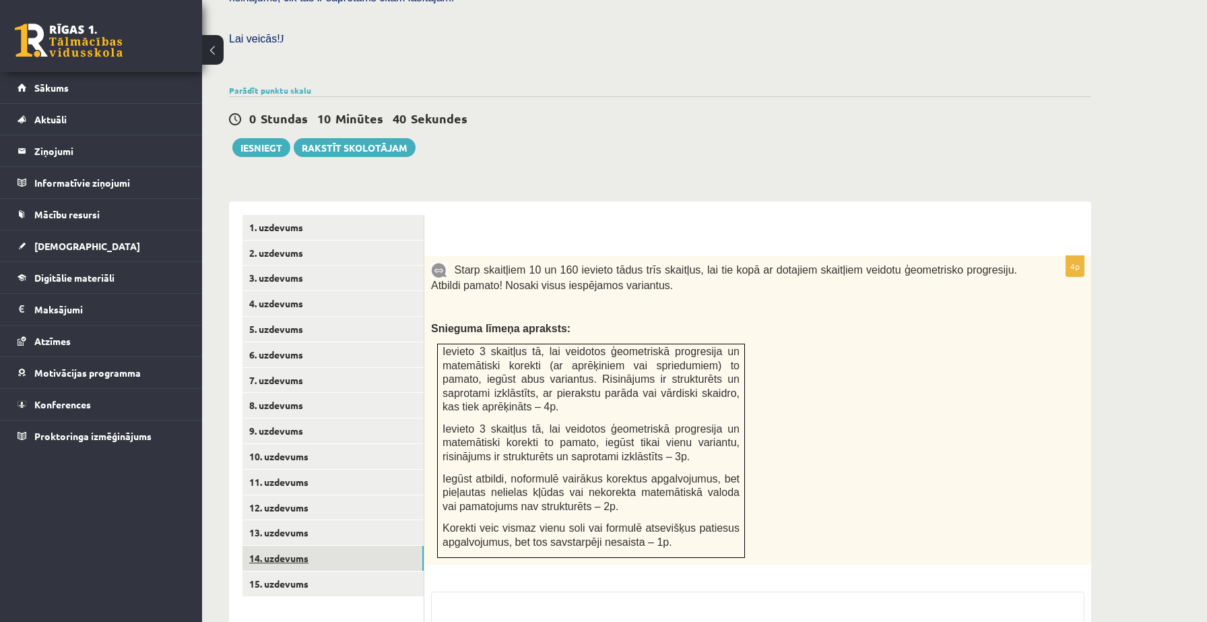
click at [273, 545] on link "14. uzdevums" at bounding box center [332, 557] width 181 height 25
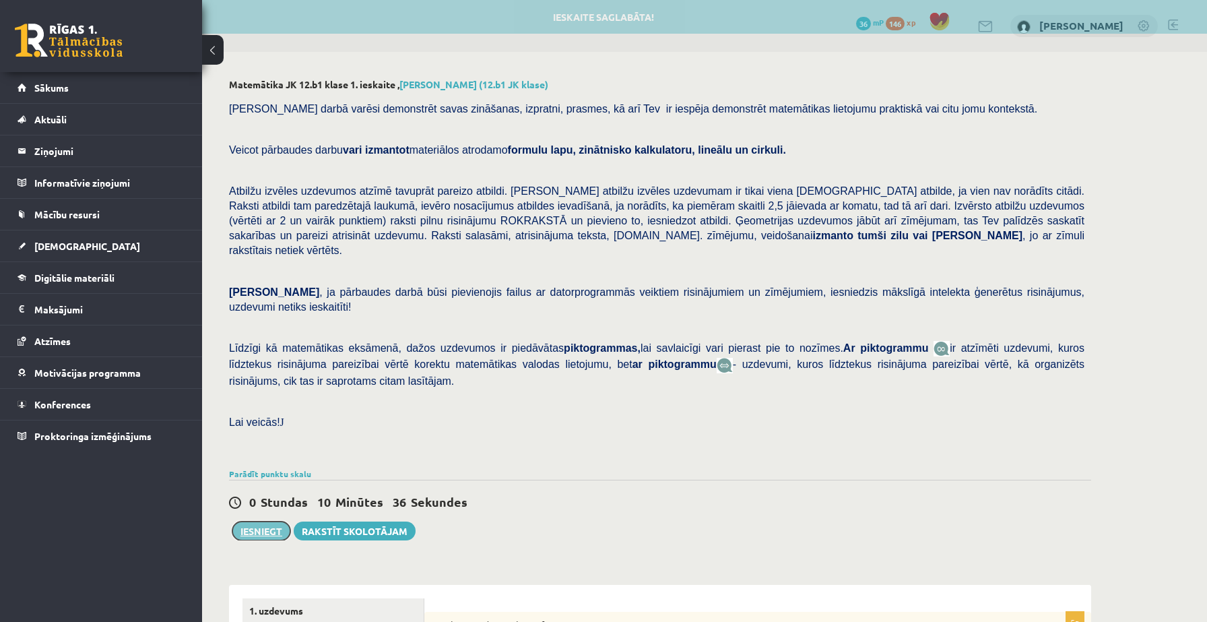
click at [252, 521] on button "Iesniegt" at bounding box center [261, 530] width 58 height 19
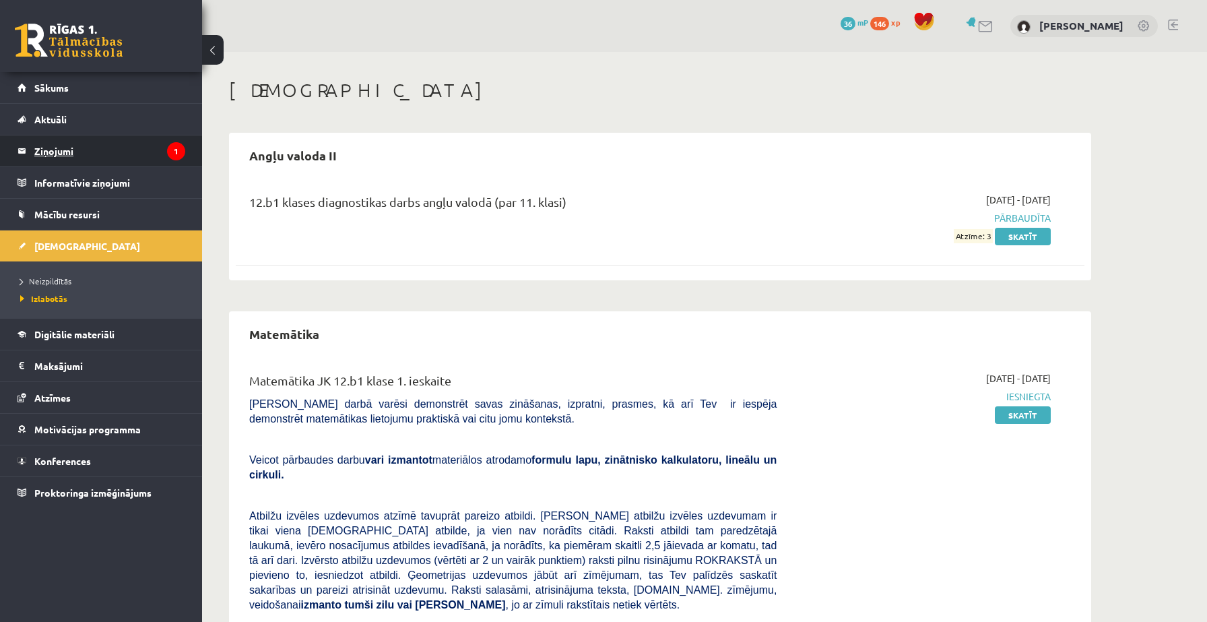
click at [137, 152] on legend "Ziņojumi 1" at bounding box center [109, 150] width 151 height 31
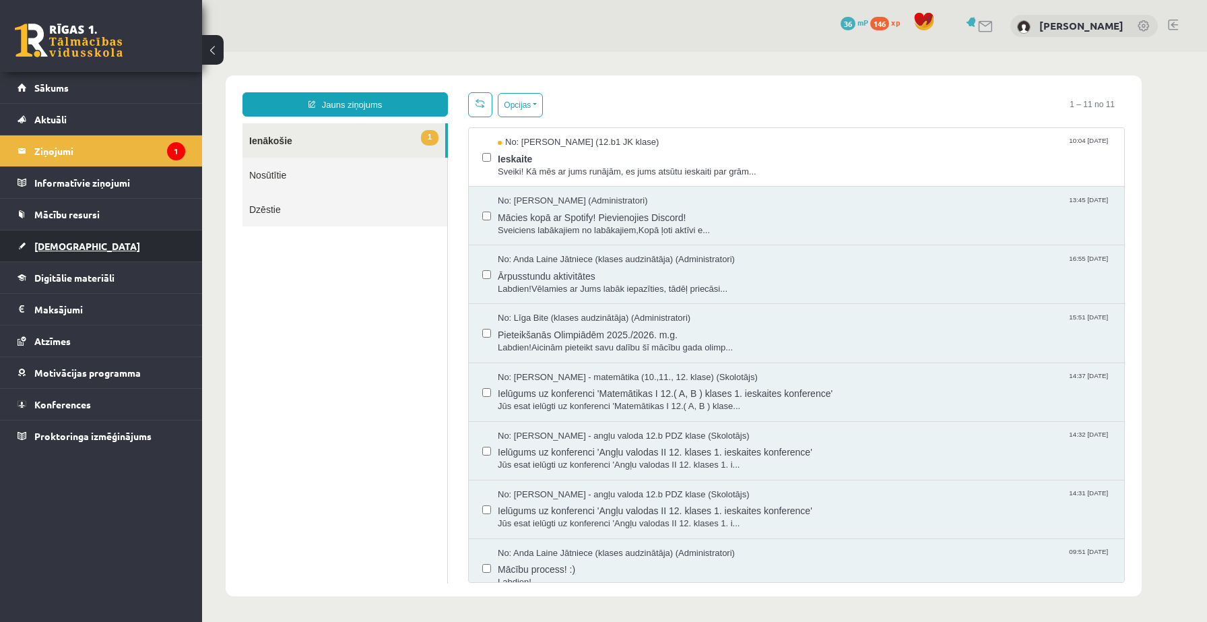
click at [69, 249] on span "[DEMOGRAPHIC_DATA]" at bounding box center [87, 246] width 106 height 12
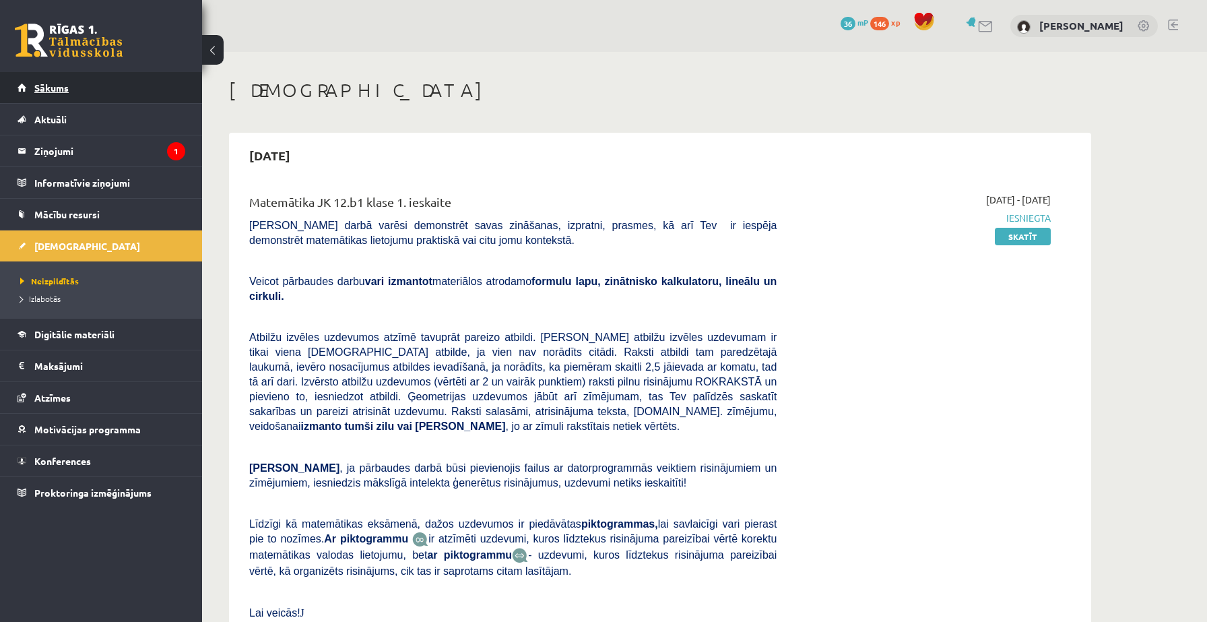
click at [117, 92] on link "Sākums" at bounding box center [102, 87] width 168 height 31
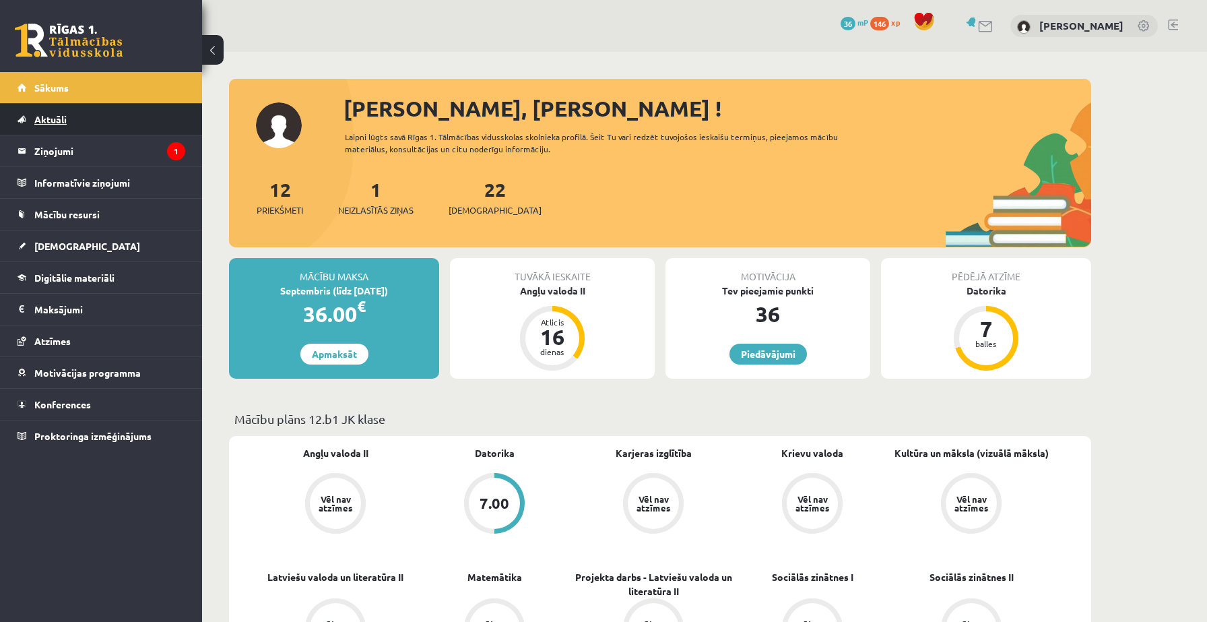
click at [123, 122] on link "Aktuāli" at bounding box center [102, 119] width 168 height 31
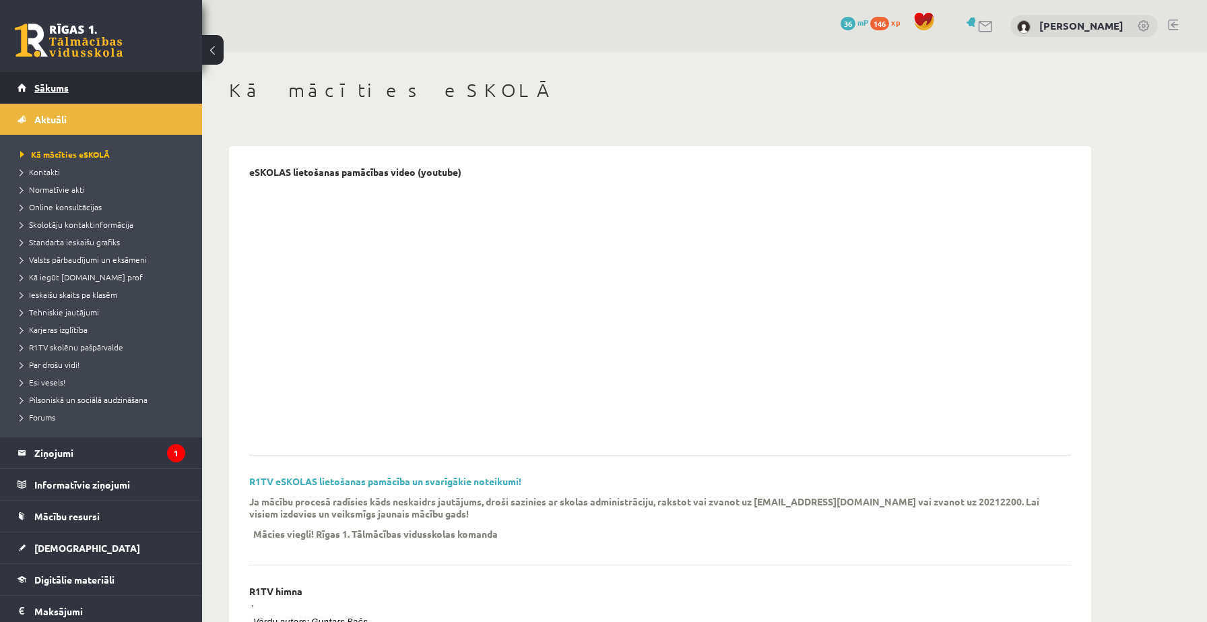
click at [80, 96] on link "Sākums" at bounding box center [102, 87] width 168 height 31
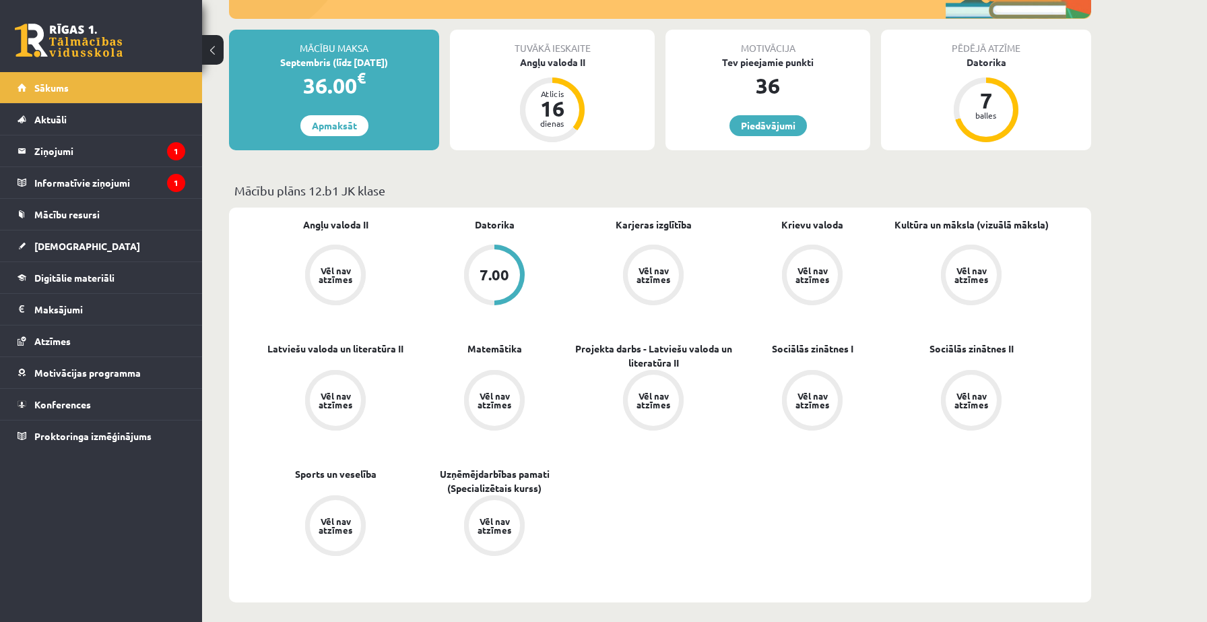
scroll to position [306, 0]
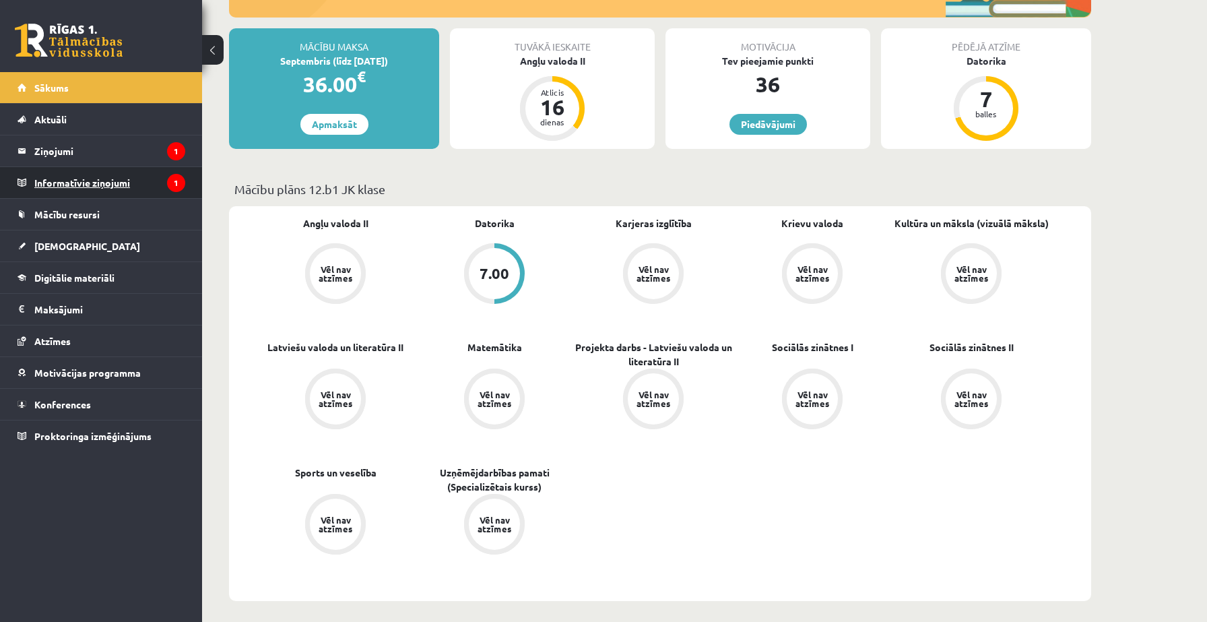
click at [103, 187] on legend "Informatīvie ziņojumi 1" at bounding box center [109, 182] width 151 height 31
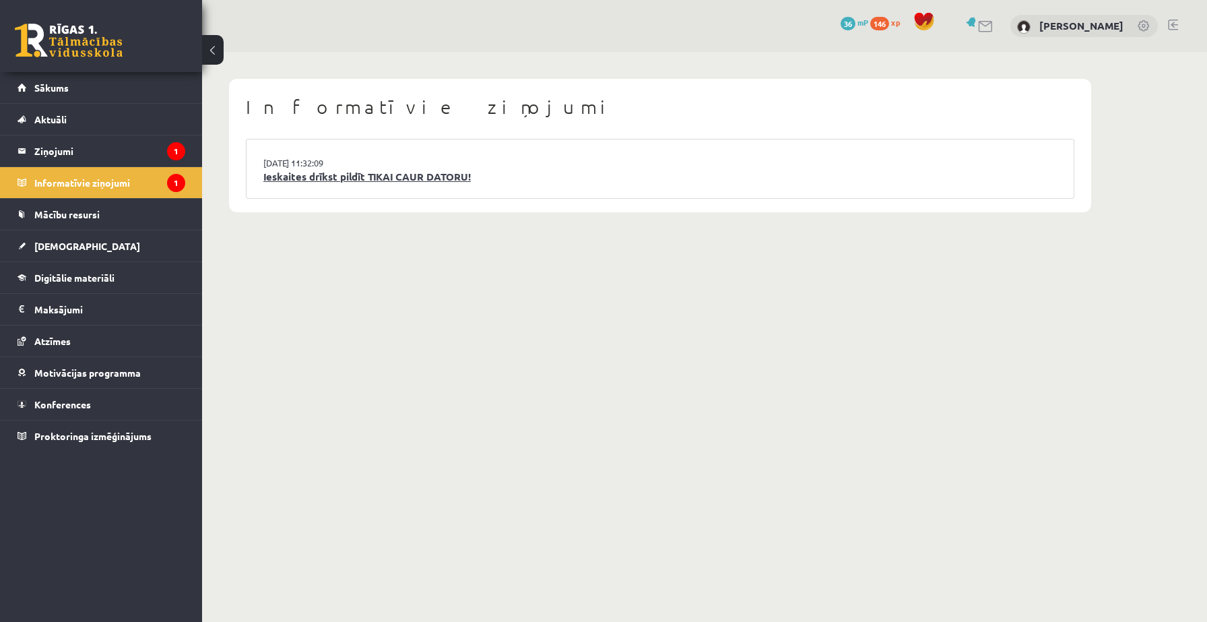
click at [294, 176] on link "Ieskaites drīkst pildīt TIKAI CAUR DATORU!" at bounding box center [659, 176] width 793 height 15
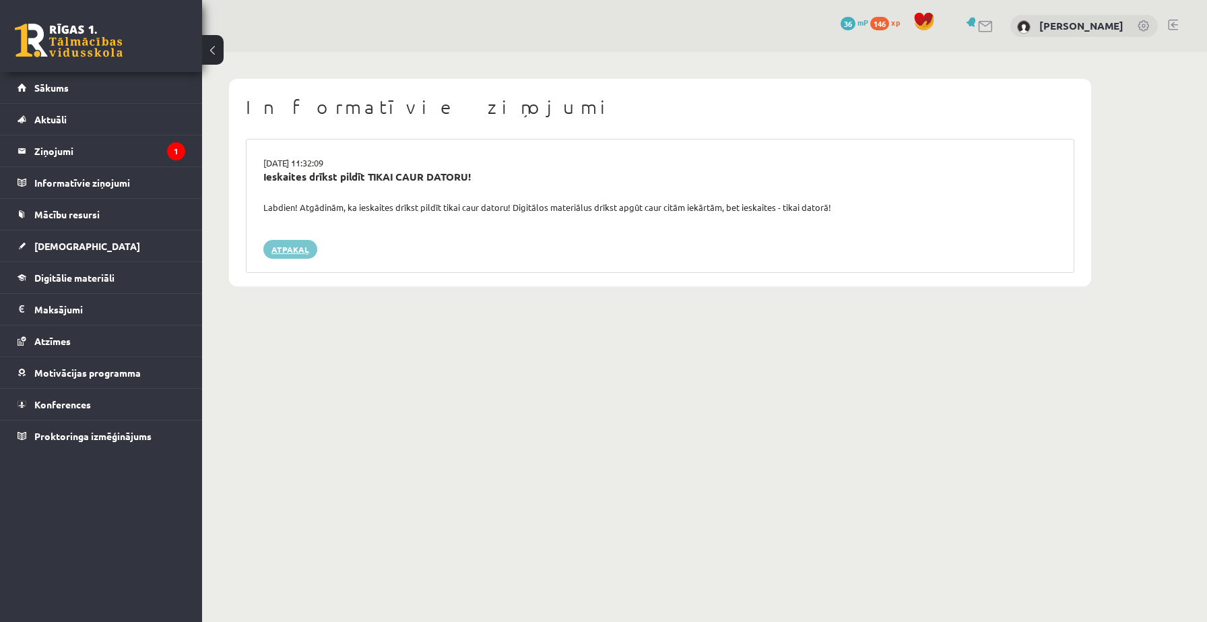
click at [293, 254] on link "Atpakaļ" at bounding box center [290, 249] width 54 height 19
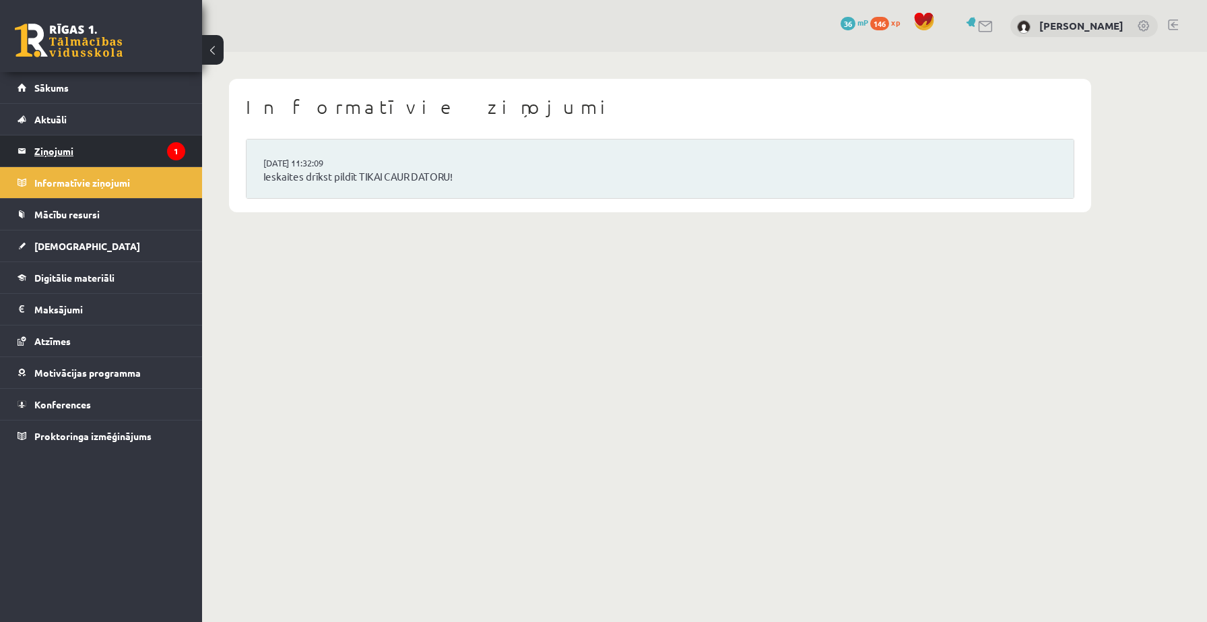
click at [125, 158] on legend "Ziņojumi 1" at bounding box center [109, 150] width 151 height 31
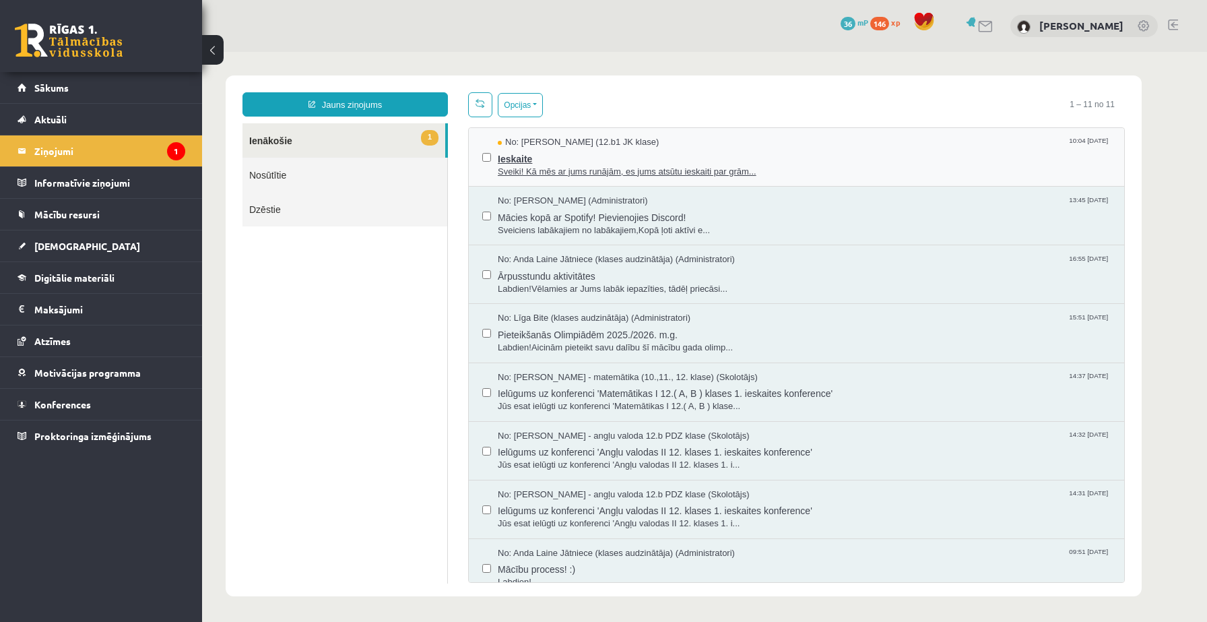
click at [554, 172] on span "Sveiki! Kā mēs ar jums runājām, es jums atsūtu ieskaiti par grām..." at bounding box center [804, 172] width 613 height 13
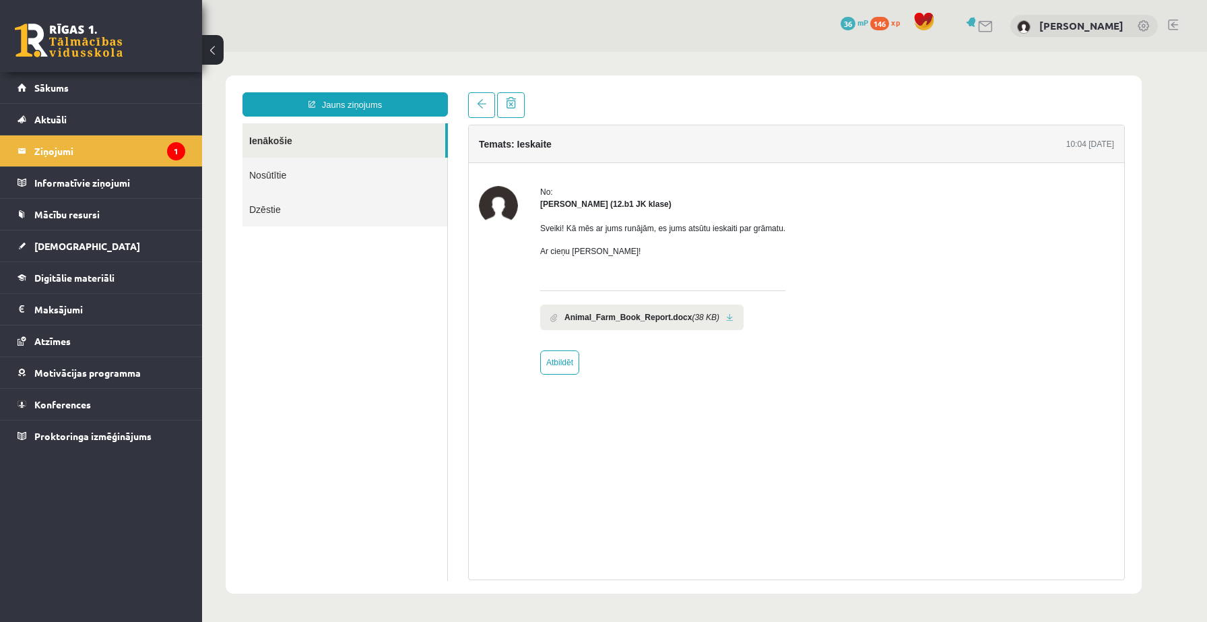
click at [319, 172] on link "Nosūtītie" at bounding box center [344, 175] width 205 height 34
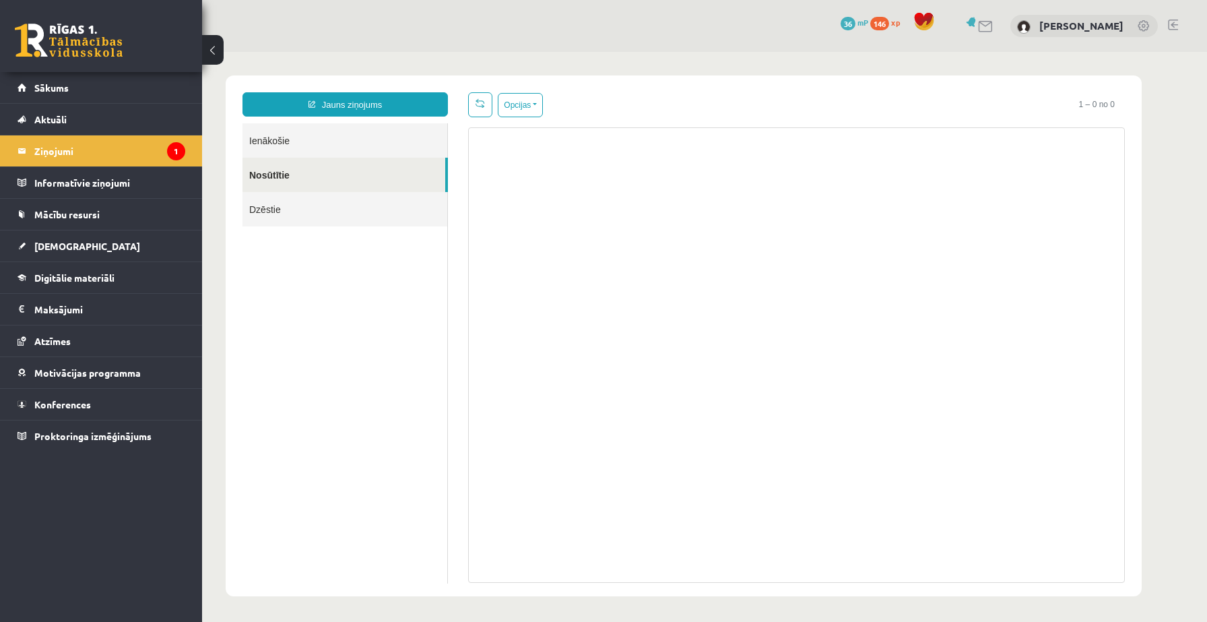
click at [287, 138] on link "Ienākošie" at bounding box center [344, 140] width 205 height 34
click at [254, 146] on link "Ienākošie" at bounding box center [344, 140] width 205 height 34
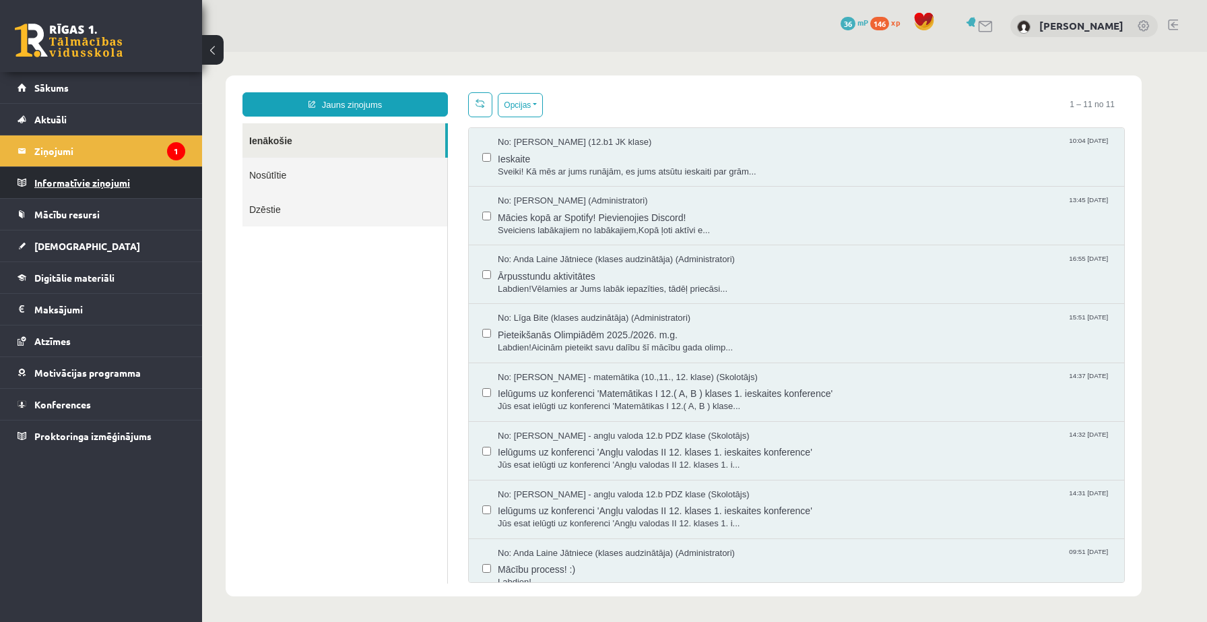
click at [127, 188] on legend "Informatīvie ziņojumi 0" at bounding box center [109, 182] width 151 height 31
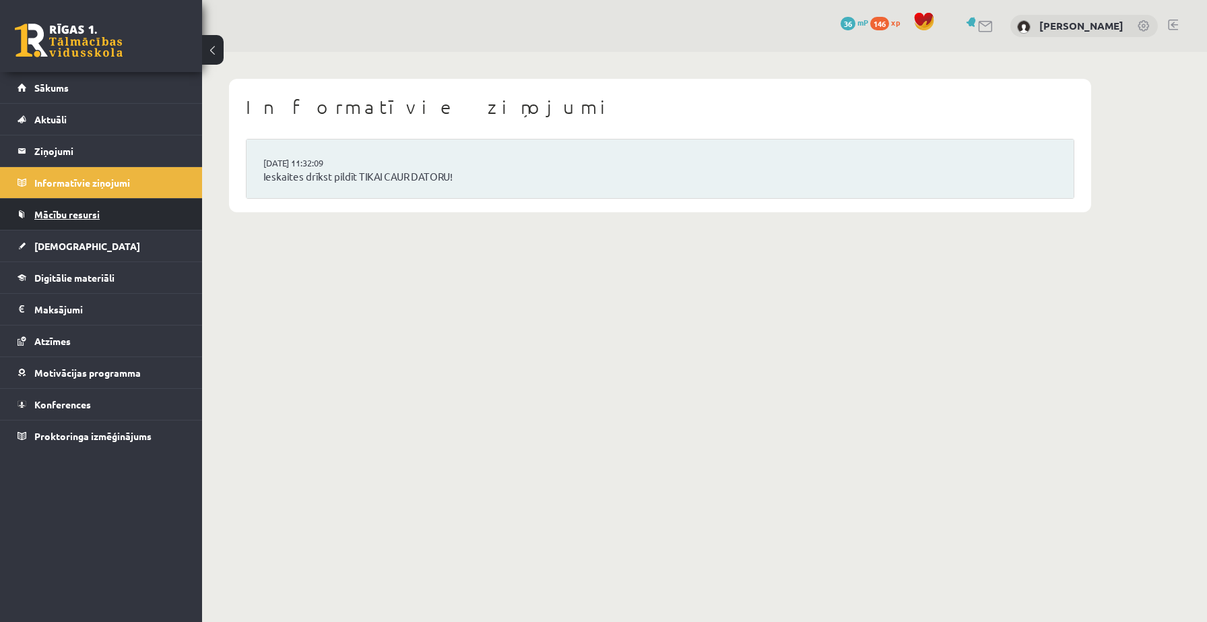
click at [93, 215] on span "Mācību resursi" at bounding box center [66, 214] width 65 height 12
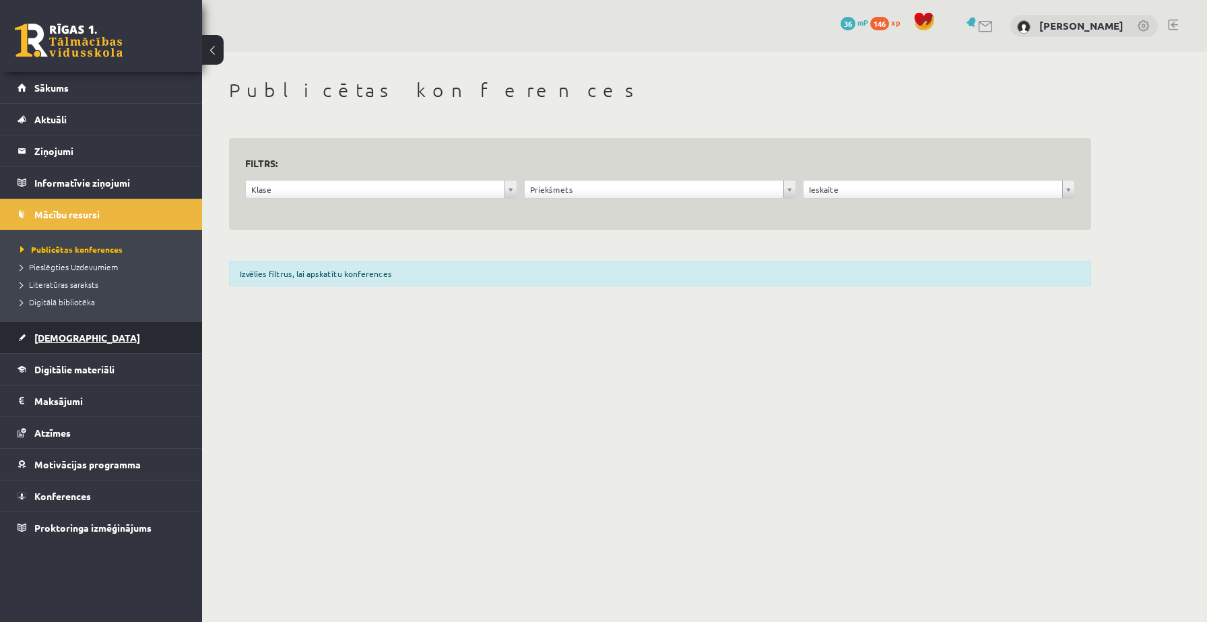
click at [40, 345] on link "[DEMOGRAPHIC_DATA]" at bounding box center [102, 337] width 168 height 31
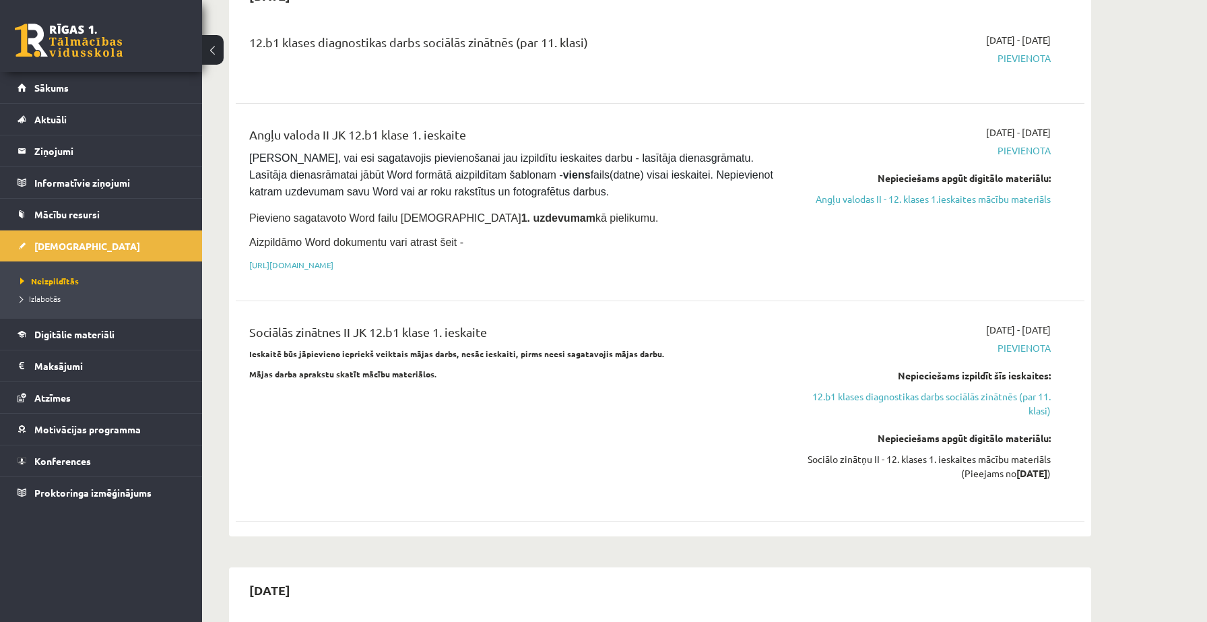
scroll to position [744, 0]
